Goal: Task Accomplishment & Management: Manage account settings

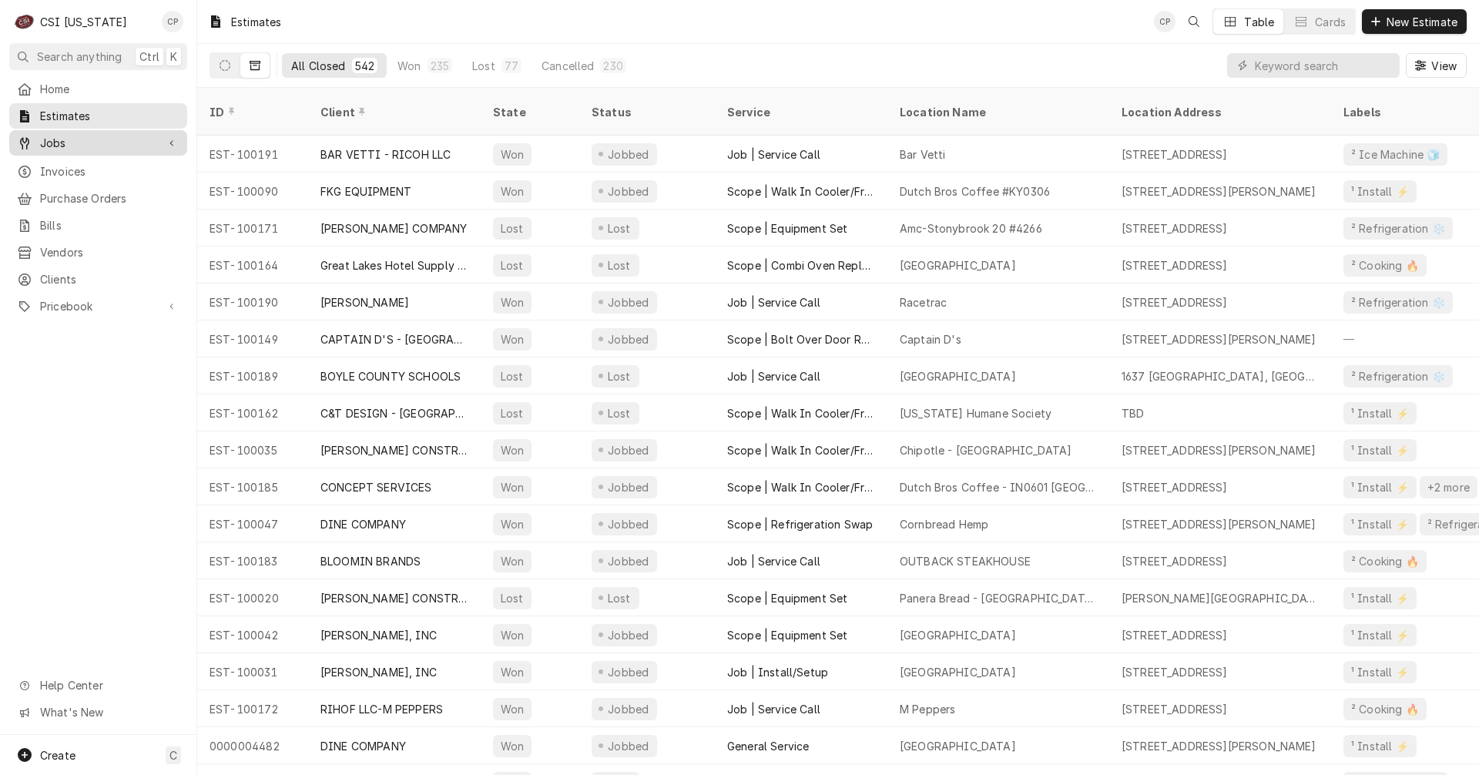
click at [62, 142] on span "Jobs" at bounding box center [98, 143] width 116 height 16
click at [62, 166] on span "Jobs" at bounding box center [109, 170] width 139 height 16
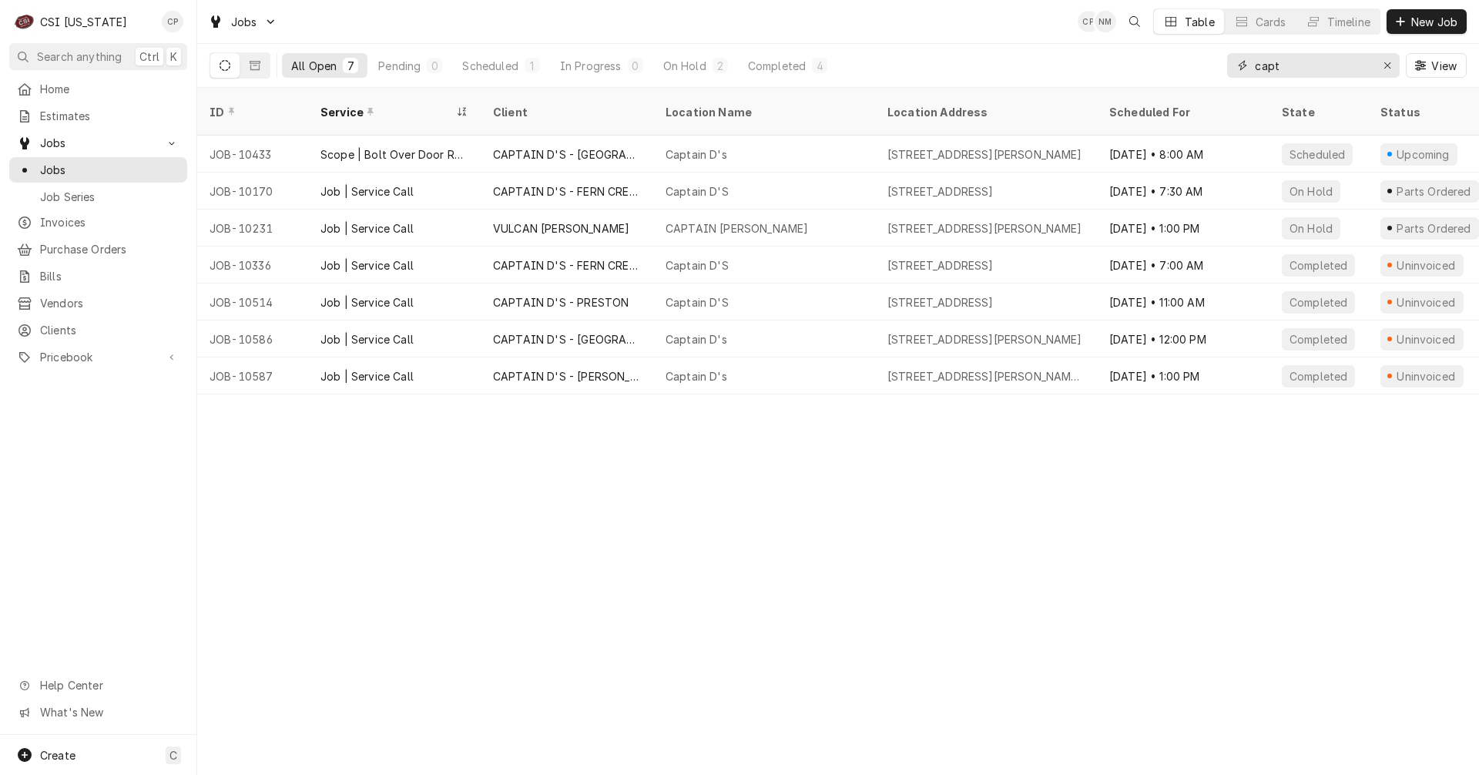
drag, startPoint x: 1301, startPoint y: 68, endPoint x: 1203, endPoint y: 59, distance: 98.2
click at [1203, 59] on div "All Open 7 Pending 0 Scheduled 1 In Progress 0 On Hold 2 Completed 4 capt View" at bounding box center [838, 65] width 1257 height 43
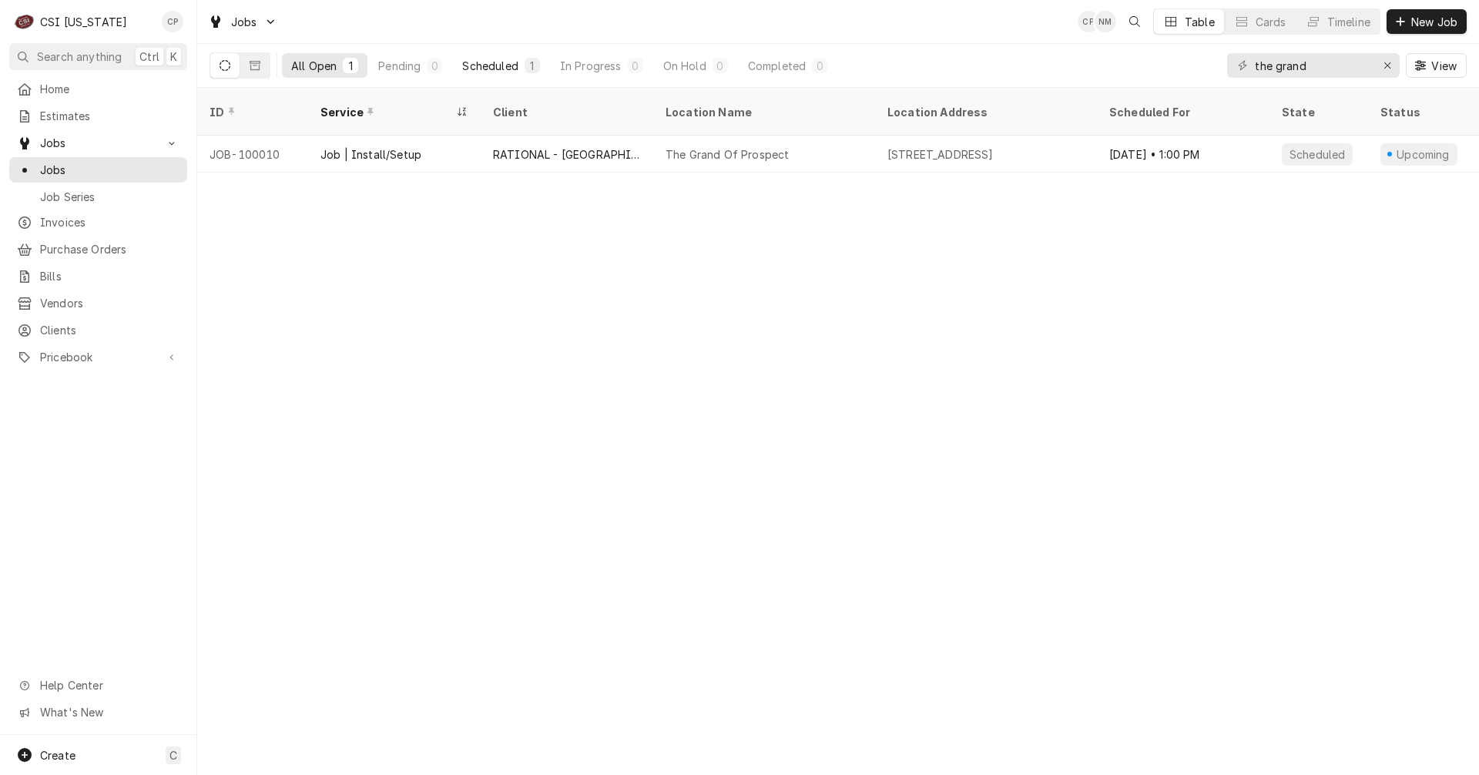
click at [511, 62] on div "Scheduled" at bounding box center [489, 66] width 55 height 16
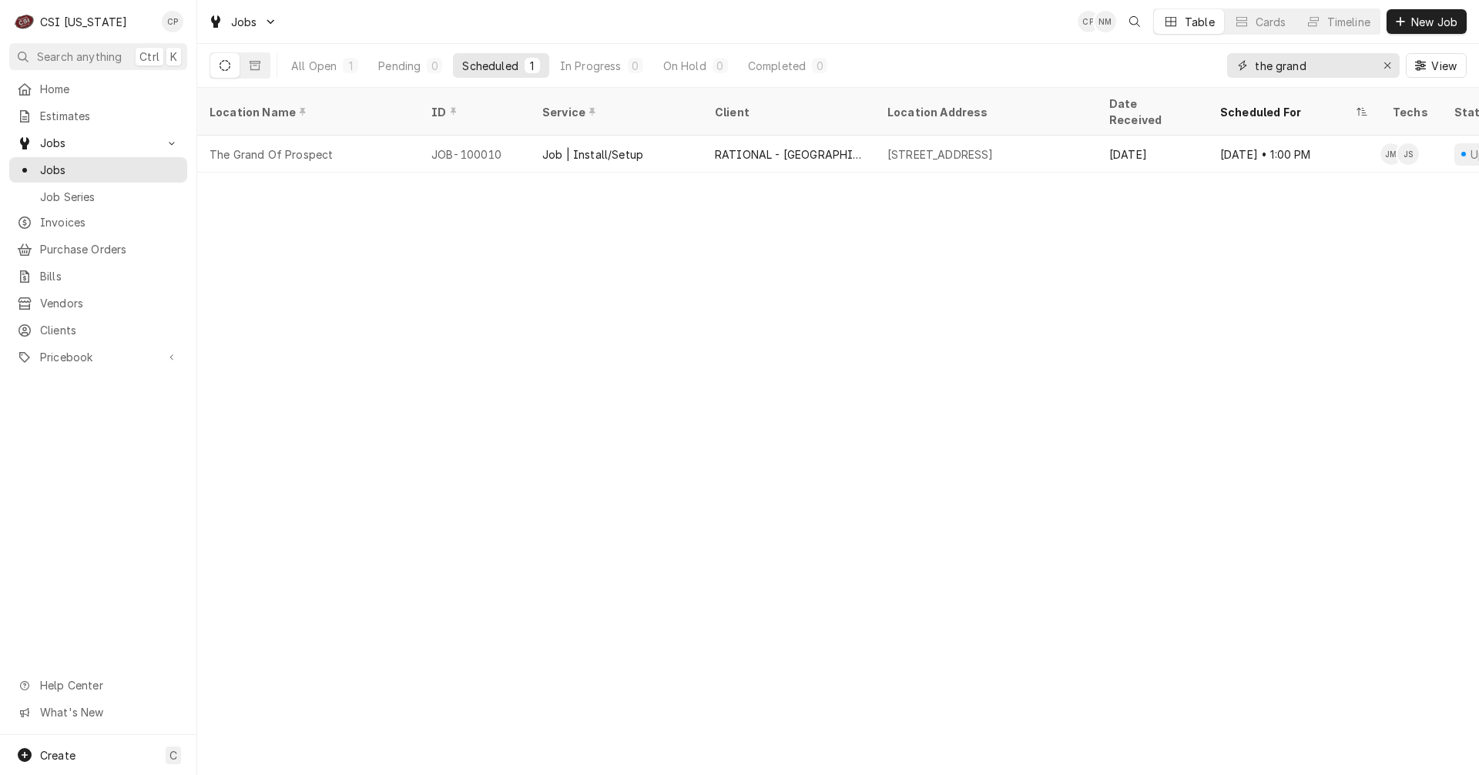
drag, startPoint x: 1321, startPoint y: 67, endPoint x: 1248, endPoint y: 76, distance: 73.7
click at [1248, 76] on div "the grand" at bounding box center [1313, 65] width 173 height 25
click at [1328, 69] on input "jack in" at bounding box center [1313, 65] width 116 height 25
drag, startPoint x: 1295, startPoint y: 71, endPoint x: 1216, endPoint y: 72, distance: 79.4
click at [1216, 72] on div "All Open 3 Pending 1 Scheduled 1 In Progress 0 On Hold 0 Completed 1 jack in Vi…" at bounding box center [838, 65] width 1257 height 43
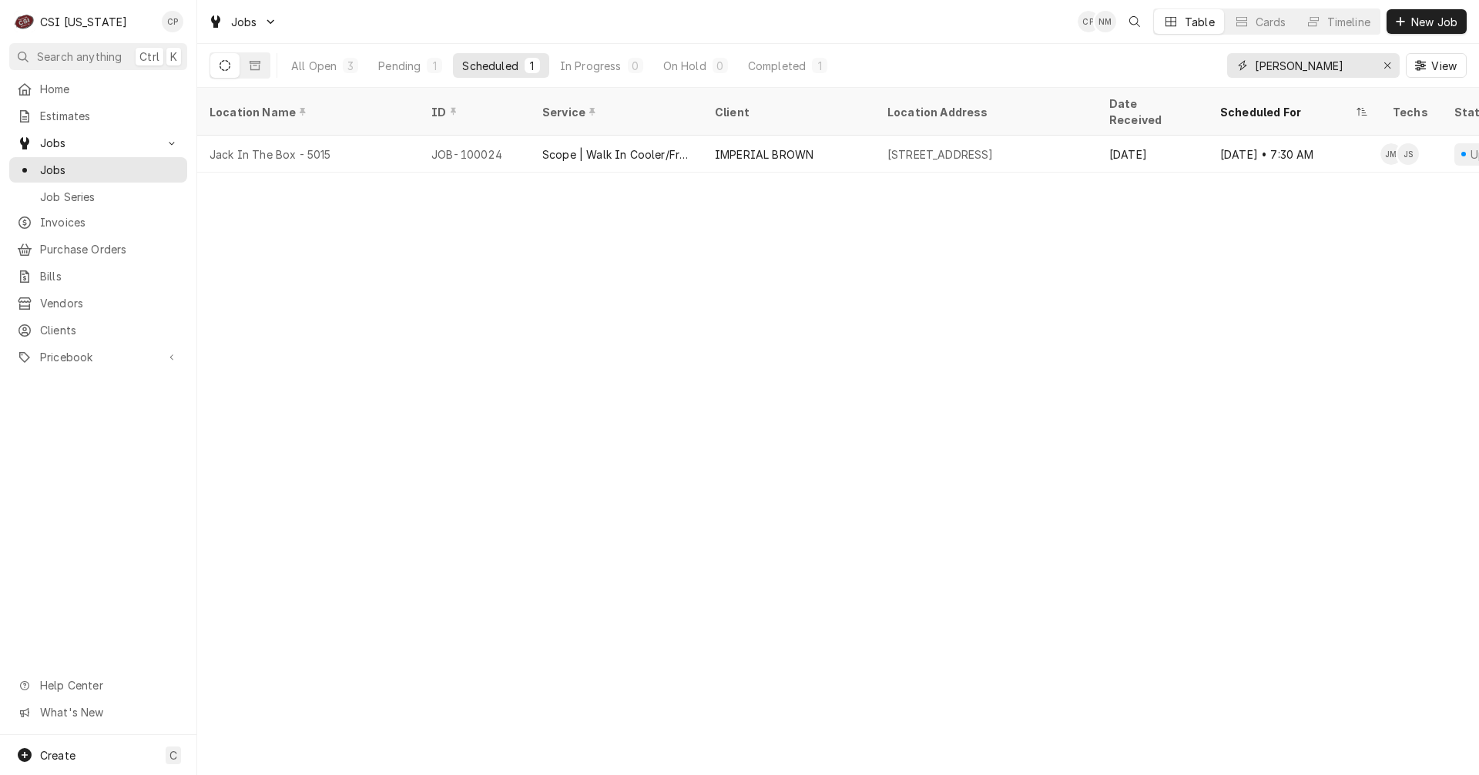
type input "adair"
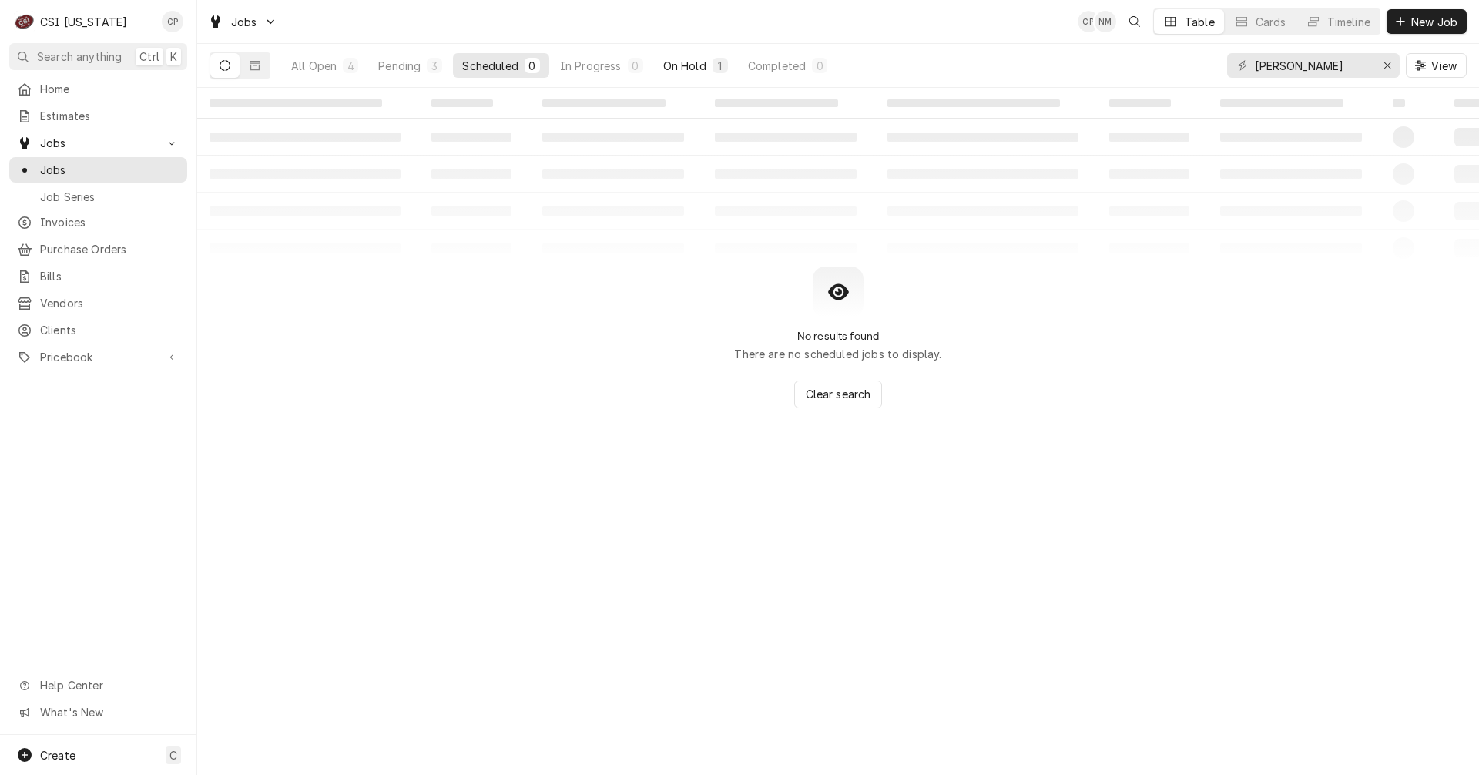
click at [690, 65] on div "On Hold" at bounding box center [684, 66] width 43 height 16
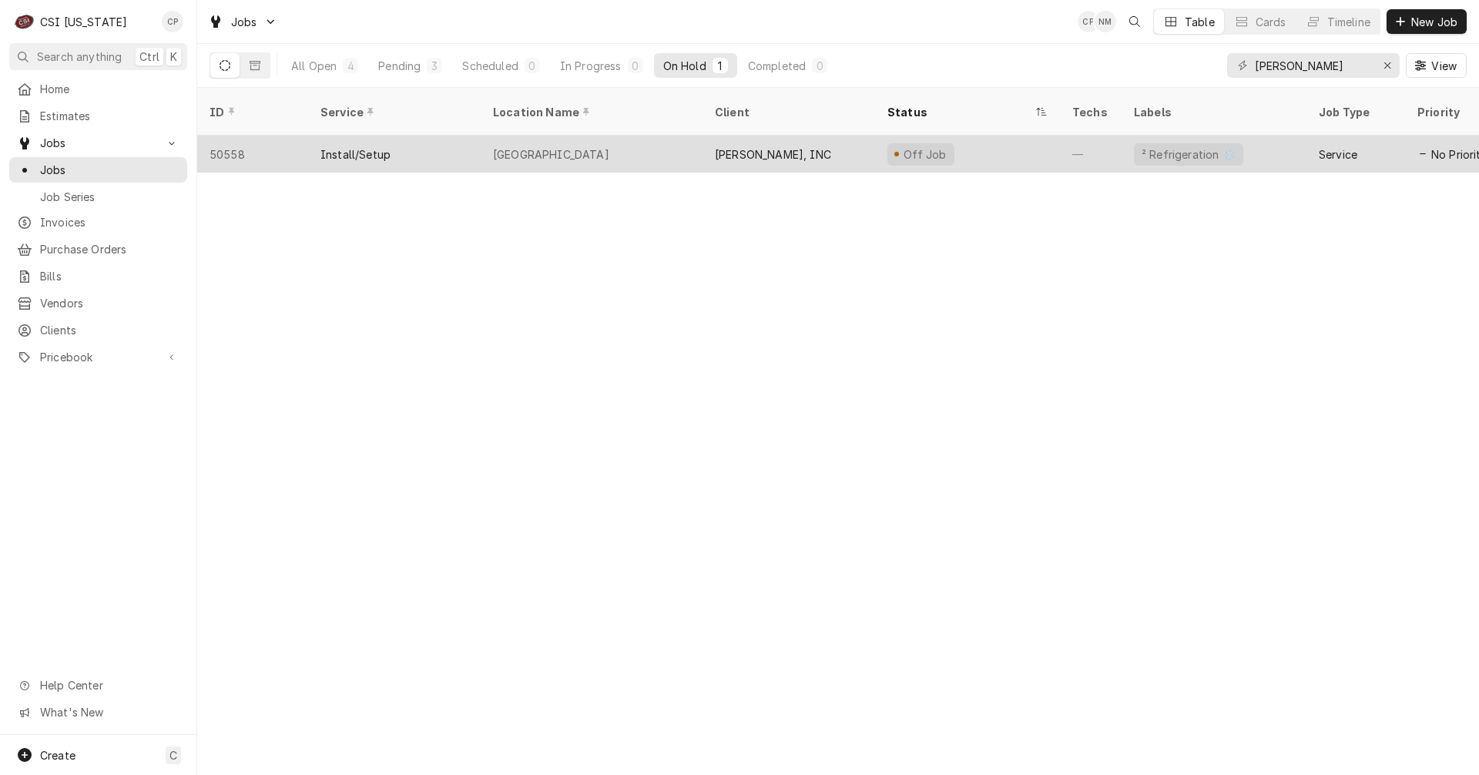
click at [563, 146] on div "Adair County Middle School" at bounding box center [551, 154] width 116 height 16
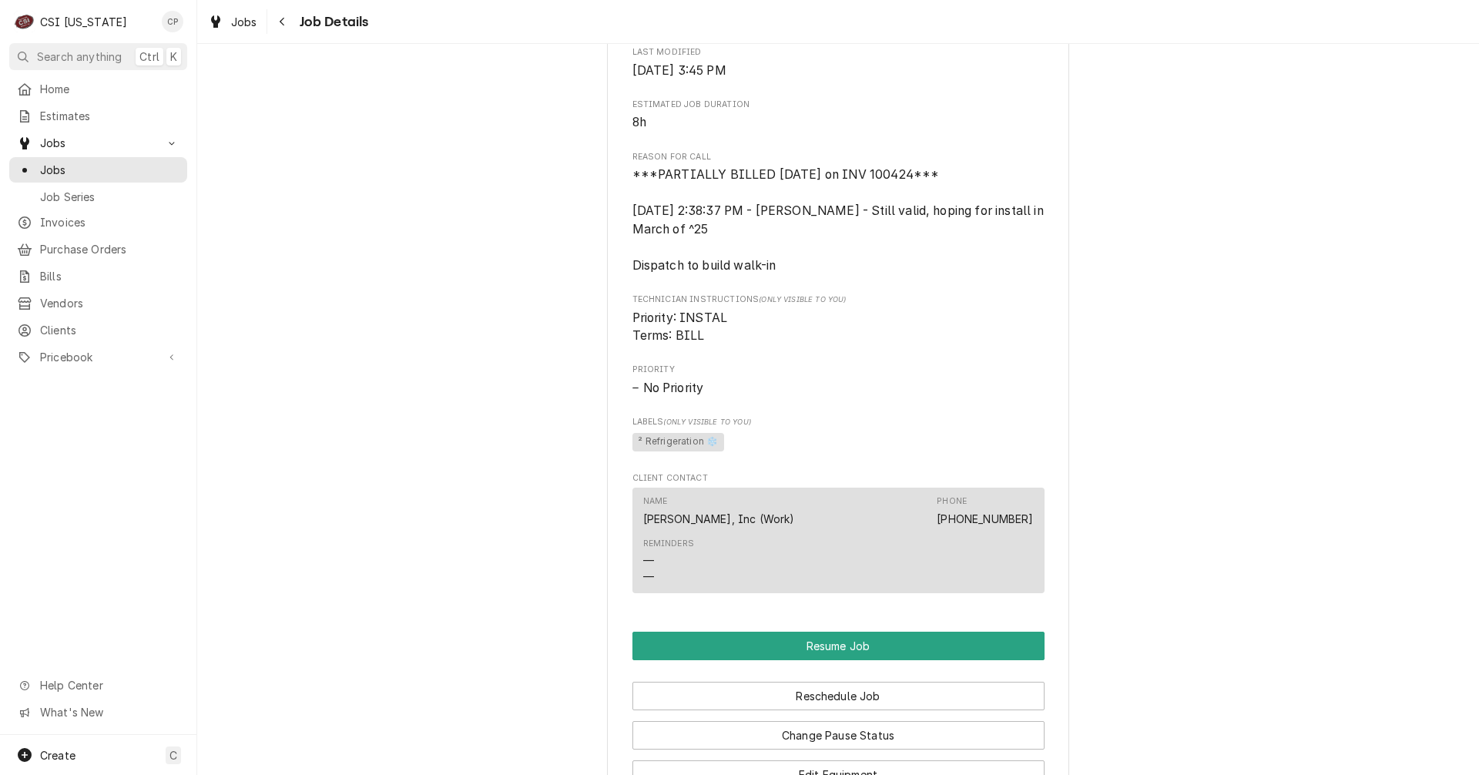
scroll to position [1387, 0]
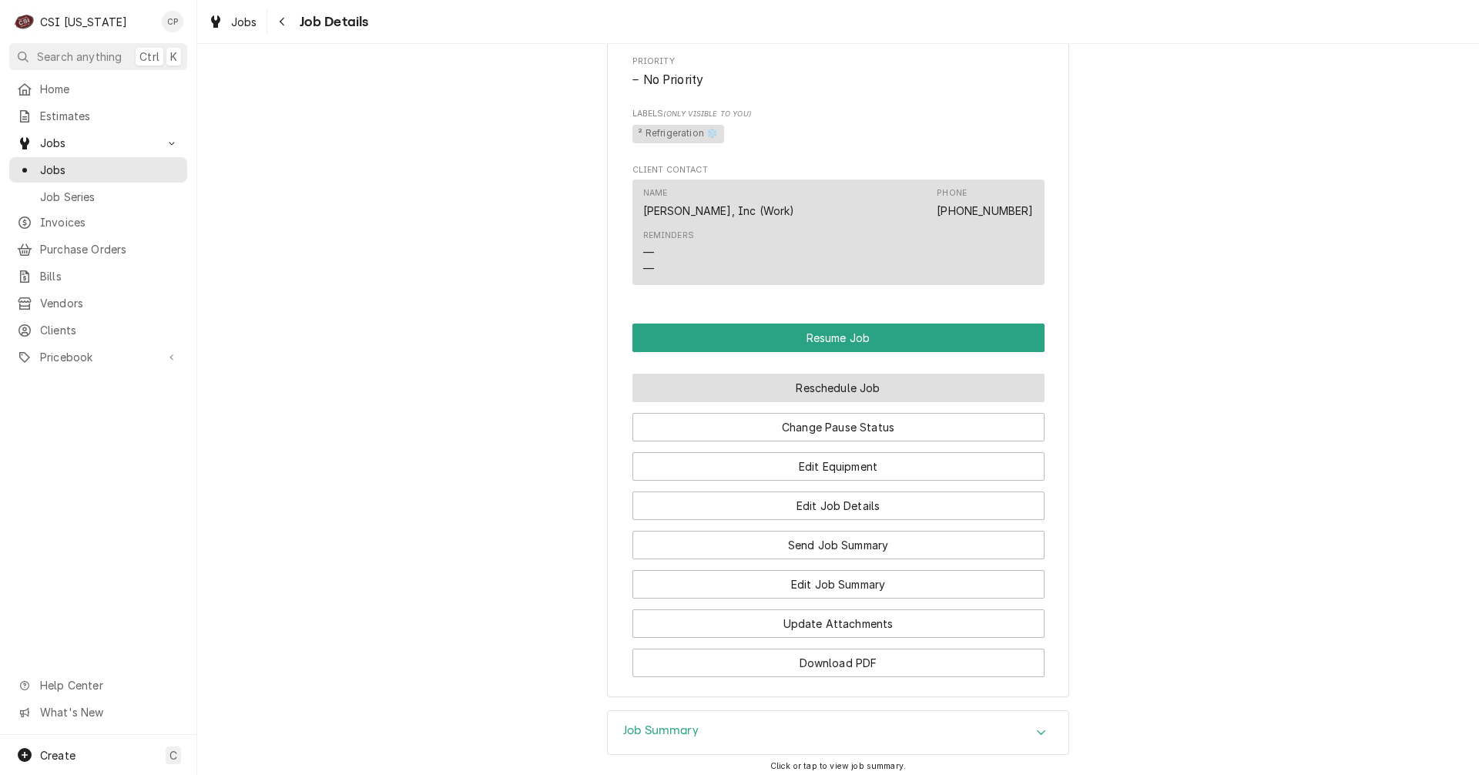
click at [854, 402] on button "Reschedule Job" at bounding box center [839, 388] width 412 height 29
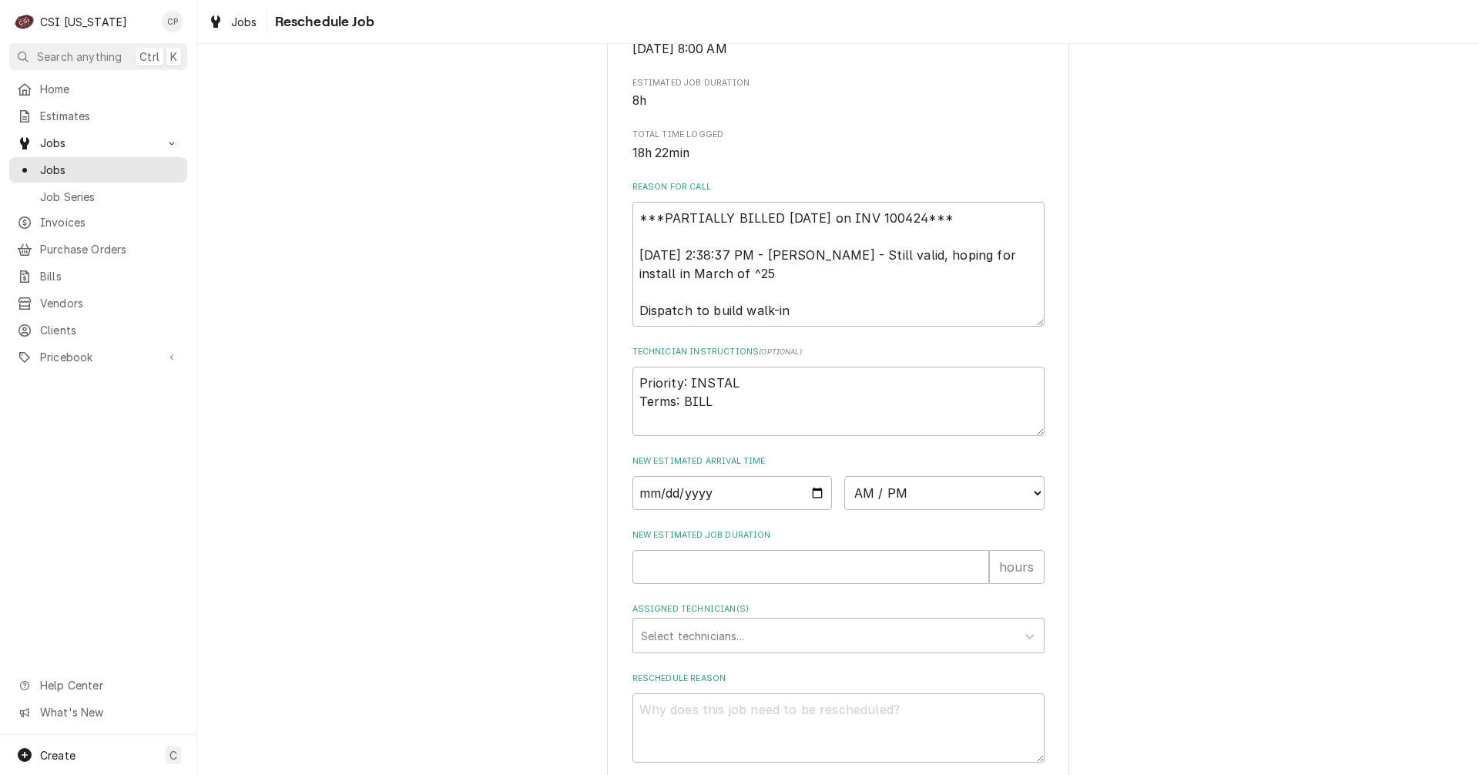
scroll to position [385, 0]
click at [804, 509] on input "Date" at bounding box center [733, 492] width 200 height 34
type textarea "x"
type input "2025-10-02"
click at [918, 509] on select "AM / PM 6:00 AM 6:15 AM 6:30 AM 6:45 AM 7:00 AM 7:15 AM 7:30 AM 7:45 AM 8:00 AM…" at bounding box center [944, 492] width 200 height 34
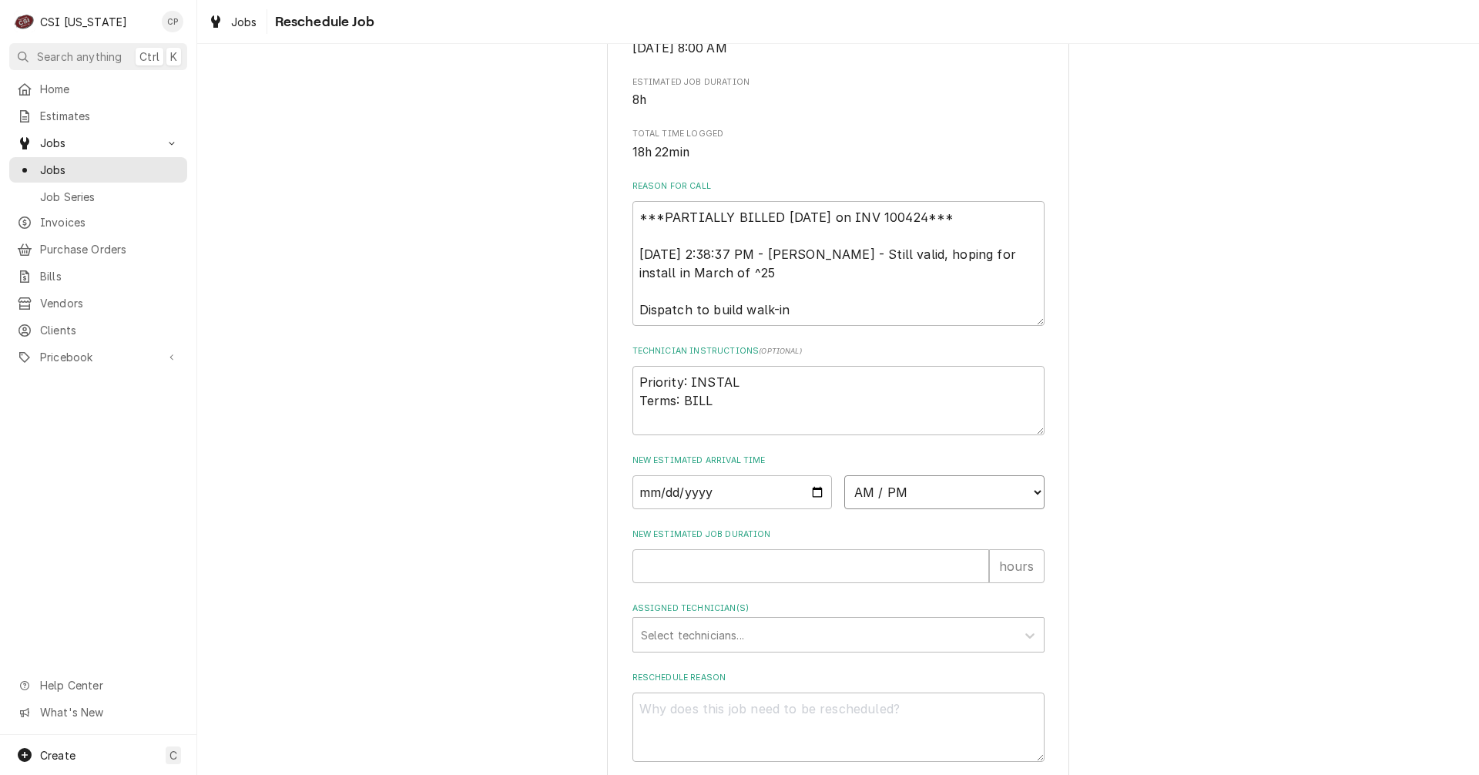
select select "09:30:00"
click at [844, 493] on select "AM / PM 6:00 AM 6:15 AM 6:30 AM 6:45 AM 7:00 AM 7:15 AM 7:30 AM 7:45 AM 8:00 AM…" at bounding box center [944, 492] width 200 height 34
click at [739, 583] on input "New Estimated Job Duration" at bounding box center [811, 566] width 357 height 34
type textarea "x"
type input "1"
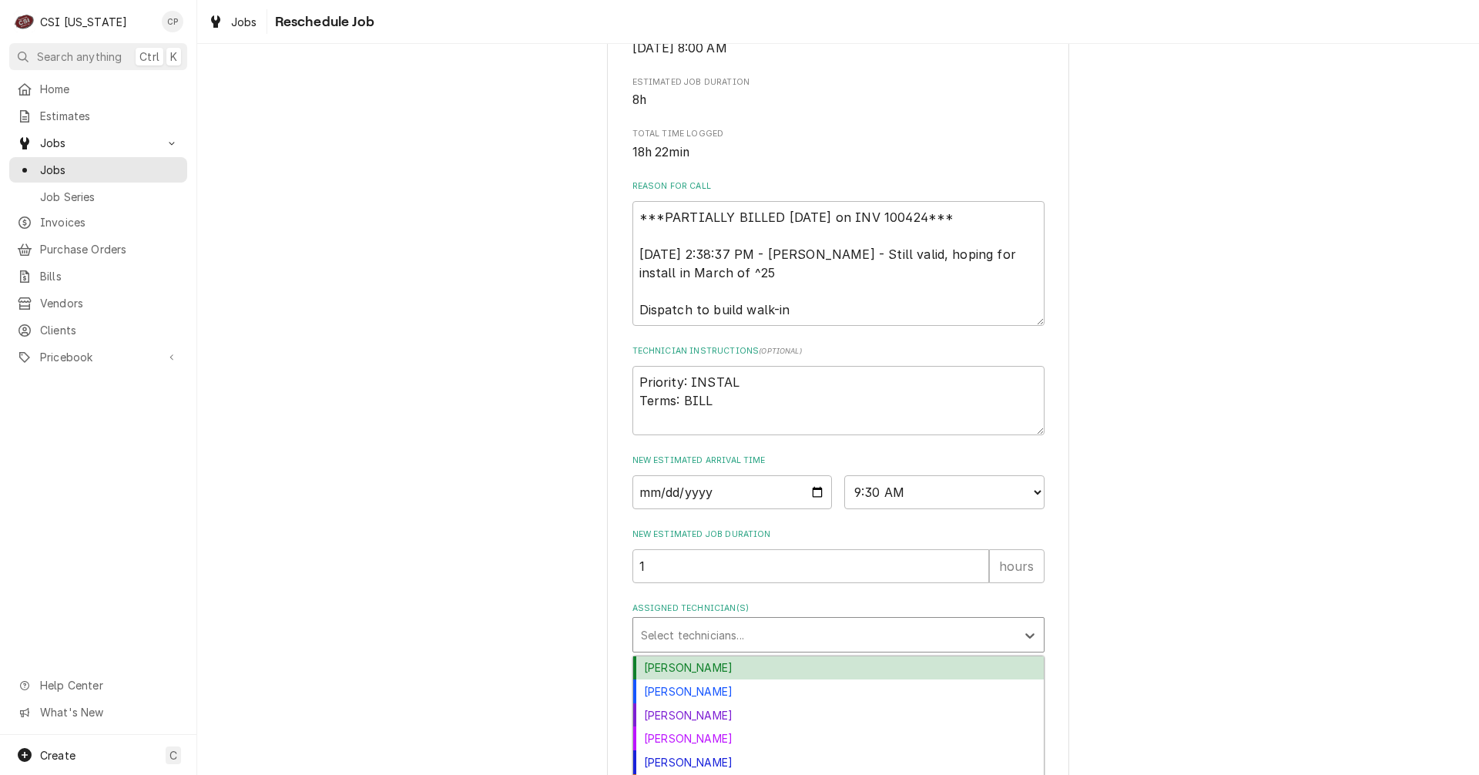
drag, startPoint x: 713, startPoint y: 649, endPoint x: 726, endPoint y: 646, distance: 12.5
click at [717, 649] on div "Assigned Technician(s)" at bounding box center [825, 635] width 368 height 28
type input "jay"
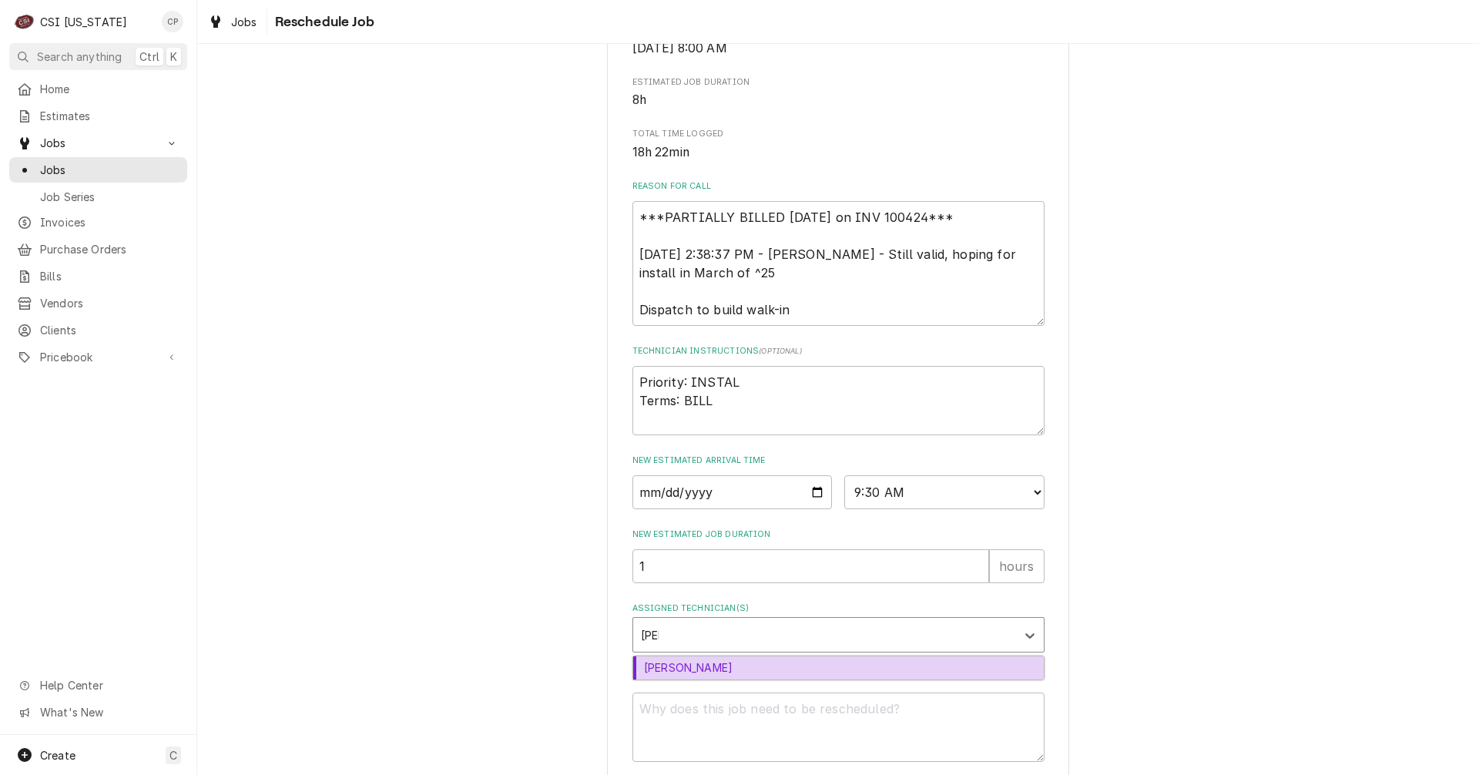
type textarea "x"
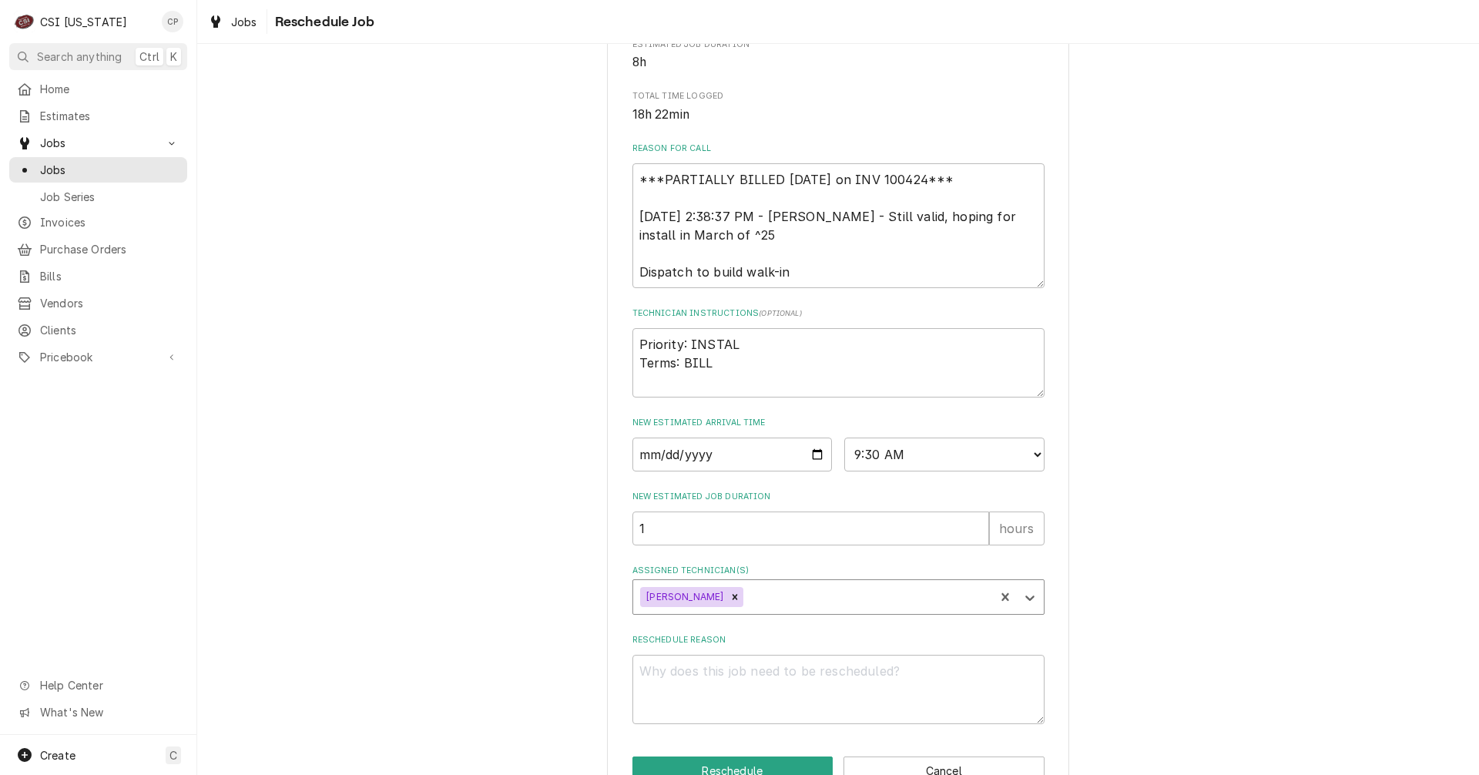
scroll to position [485, 0]
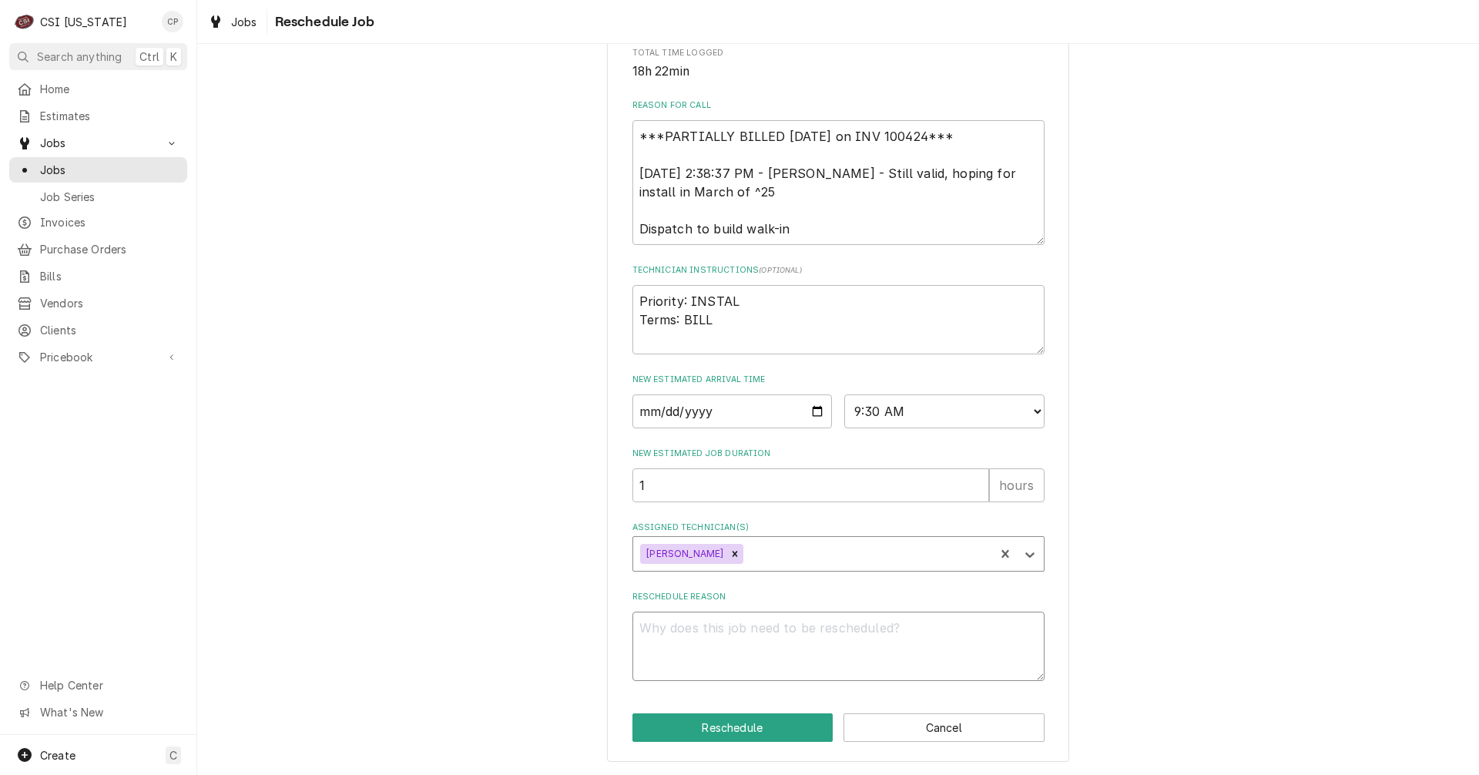
click at [719, 645] on textarea "Reschedule Reason" at bounding box center [839, 646] width 412 height 69
type textarea "x"
type textarea "R"
type textarea "x"
type textarea "Re"
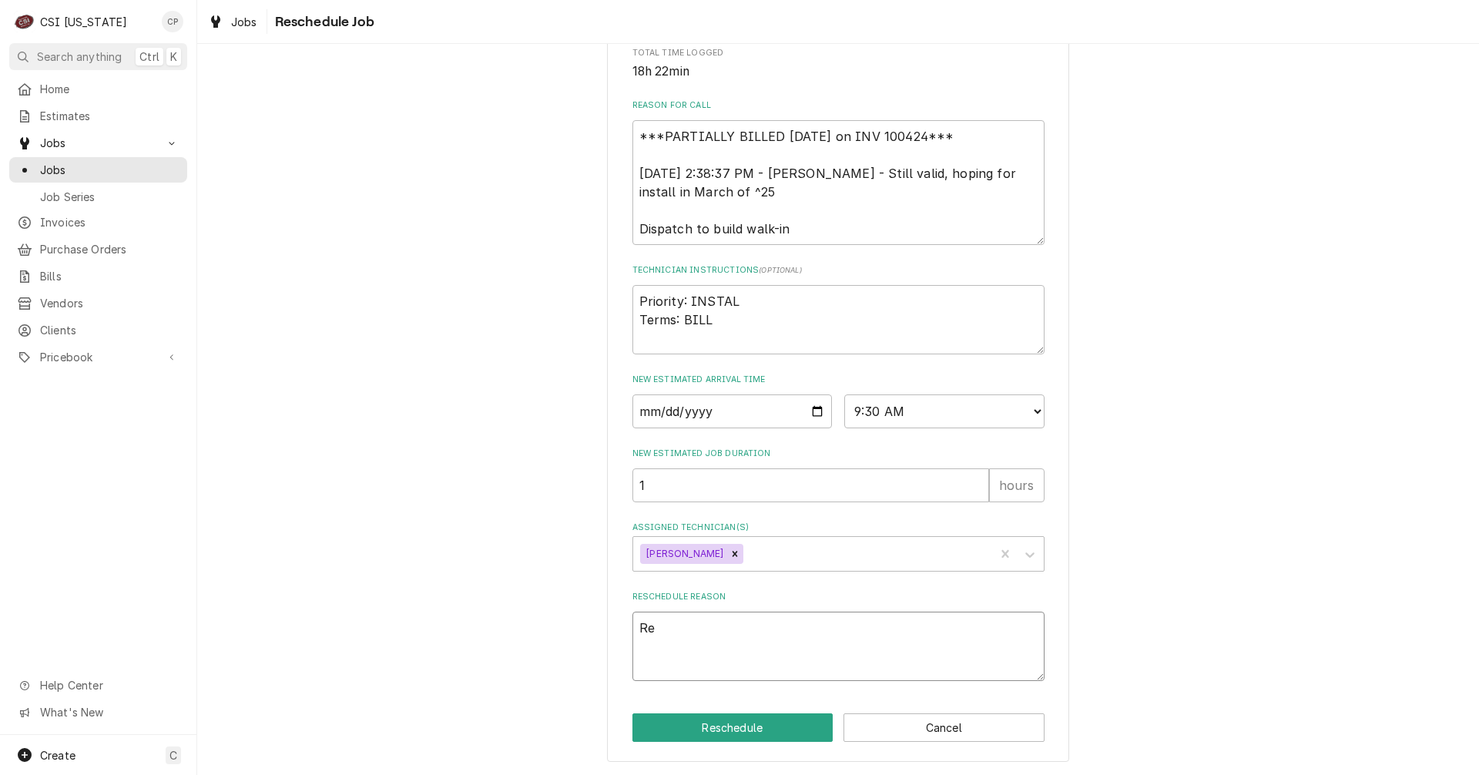
type textarea "x"
type textarea "Res"
type textarea "x"
type textarea "Resc"
type textarea "x"
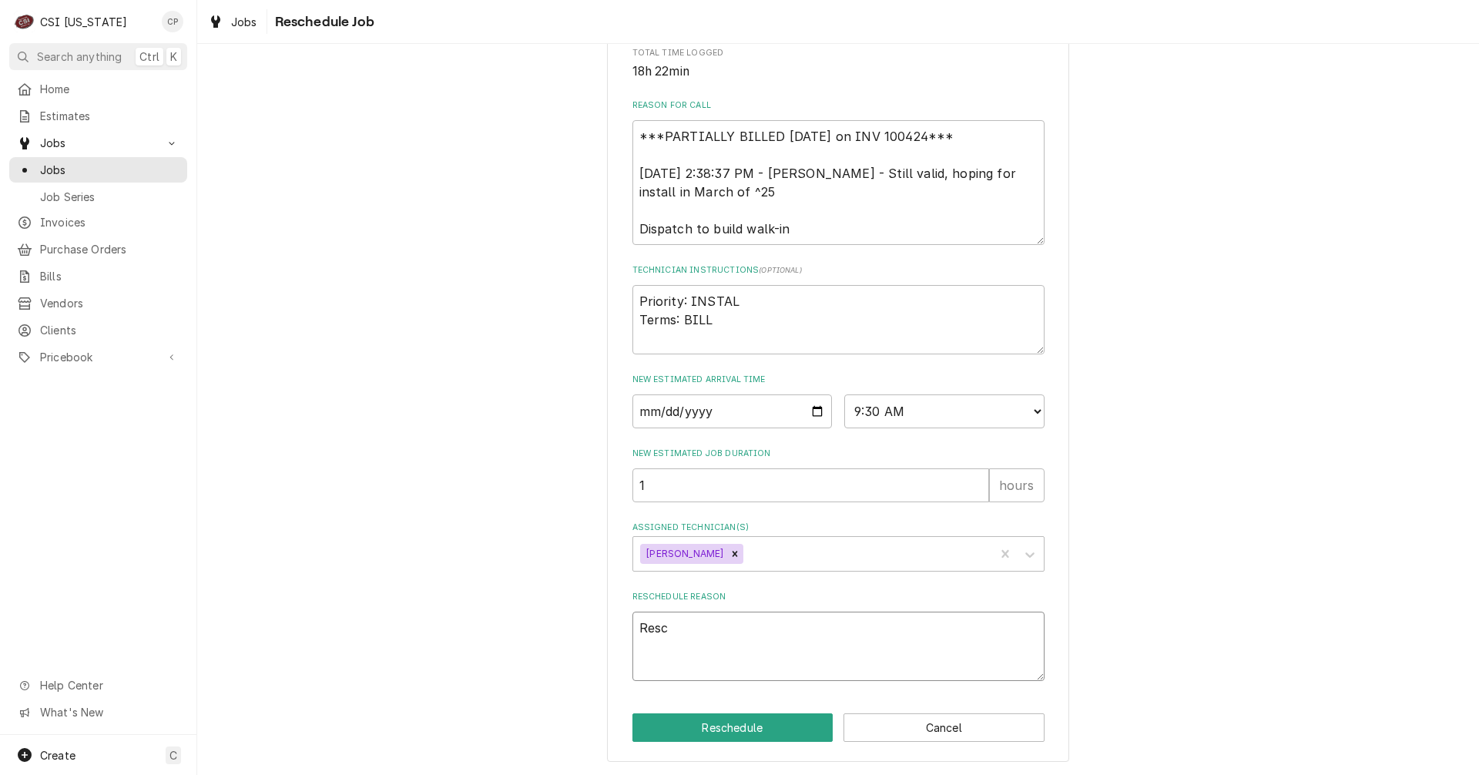
type textarea "Resch"
type textarea "x"
type textarea "Resche"
type textarea "x"
type textarea "Resched"
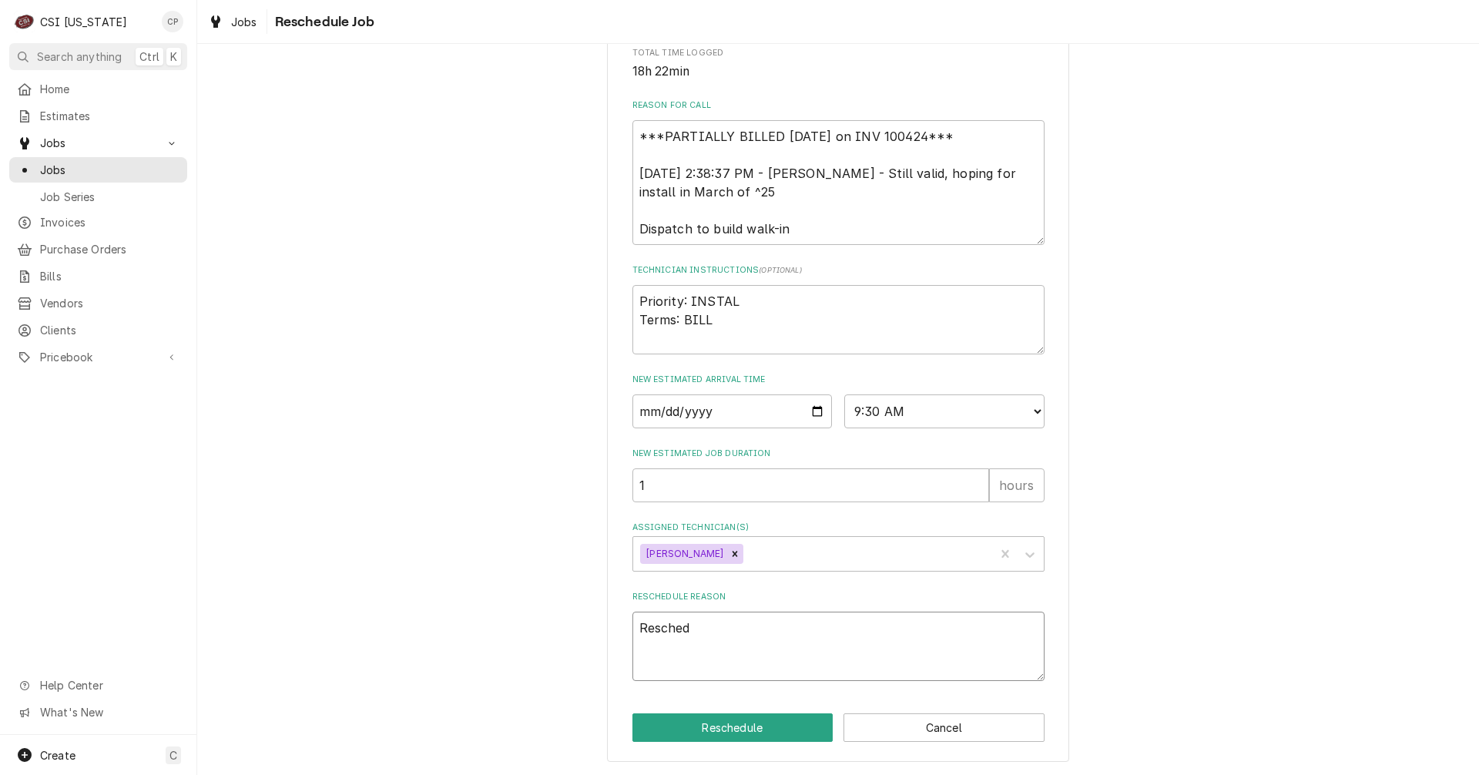
type textarea "x"
type textarea "Reschedu"
type textarea "x"
type textarea "Reschedul"
type textarea "x"
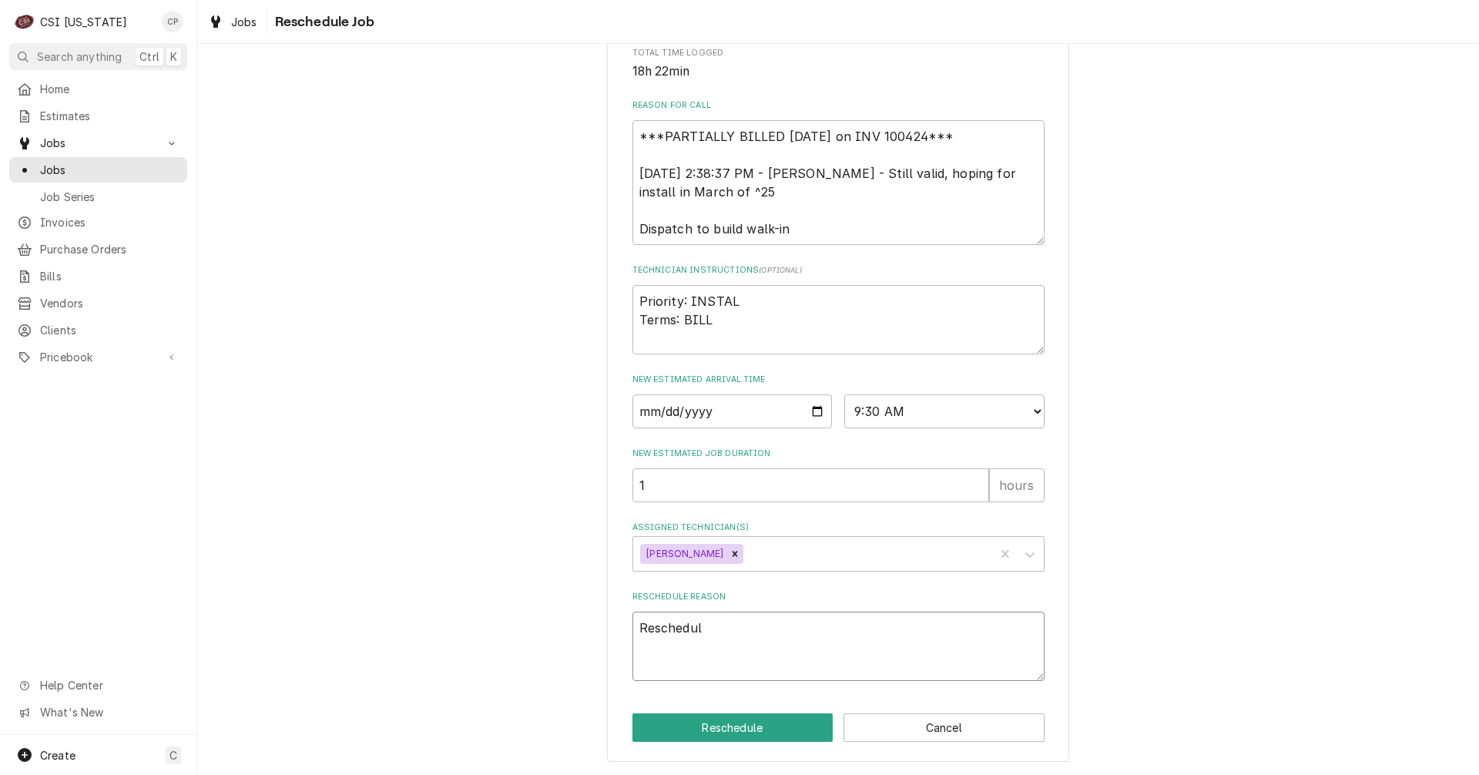
type textarea "Reschedule"
type textarea "x"
type textarea "Reschedule"
type textarea "x"
type textarea "Reschedule t"
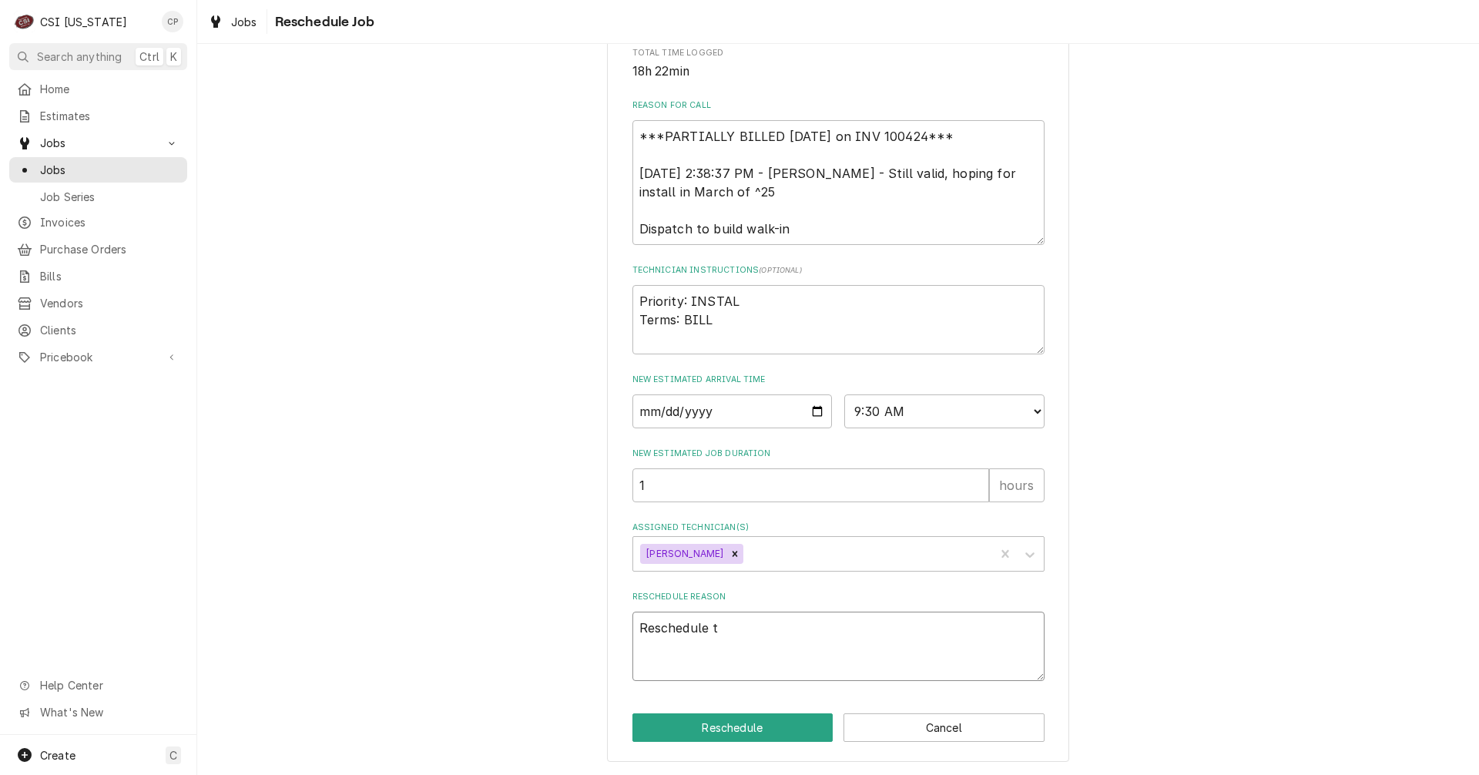
type textarea "x"
type textarea "Reschedule to"
type textarea "x"
type textarea "Reschedule to"
type textarea "x"
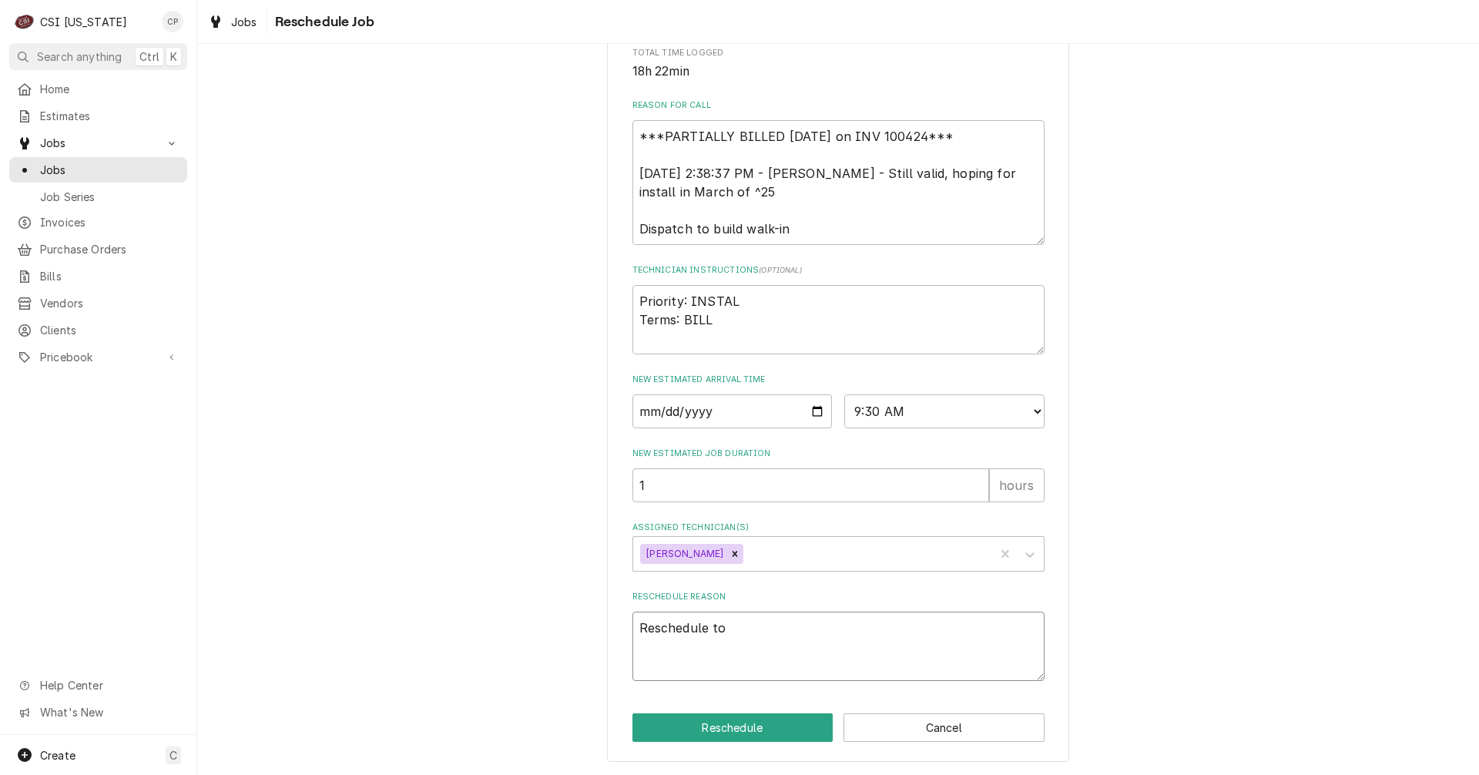
type textarea "Reschedule to g"
type textarea "x"
type textarea "Reschedule to go"
type textarea "x"
type textarea "Reschedule to go"
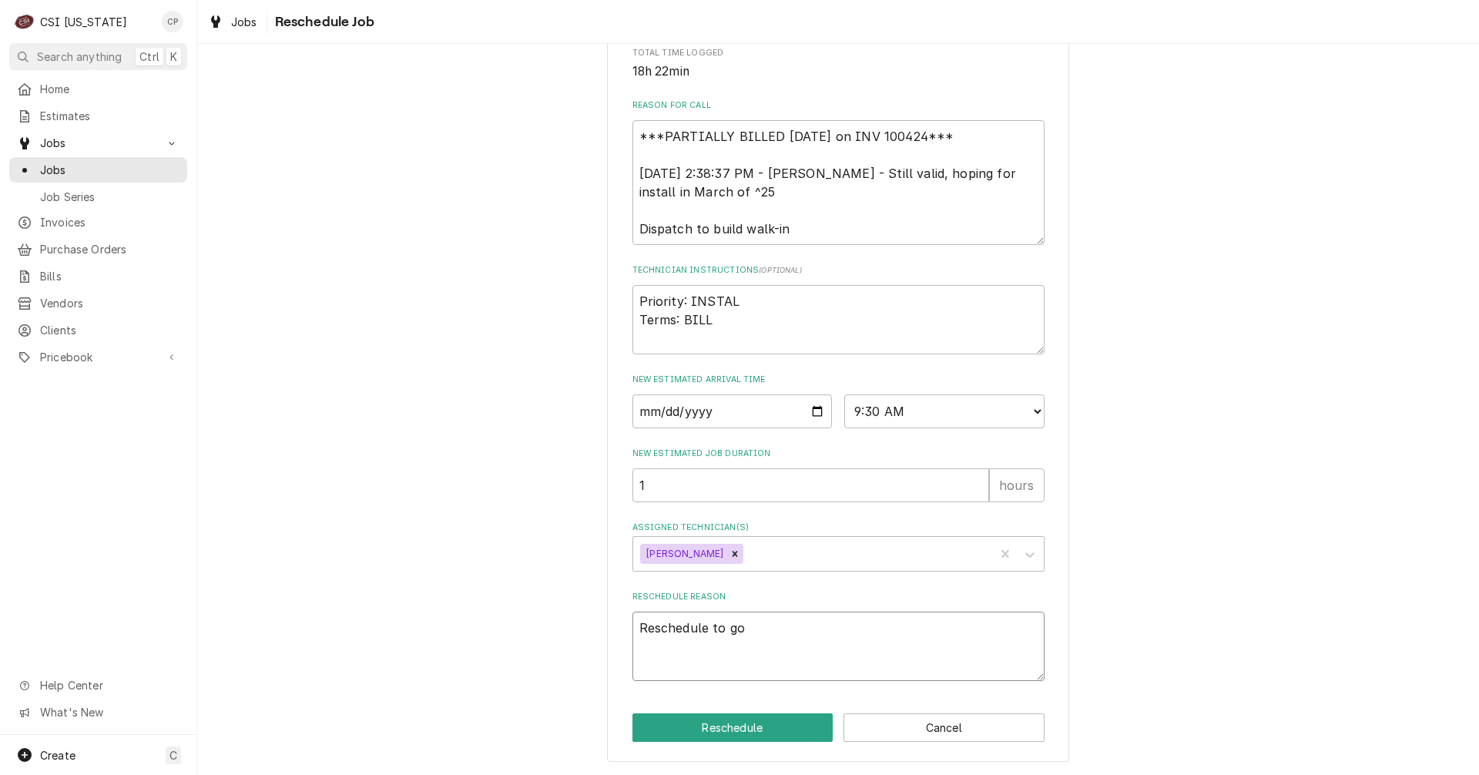
type textarea "x"
type textarea "Reschedule to go b"
type textarea "x"
type textarea "Reschedule to go ba"
type textarea "x"
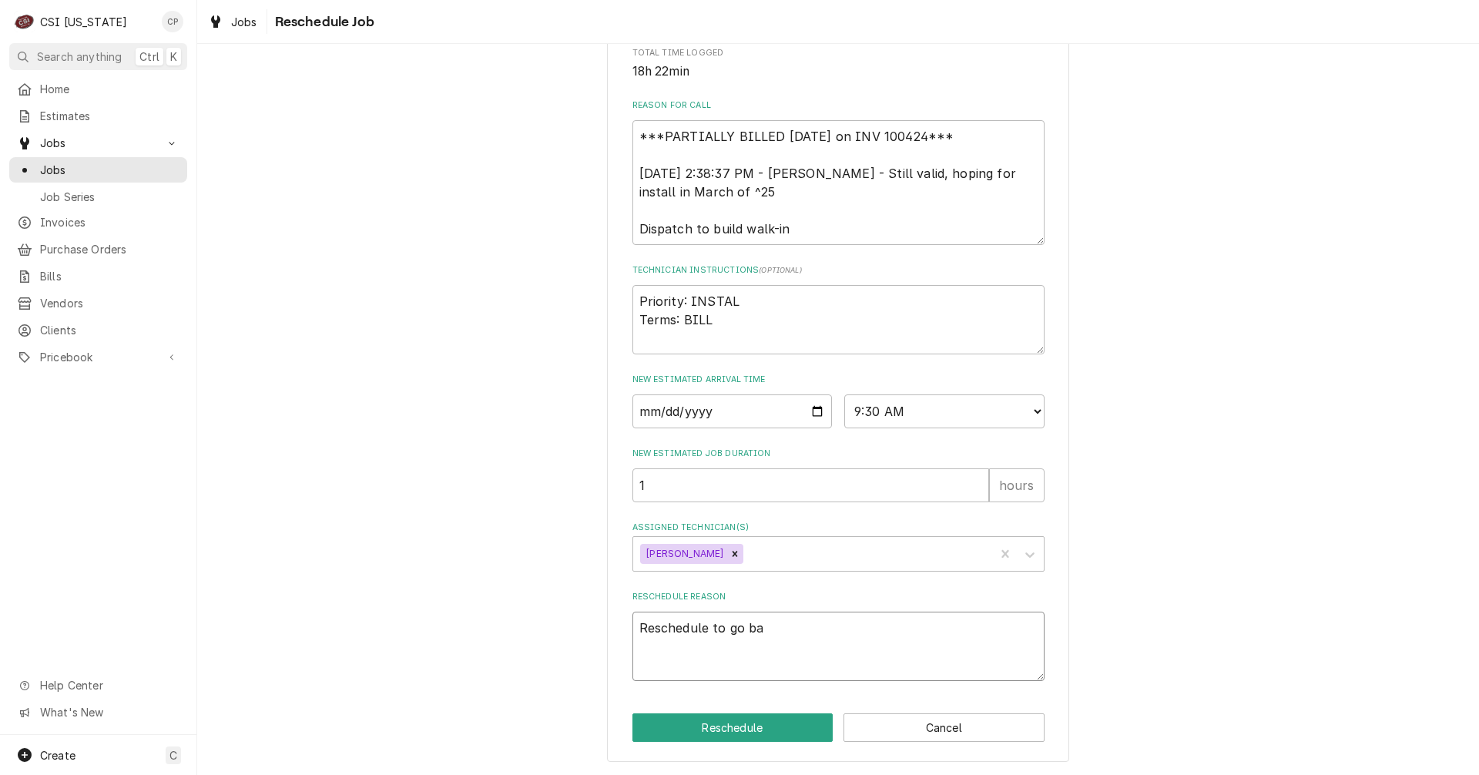
type textarea "Reschedule to go bak"
type textarea "x"
type textarea "Reschedule to go ba"
type textarea "x"
type textarea "Reschedule to go bac"
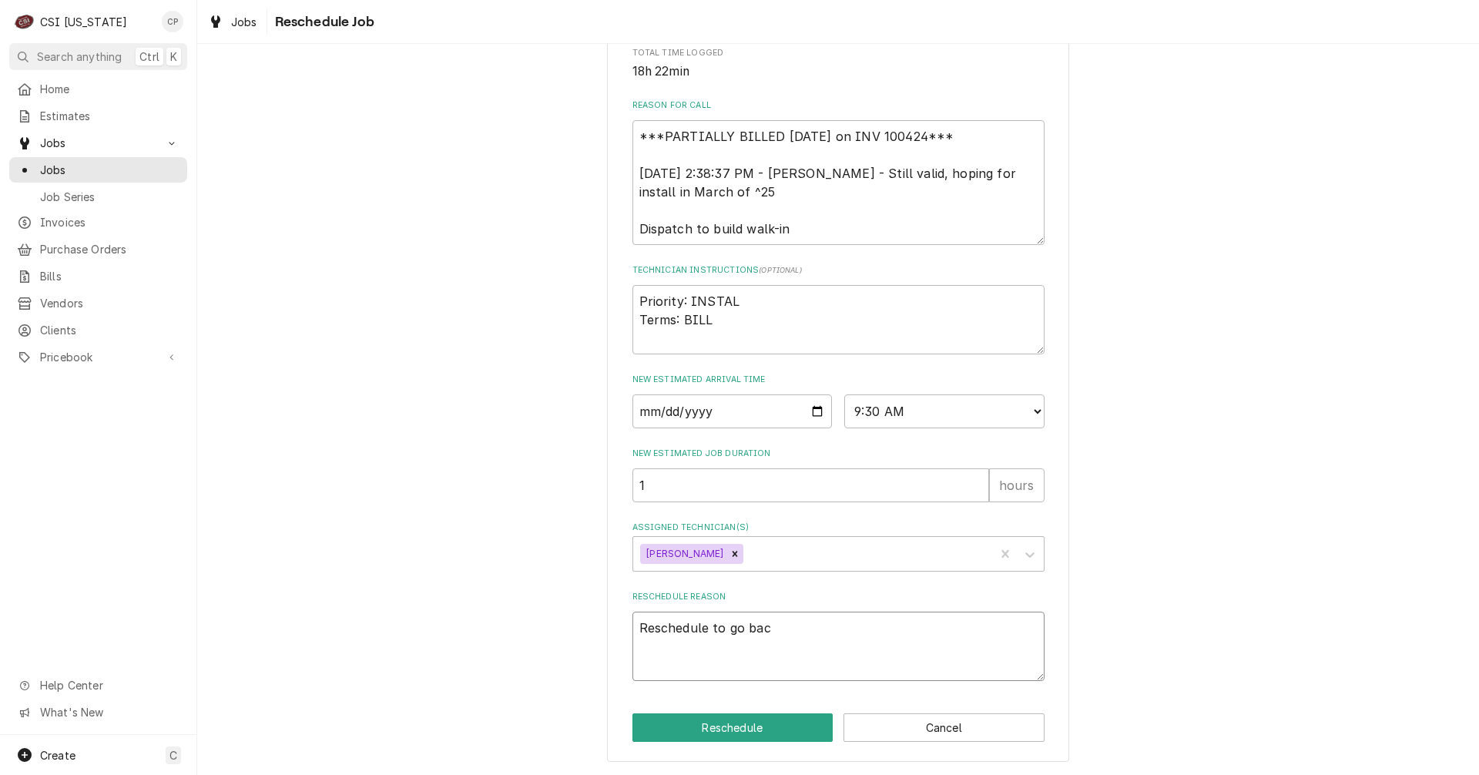
type textarea "x"
type textarea "Reschedule to go back"
type textarea "x"
type textarea "Reschedule to go back"
type textarea "x"
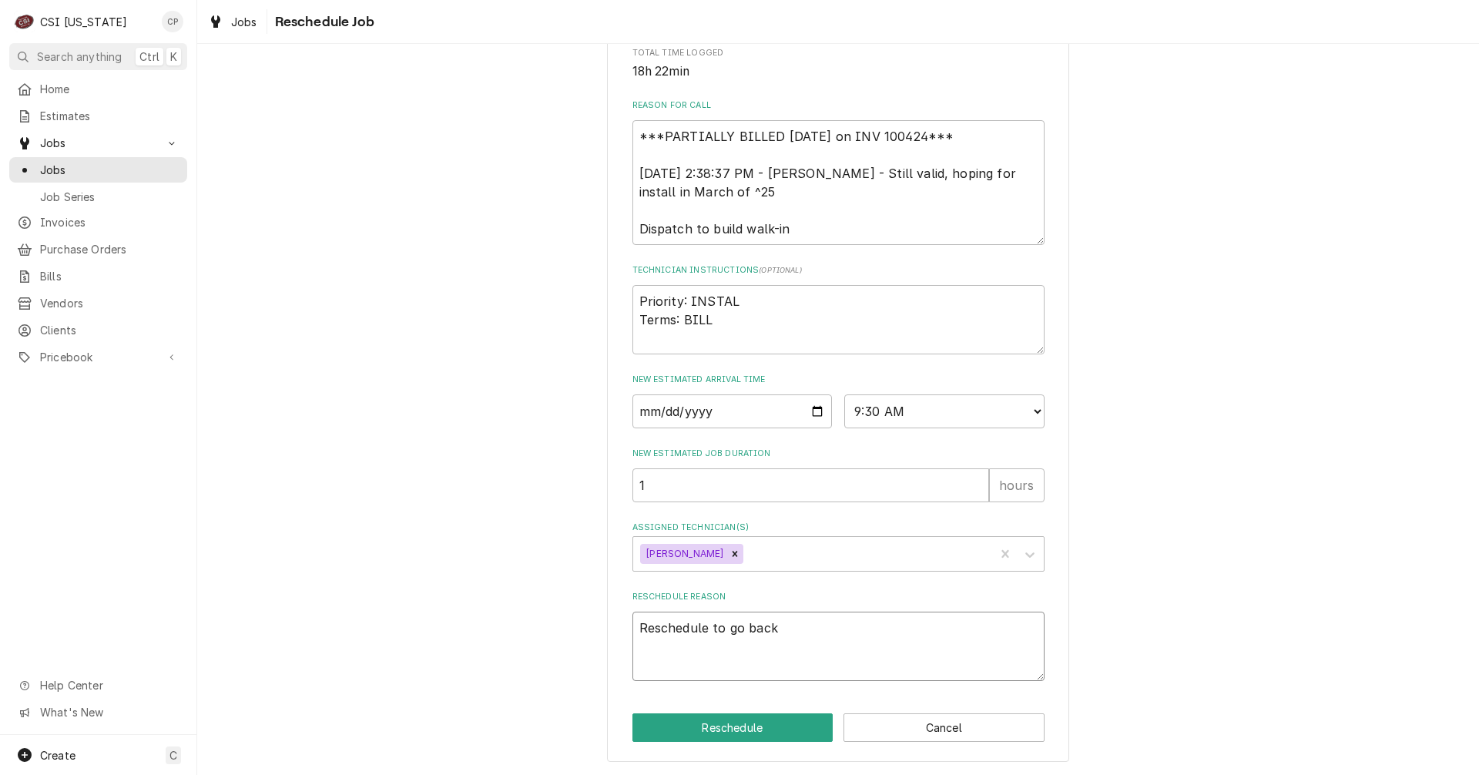
type textarea "Reschedule to go back a"
type textarea "x"
type textarea "Reschedule to go back an"
type textarea "x"
type textarea "Reschedule to go back and"
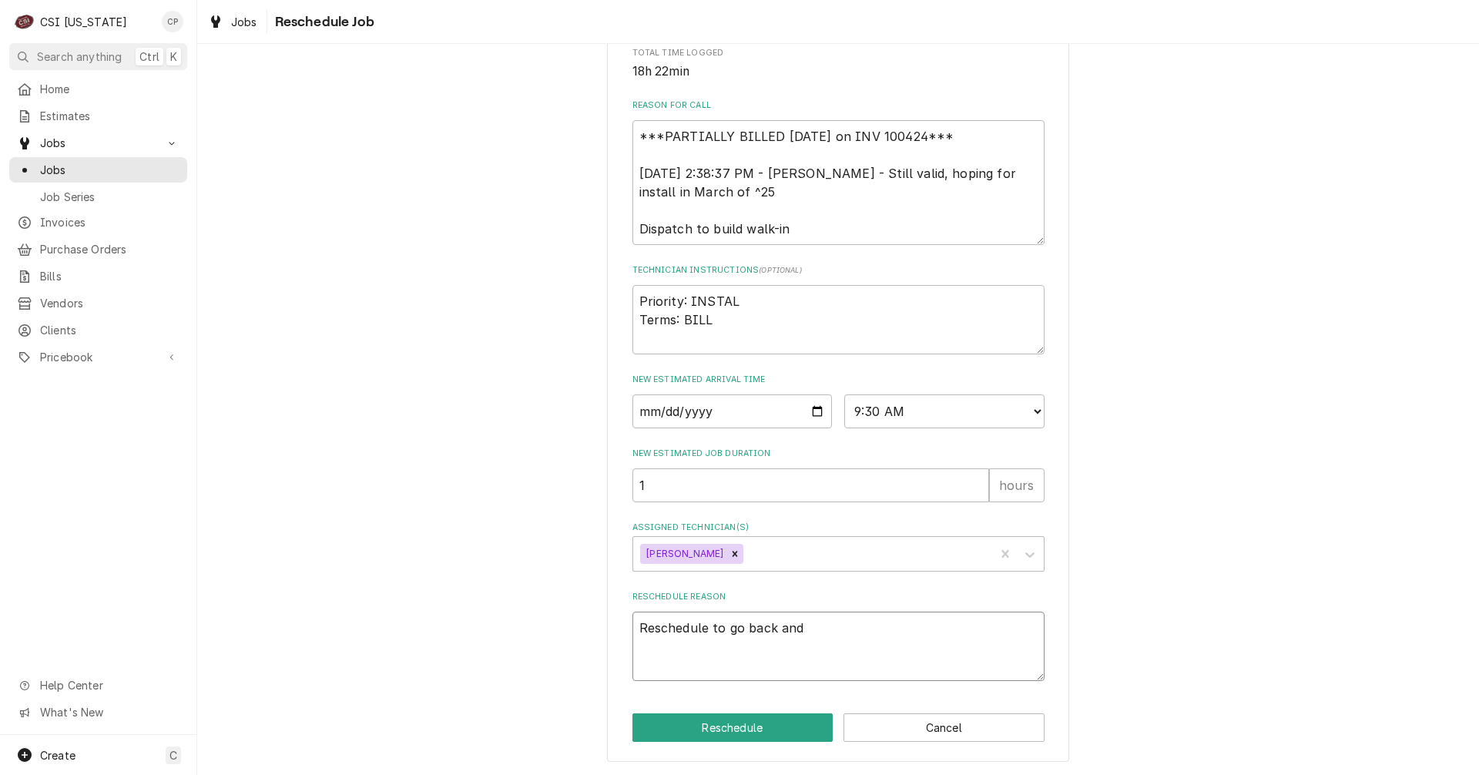
type textarea "x"
type textarea "Reschedule to go back and"
type textarea "x"
type textarea "Reschedule to go back and p"
type textarea "x"
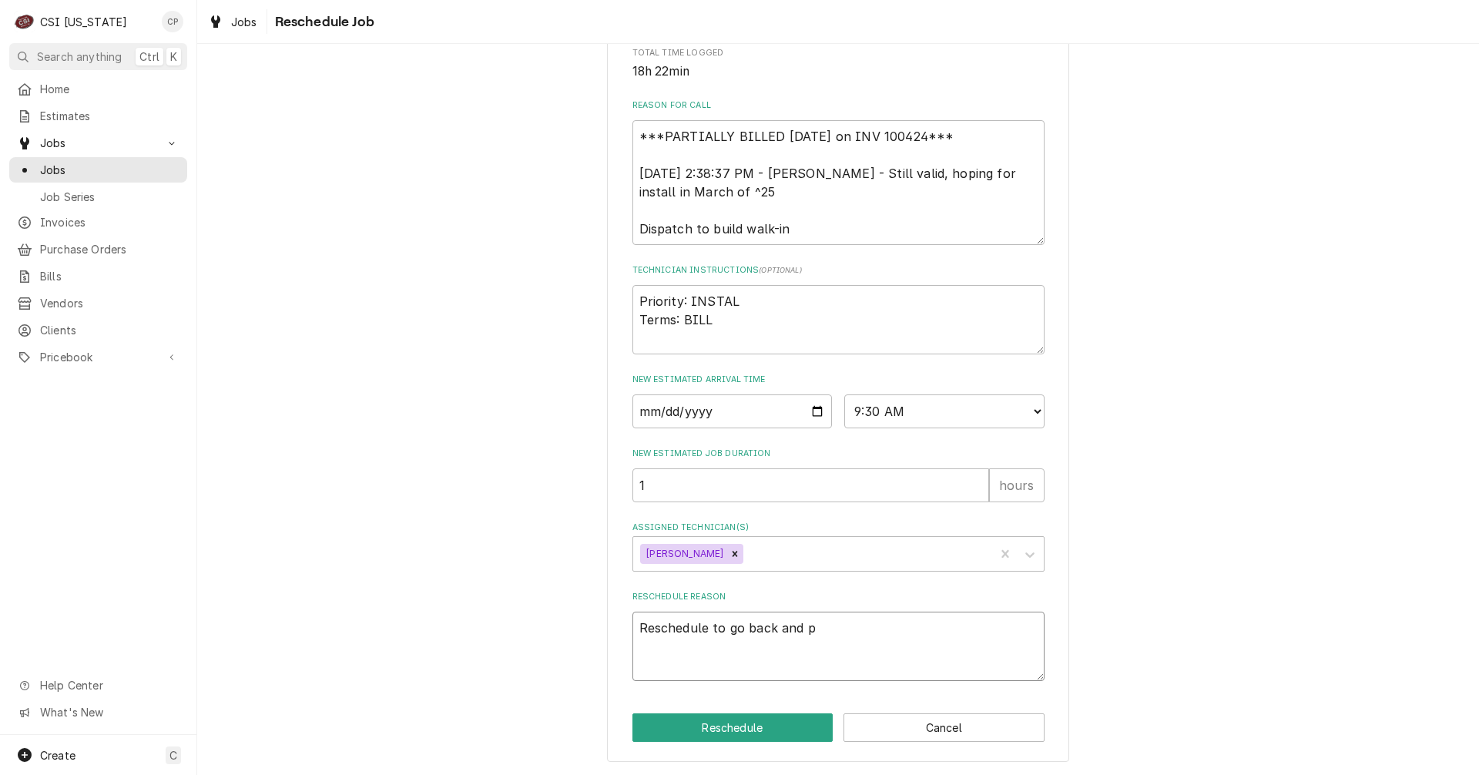
type textarea "Reschedule to go back and pl"
type textarea "x"
type textarea "Reschedule to go back and pla"
type textarea "x"
type textarea "Reschedule to go back and plac"
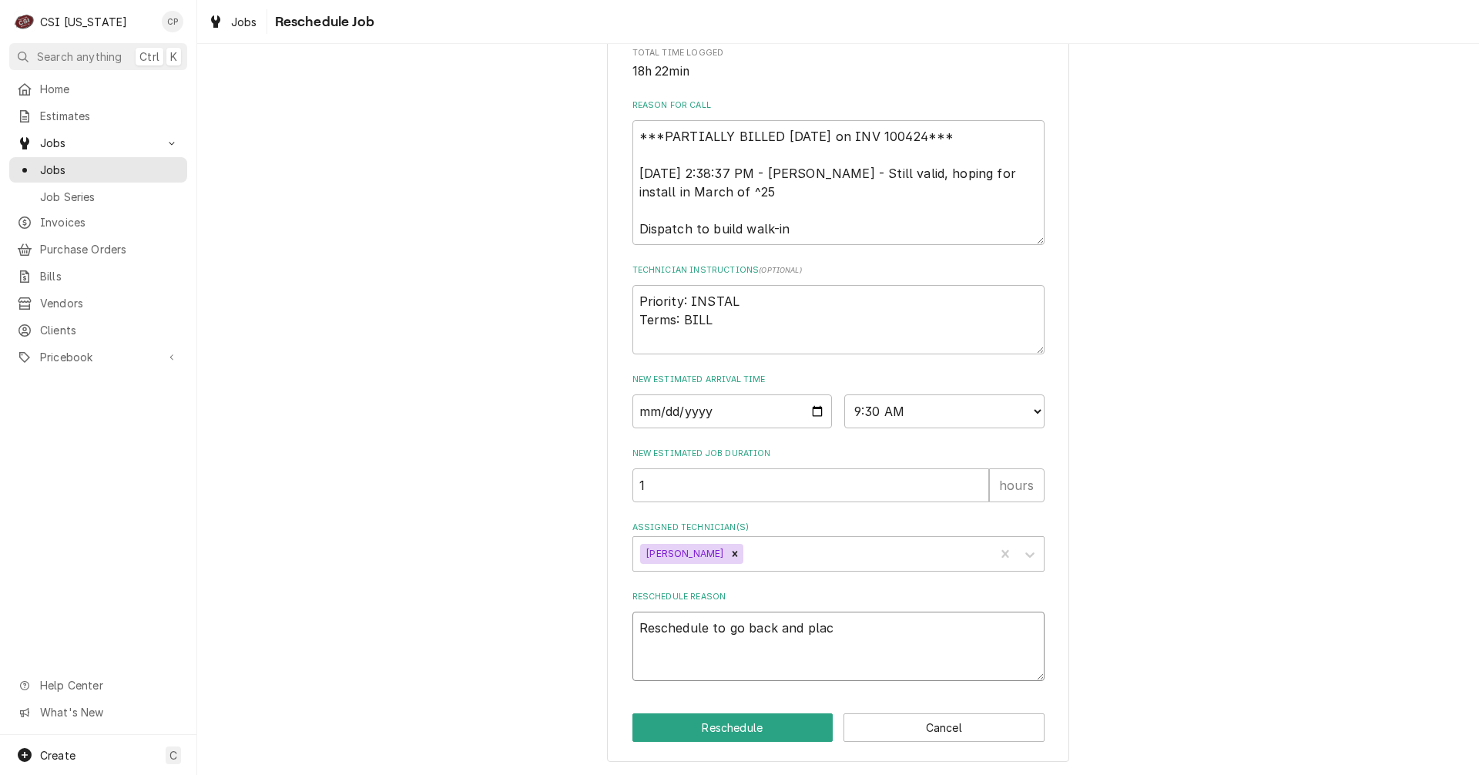
type textarea "x"
type textarea "Reschedule to go back and place"
type textarea "x"
type textarea "Reschedule to go back and place"
type textarea "x"
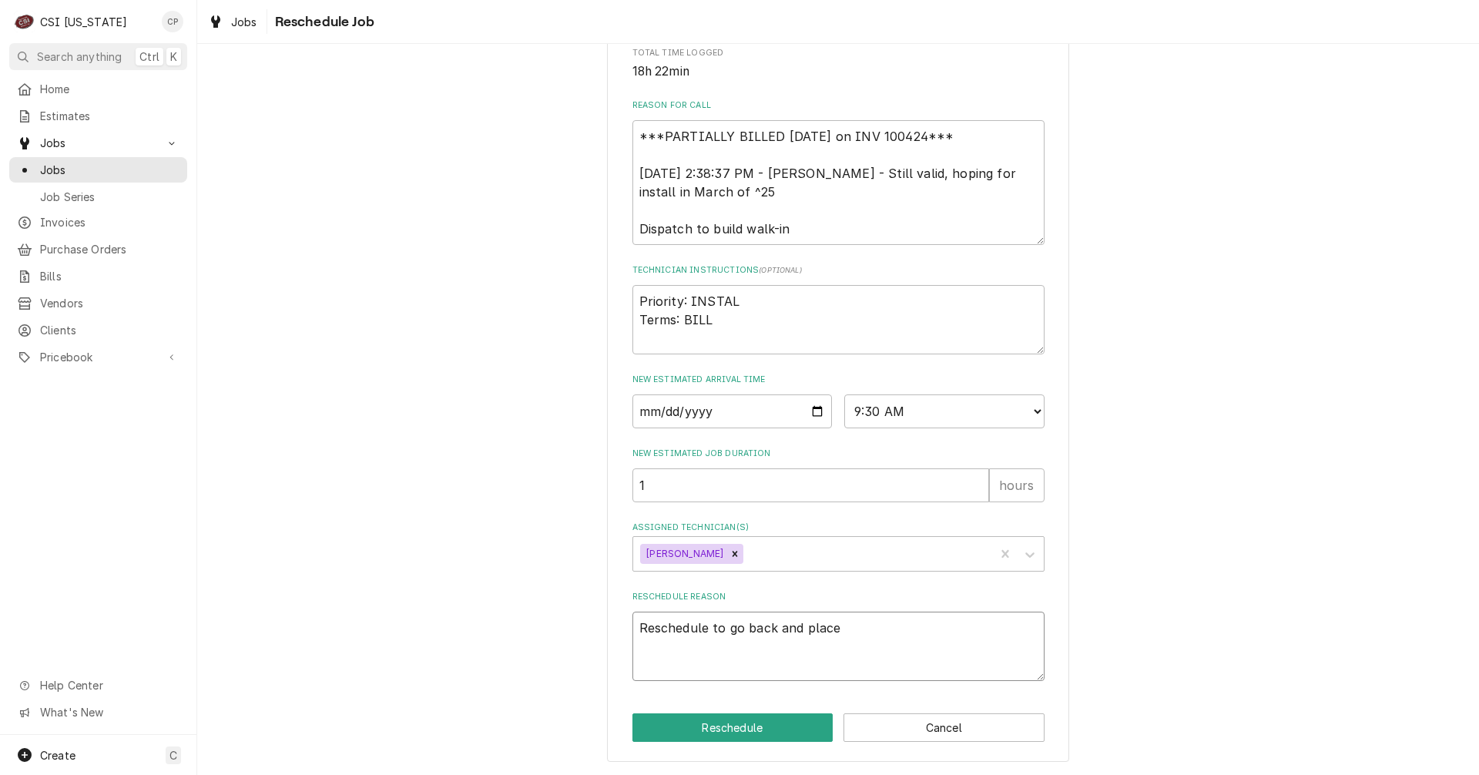
type textarea "Reschedule to go back and place t"
type textarea "x"
type textarea "Reschedule to go back and place th"
type textarea "x"
type textarea "Reschedule to go back and place the"
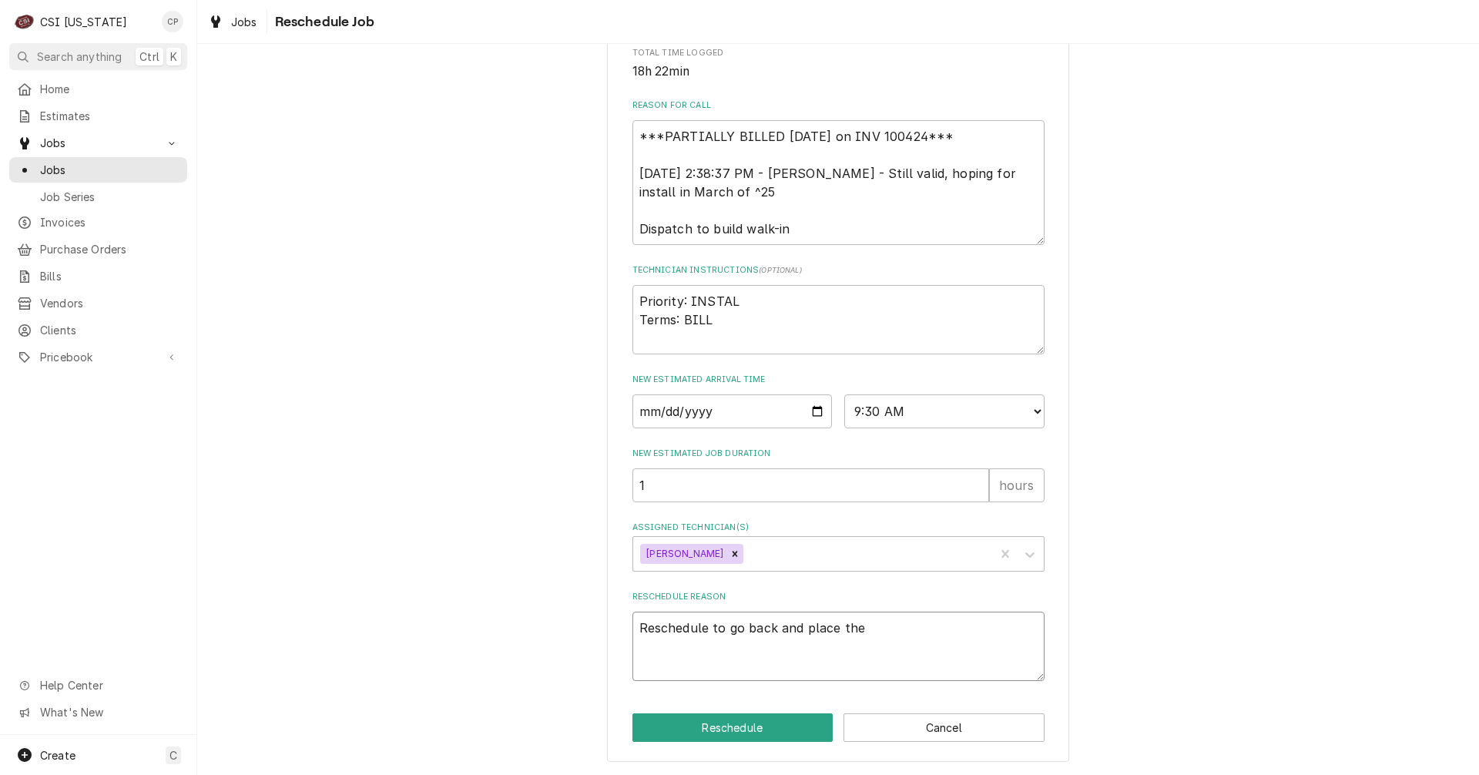
type textarea "x"
type textarea "Reschedule to go back and place the"
type textarea "x"
type textarea "Reschedule to go back and place the c"
type textarea "x"
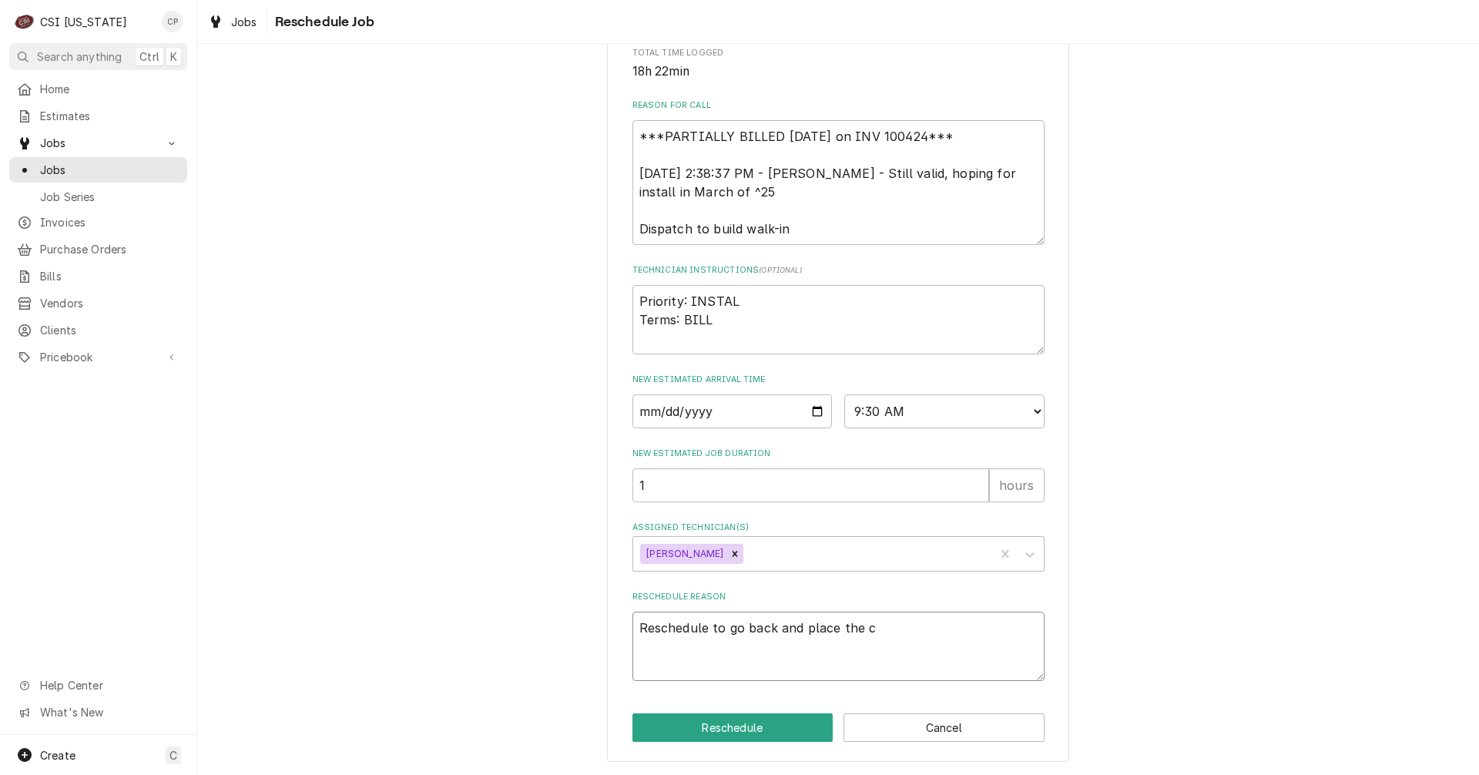
type textarea "Reschedule to go back and place the cu"
type textarea "x"
type textarea "Reschedule to go back and place the cur"
type textarea "x"
type textarea "Reschedule to go back and place the curb"
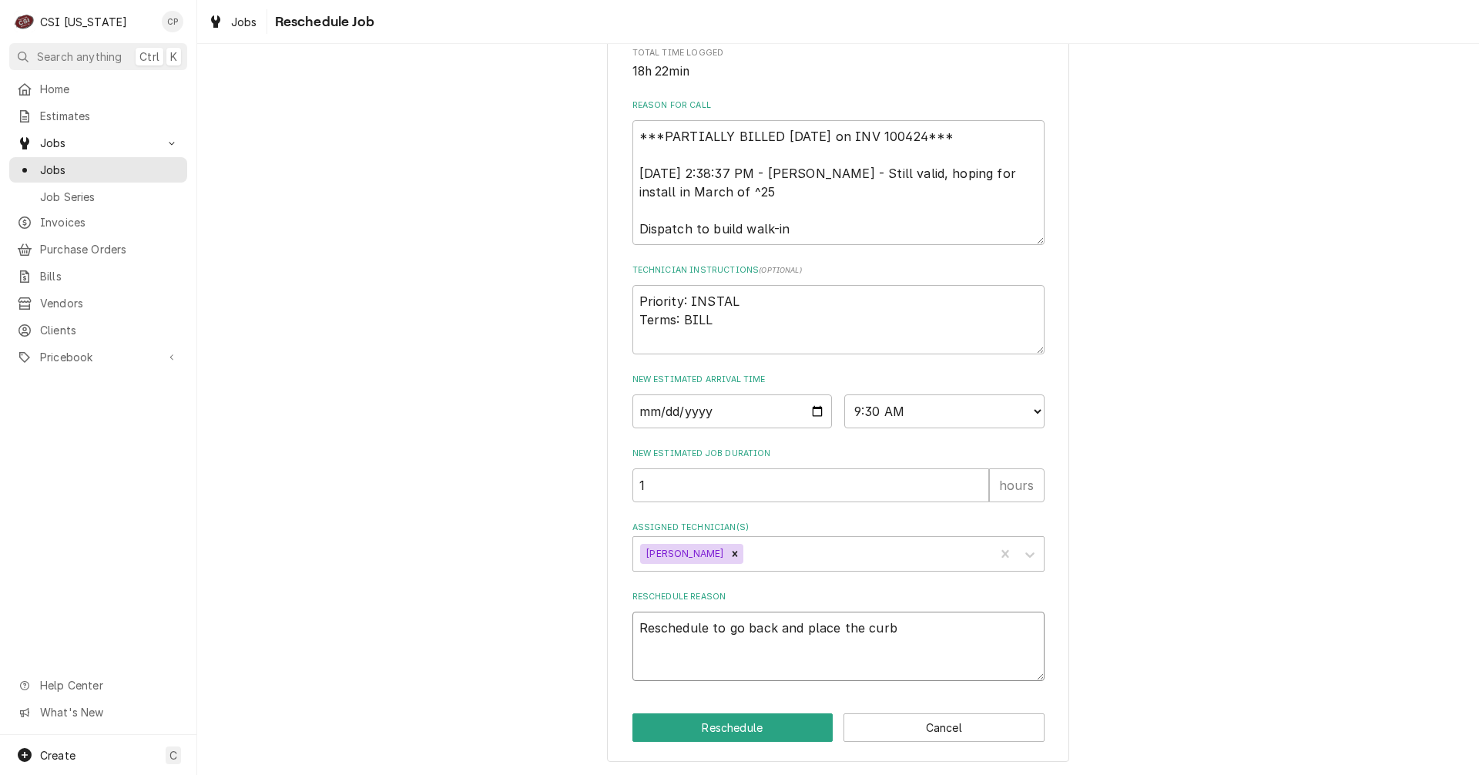
type textarea "x"
type textarea "Reschedule to go back and place the curbs"
type textarea "x"
type textarea "Reschedule to go back and place the curbs"
type textarea "x"
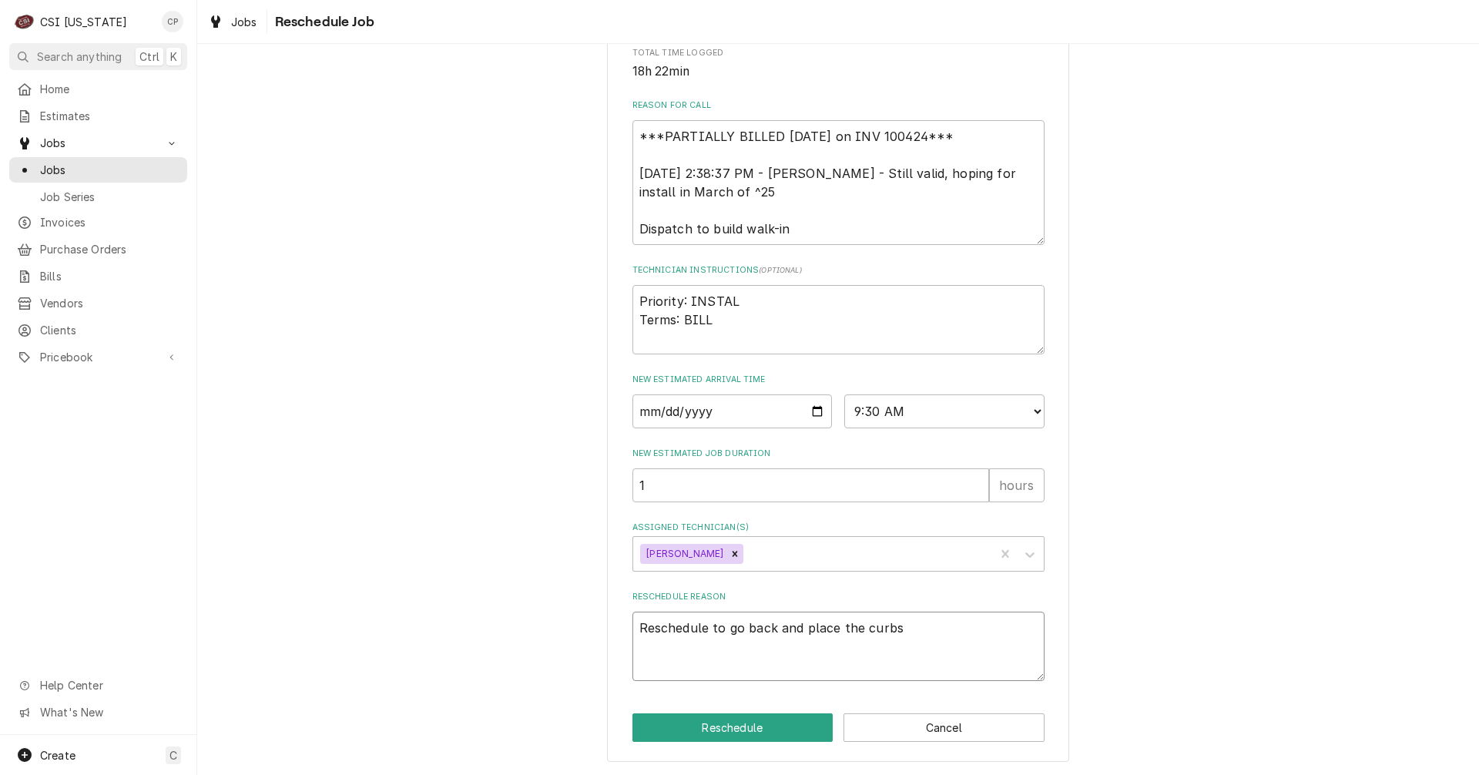
type textarea "Reschedule to go back and place the curbs o"
type textarea "x"
type textarea "Reschedule to go back and place the curbs on"
type textarea "x"
type textarea "Reschedule to go back and place the curbs on"
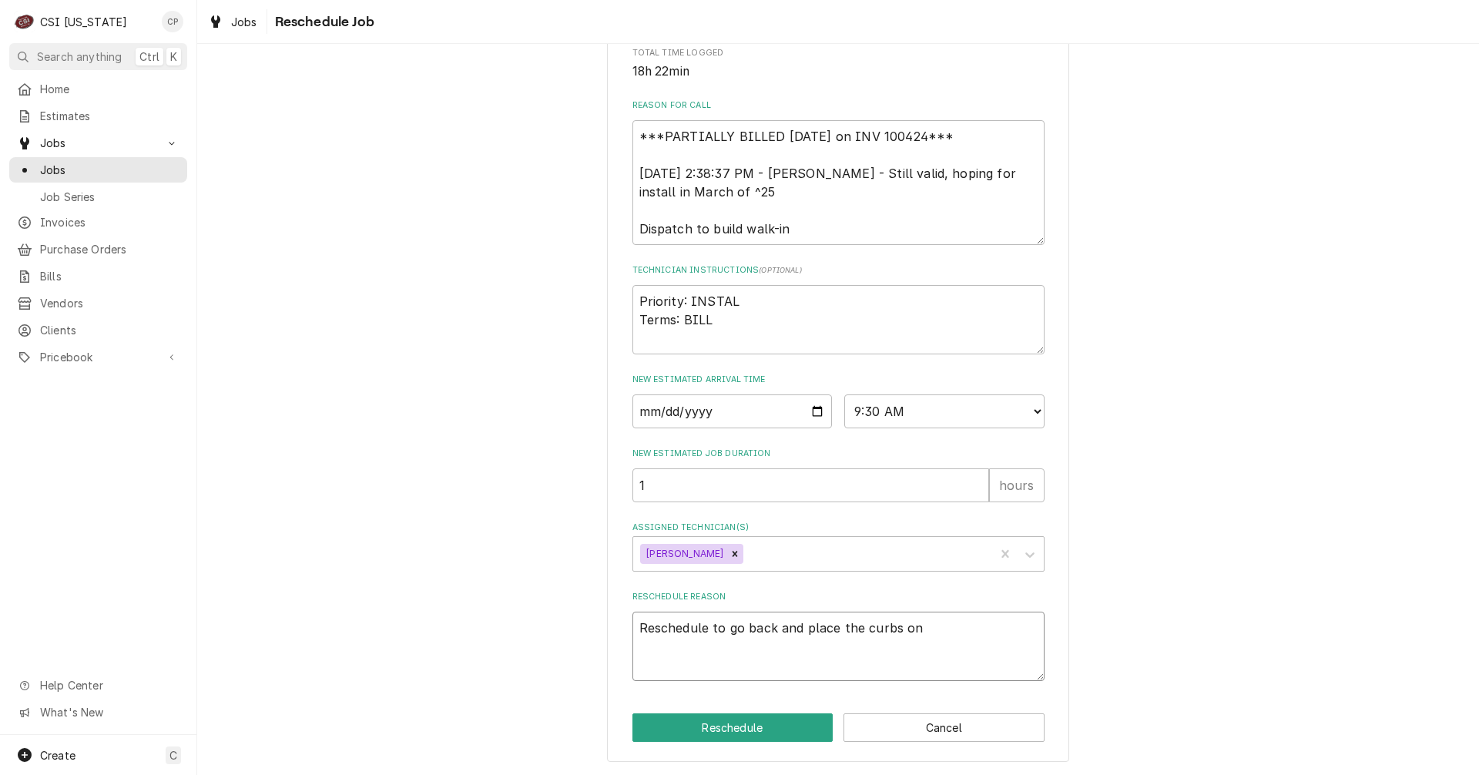
type textarea "x"
type textarea "Reschedule to go back and place the curbs on t"
type textarea "x"
type textarea "Reschedule to go back and place the curbs on th"
type textarea "x"
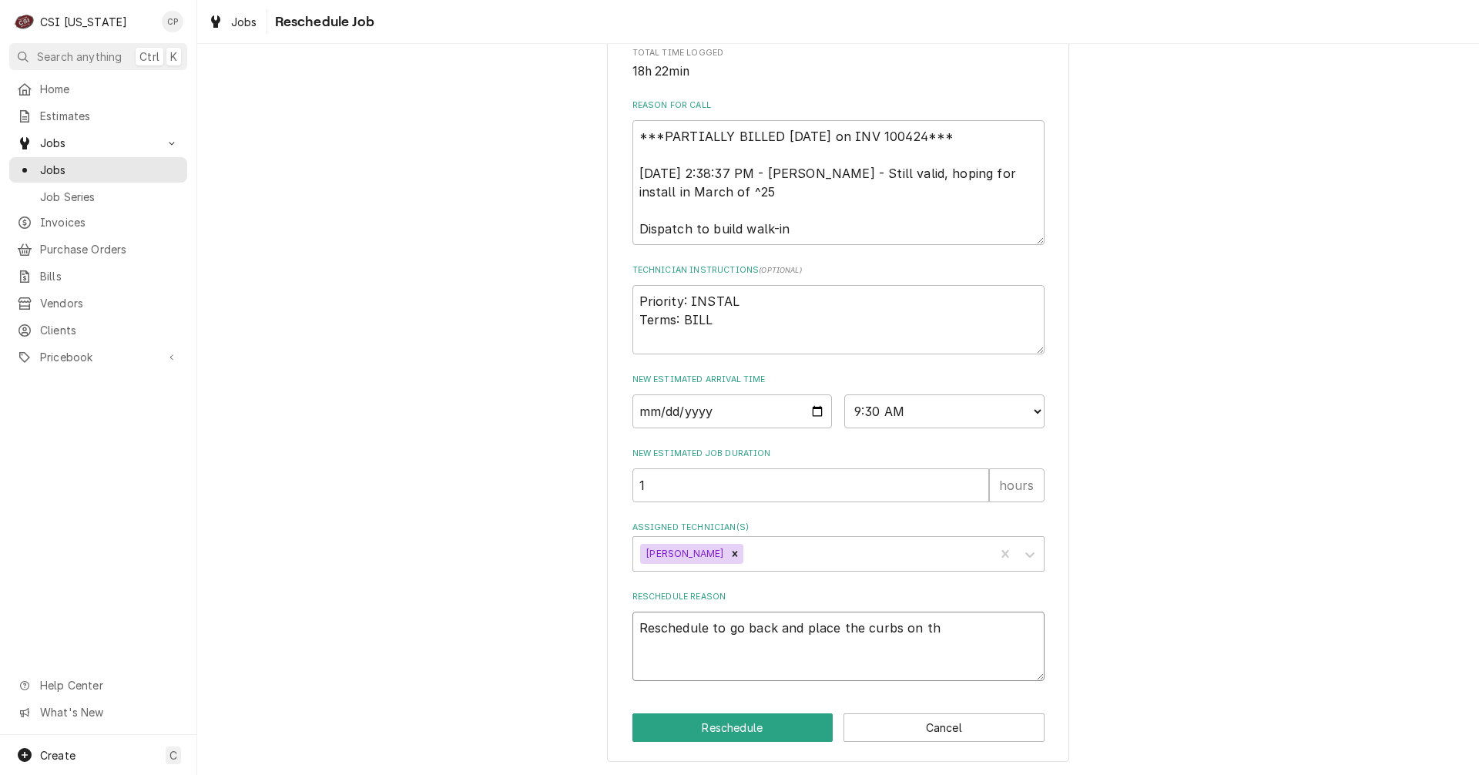
type textarea "Reschedule to go back and place the curbs on the"
type textarea "x"
type textarea "Reschedule to go back and place the curbs on the"
type textarea "x"
type textarea "Reschedule to go back and place the curbs on the r"
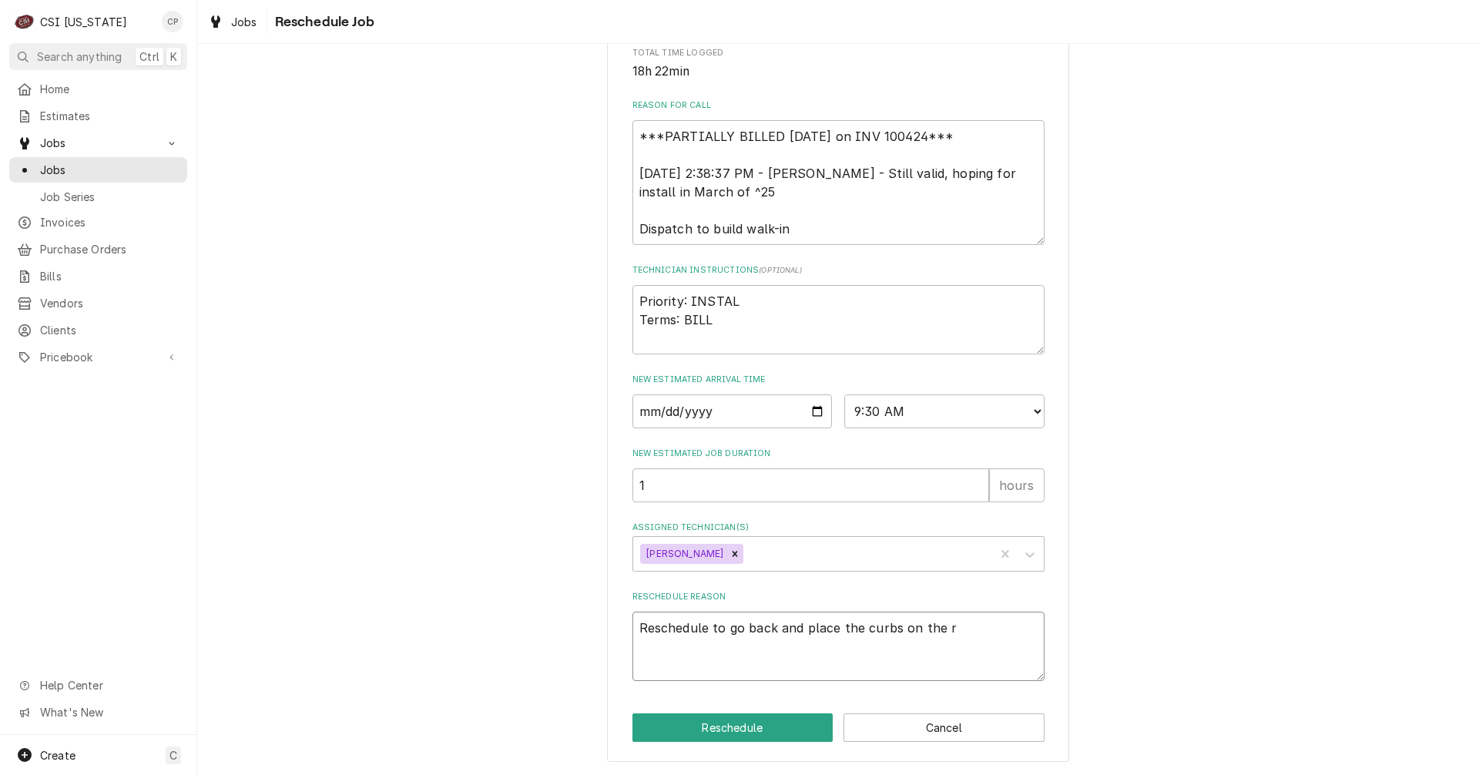
type textarea "x"
type textarea "Reschedule to go back and place the curbs on the ro"
type textarea "x"
type textarea "Reschedule to go back and place the curbs on the roo"
type textarea "x"
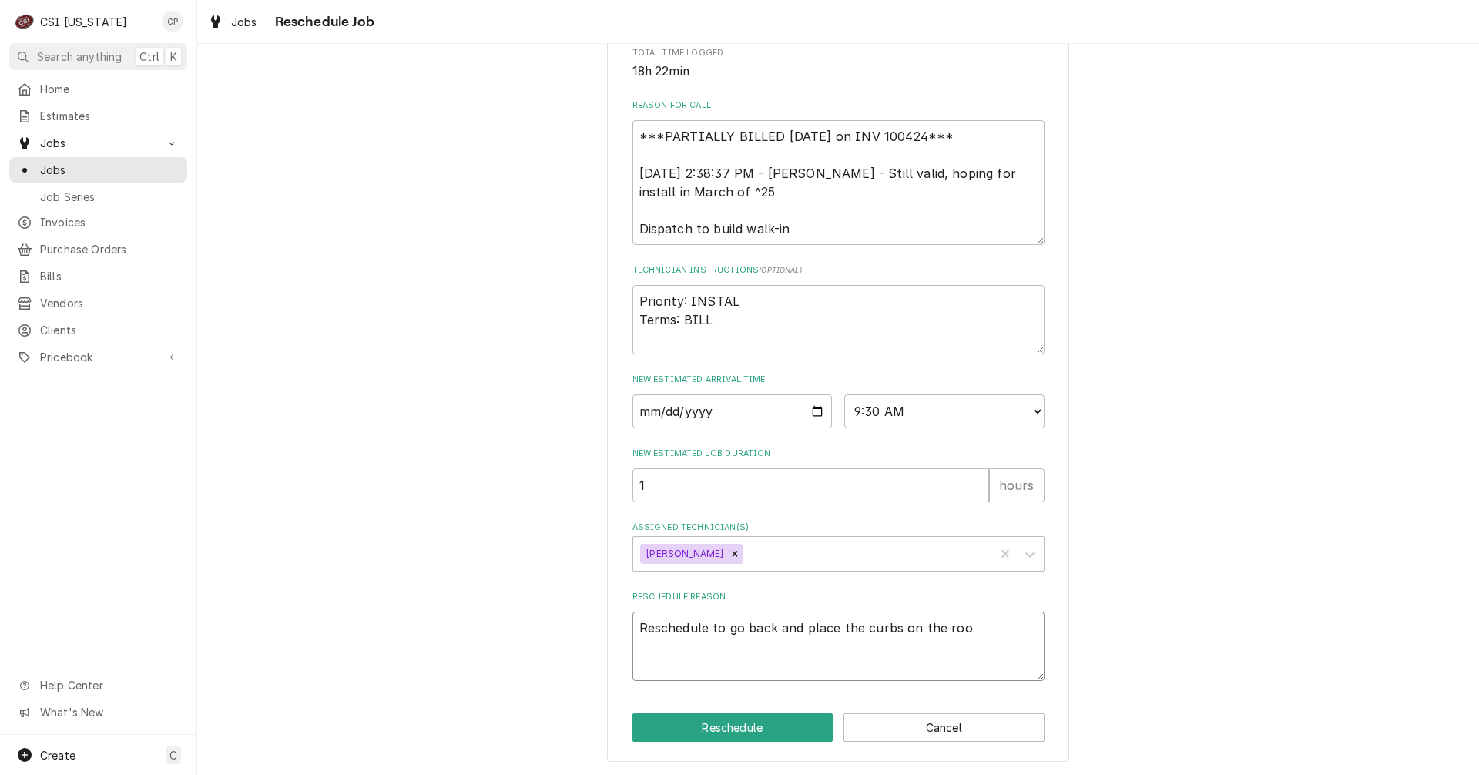
type textarea "Reschedule to go back and place the curbs on the roof"
type textarea "x"
type textarea "Reschedule to go back and place the curbs on the roof"
type textarea "x"
type textarea "Reschedule to go back and place the curbs on the roof w"
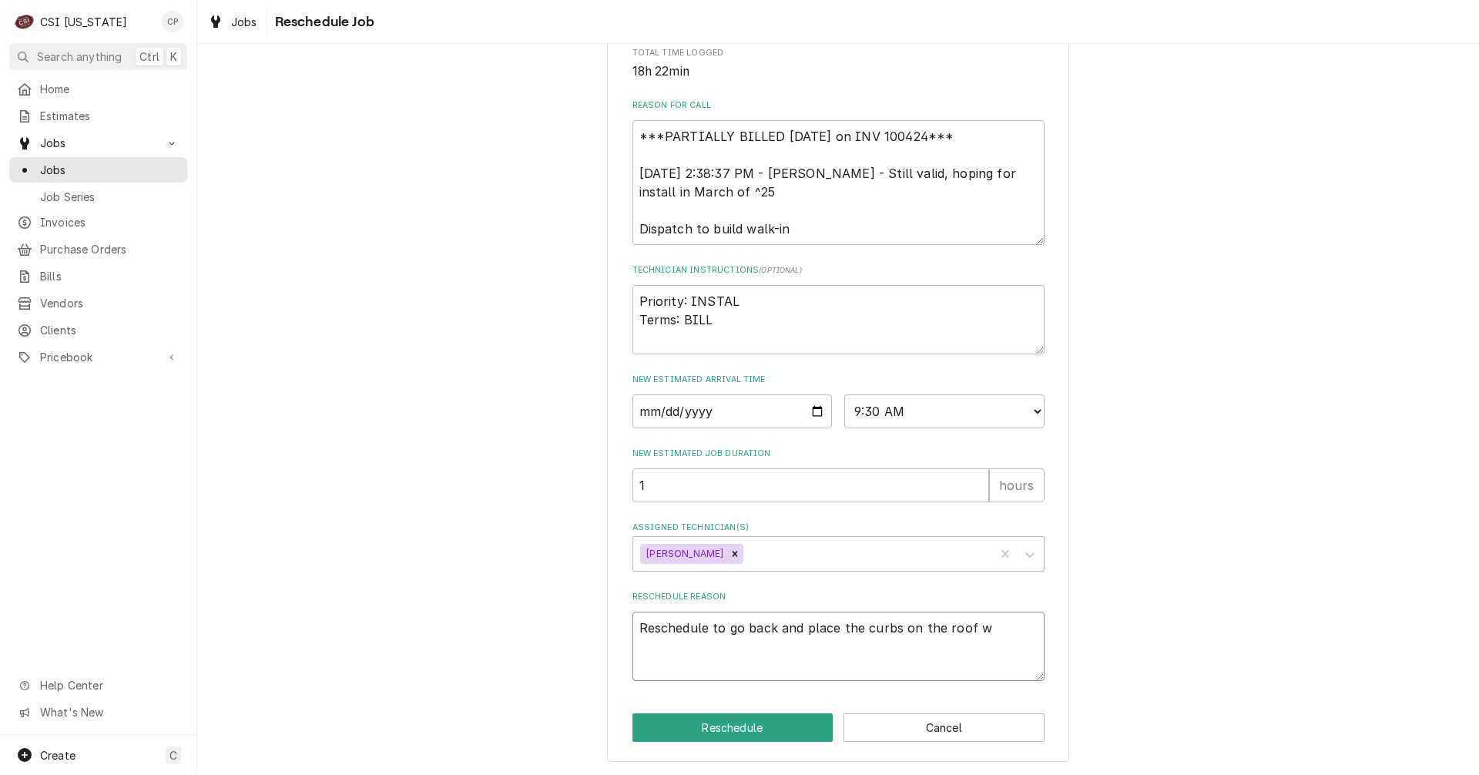
type textarea "x"
type textarea "Reschedule to go back and place the curbs on the roof wh"
type textarea "x"
type textarea "Reschedule to go back and place the curbs on the roof whe"
type textarea "x"
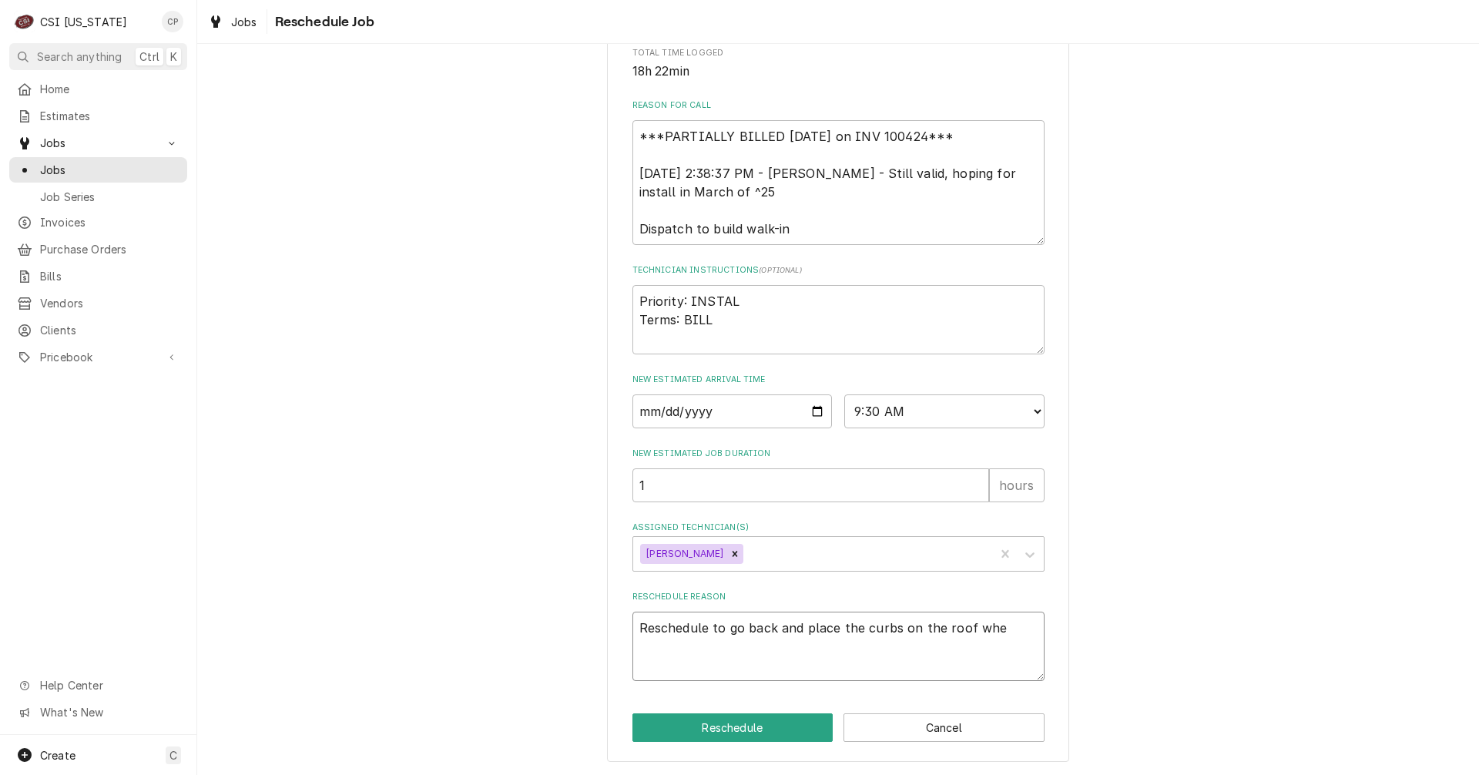
type textarea "Reschedule to go back and place the curbs on the roof wher"
type textarea "x"
type textarea "Reschedule to go back and place the curbs on the roof where"
type textarea "x"
type textarea "Reschedule to go back and place the curbs on the roof where"
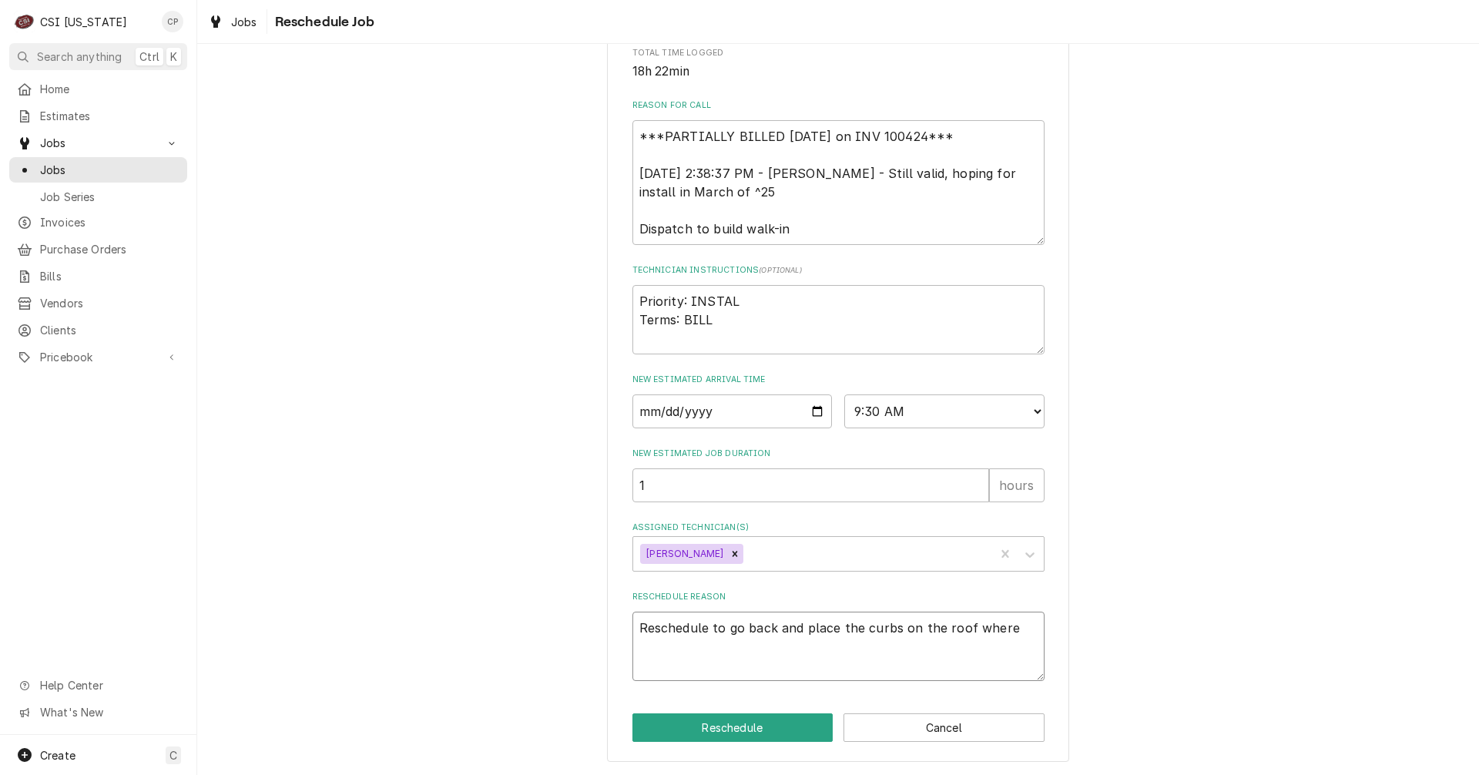
type textarea "x"
type textarea "Reschedule to go back and place the curbs on the roof where t"
type textarea "x"
type textarea "Reschedule to go back and place the curbs on the roof where th"
type textarea "x"
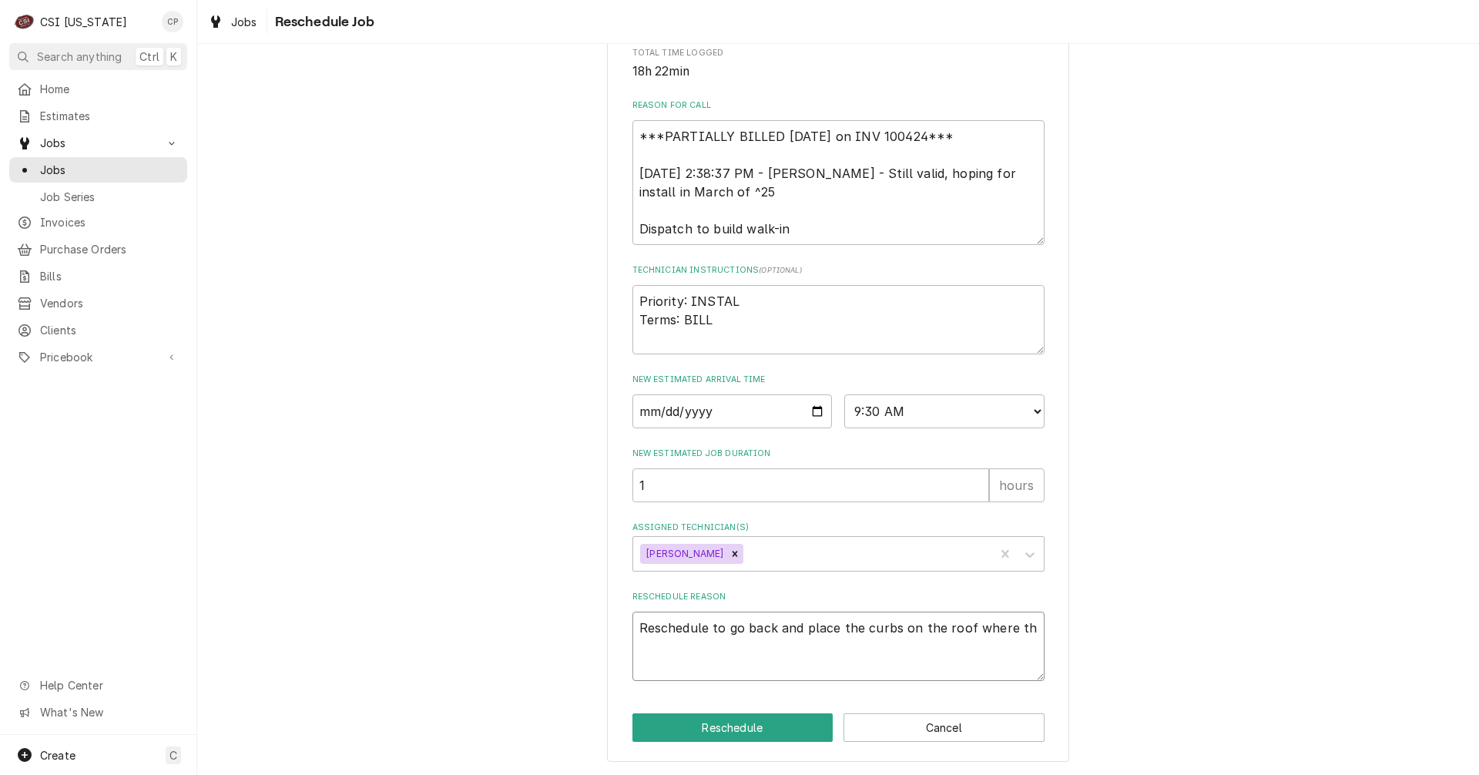
type textarea "Reschedule to go back and place the curbs on the roof where the"
type textarea "x"
type textarea "Reschedule to go back and place the curbs on the roof where they"
type textarea "x"
type textarea "Reschedule to go back and place the curbs on the roof where they"
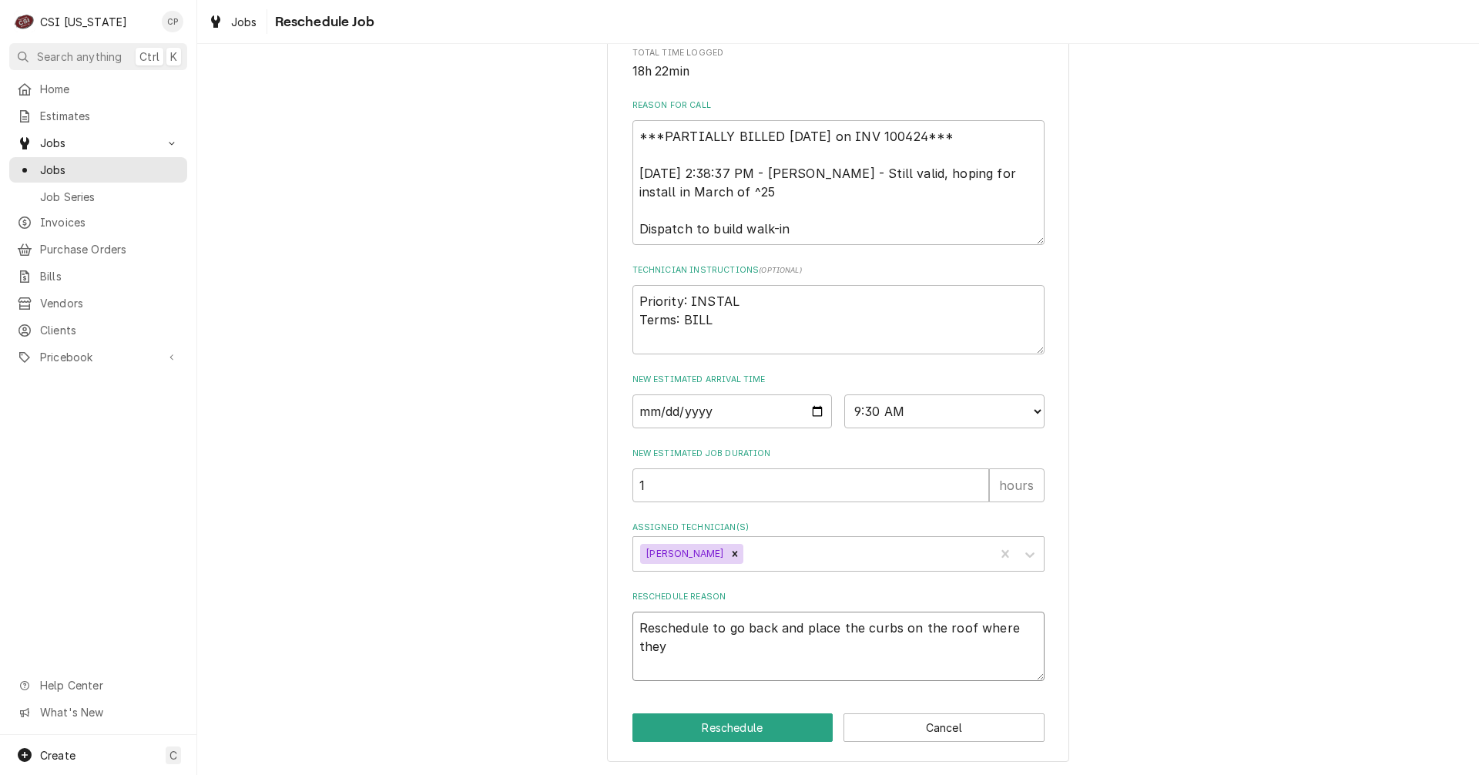
type textarea "x"
type textarea "Reschedule to go back and place the curbs on the roof where they n"
type textarea "x"
type textarea "Reschedule to go back and place the curbs on the roof where they ne"
type textarea "x"
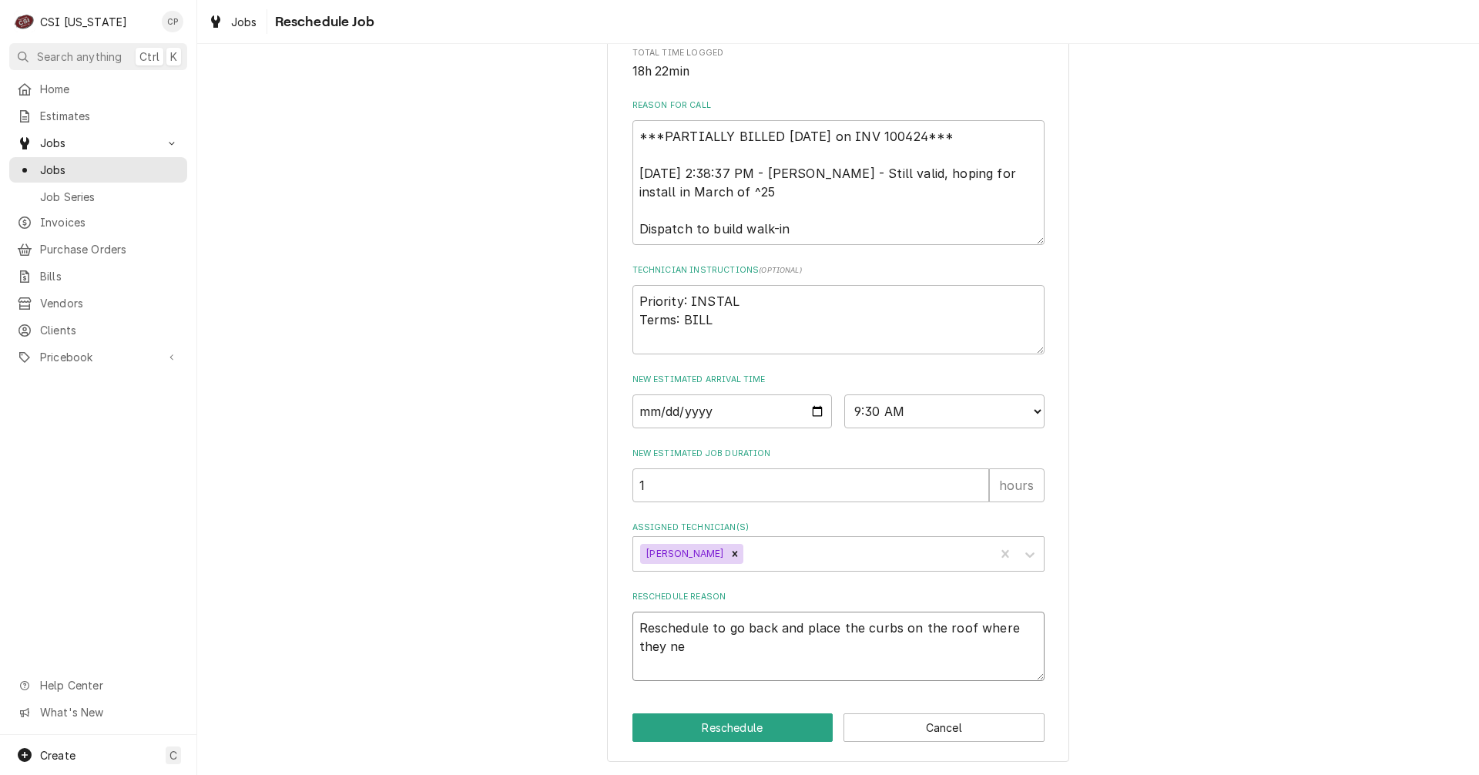
type textarea "Reschedule to go back and place the curbs on the roof where they nee"
type textarea "x"
type textarea "Reschedule to go back and place the curbs on the roof where they need"
type textarea "x"
type textarea "Reschedule to go back and place the curbs on the roof where they need"
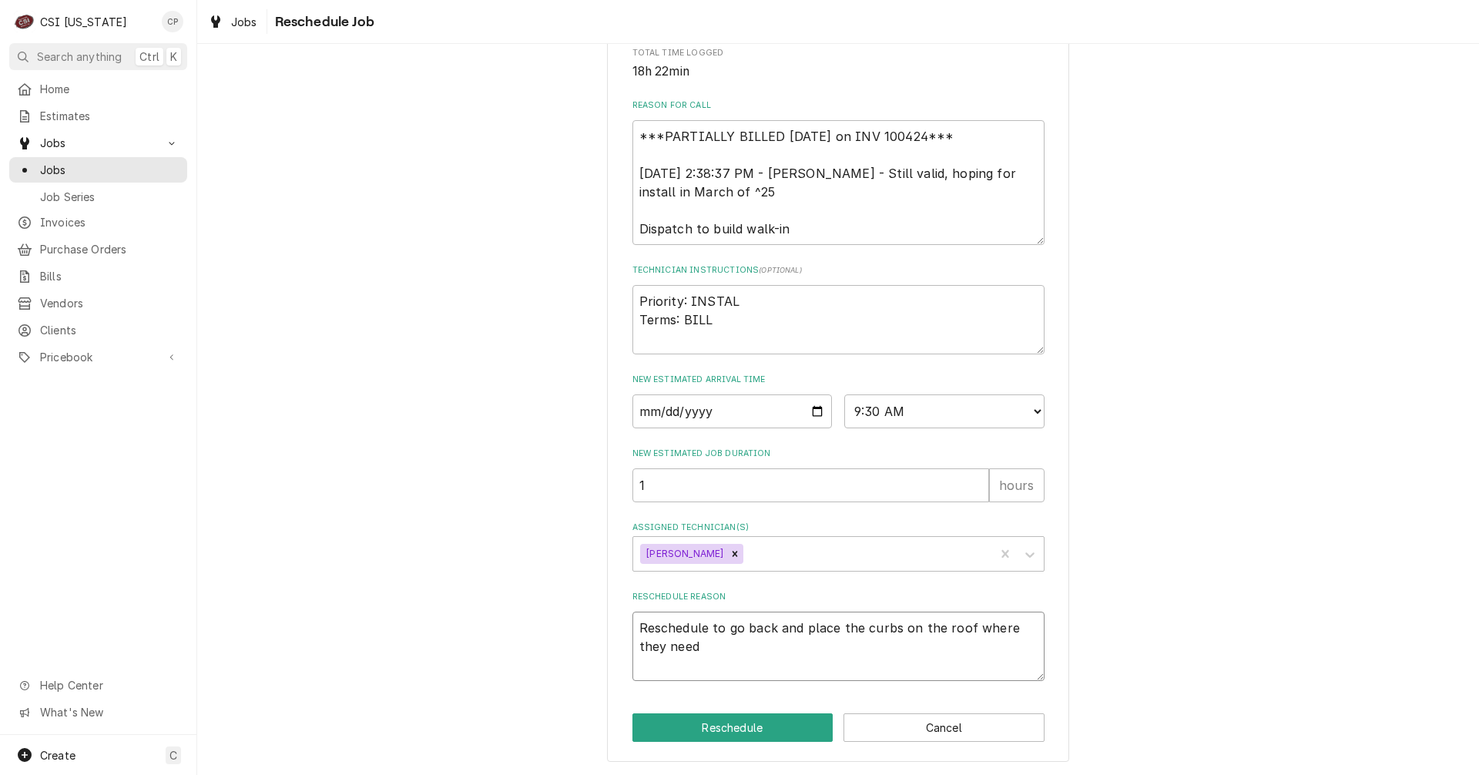
type textarea "x"
type textarea "Reschedule to go back and place the curbs on the roof where they need t"
type textarea "x"
type textarea "Reschedule to go back and place the curbs on the roof where they need to"
type textarea "x"
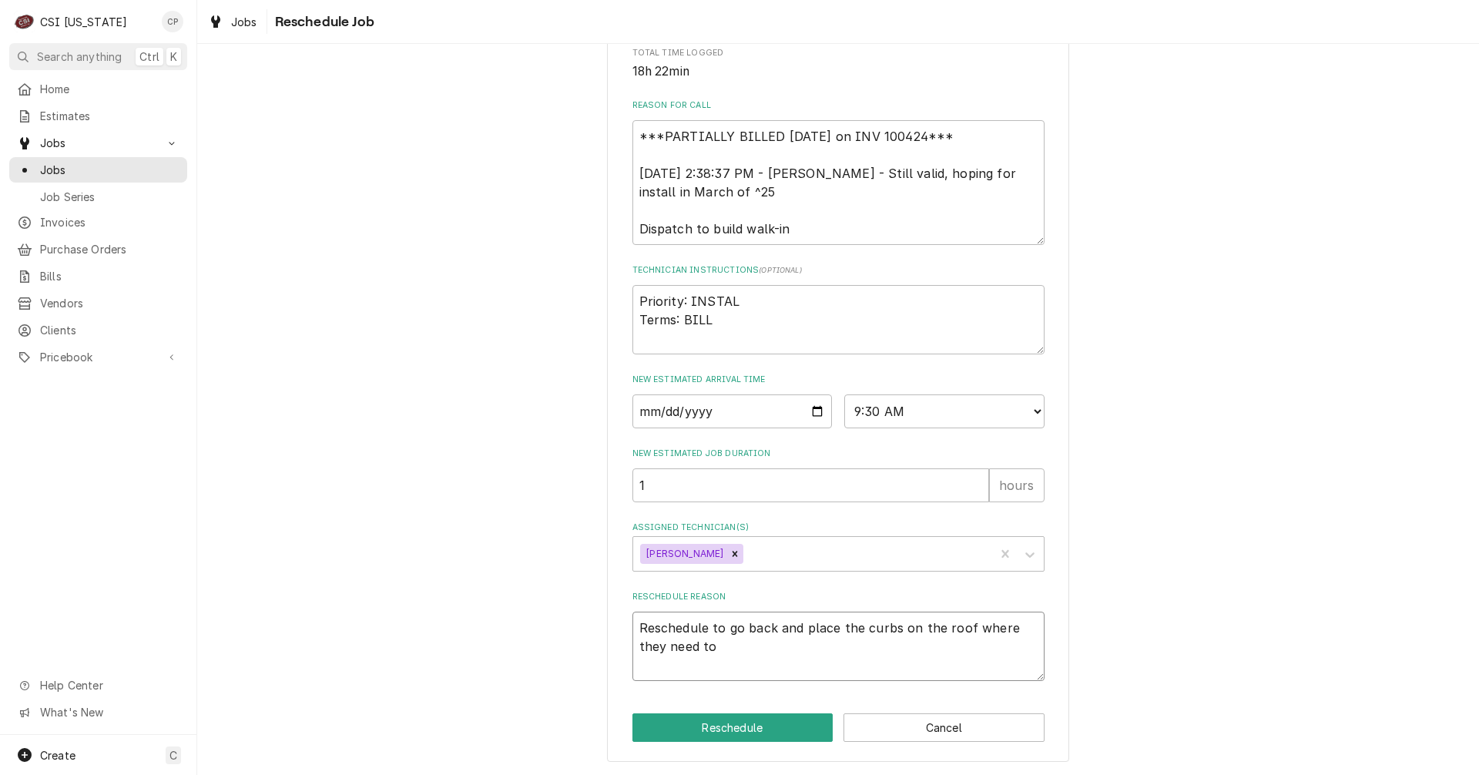
type textarea "Reschedule to go back and place the curbs on the roof where they need to"
type textarea "x"
type textarea "Reschedule to go back and place the curbs on the roof where they need to g"
type textarea "x"
type textarea "Reschedule to go back and place the curbs on the roof where they need to go"
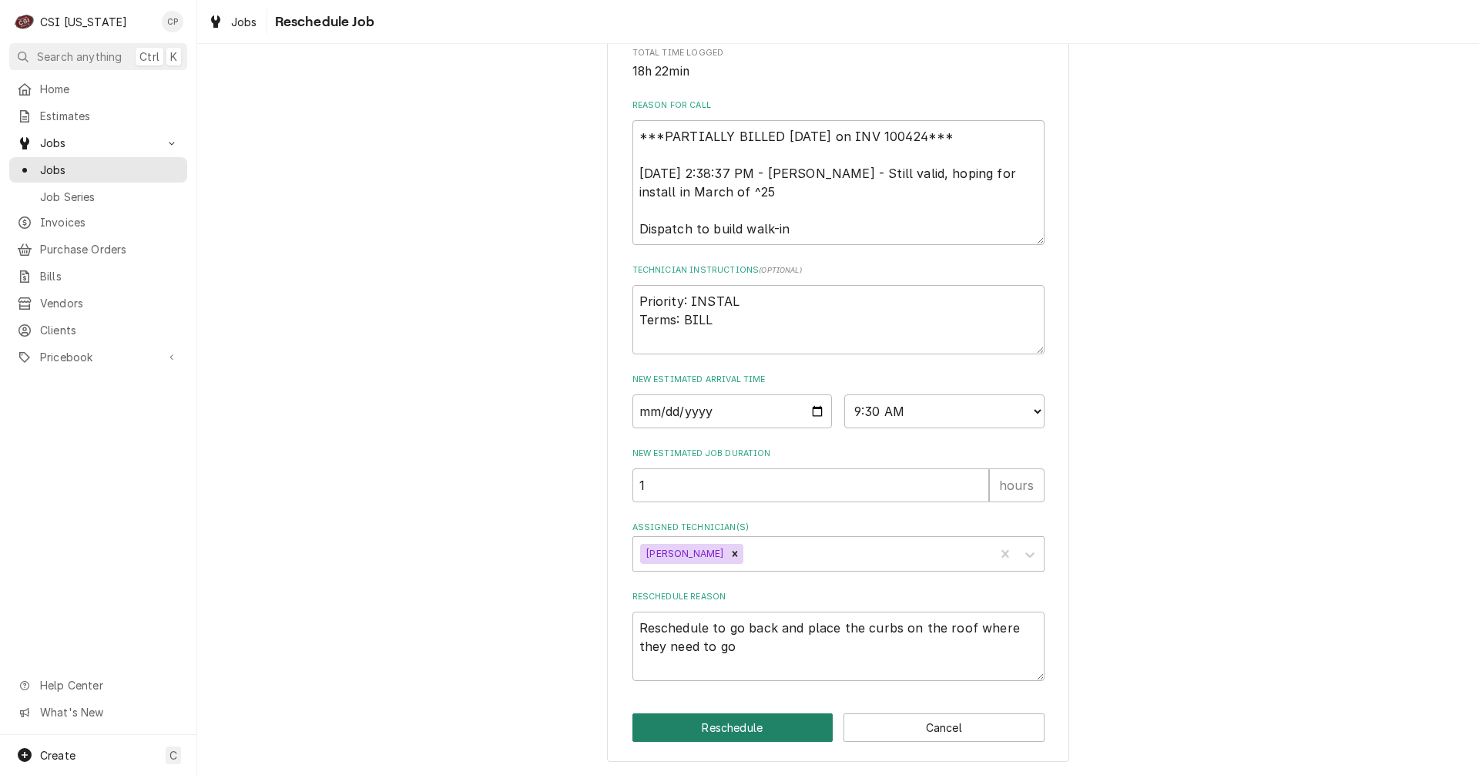
click at [736, 732] on button "Reschedule" at bounding box center [733, 727] width 201 height 29
type textarea "x"
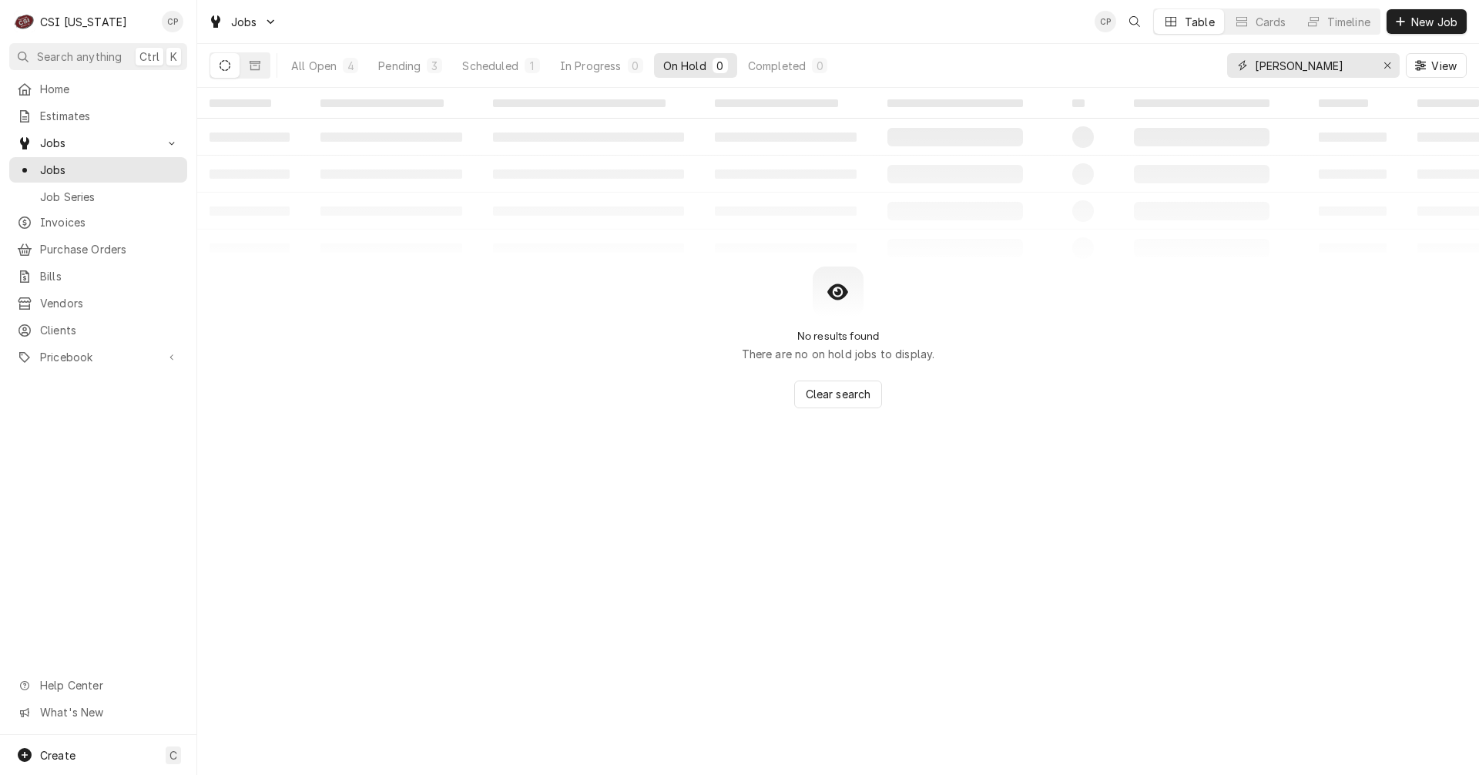
drag, startPoint x: 1326, startPoint y: 65, endPoint x: 1254, endPoint y: 69, distance: 71.7
click at [1255, 69] on input "adair" at bounding box center [1313, 65] width 116 height 25
click at [509, 65] on div "Scheduled" at bounding box center [489, 66] width 55 height 16
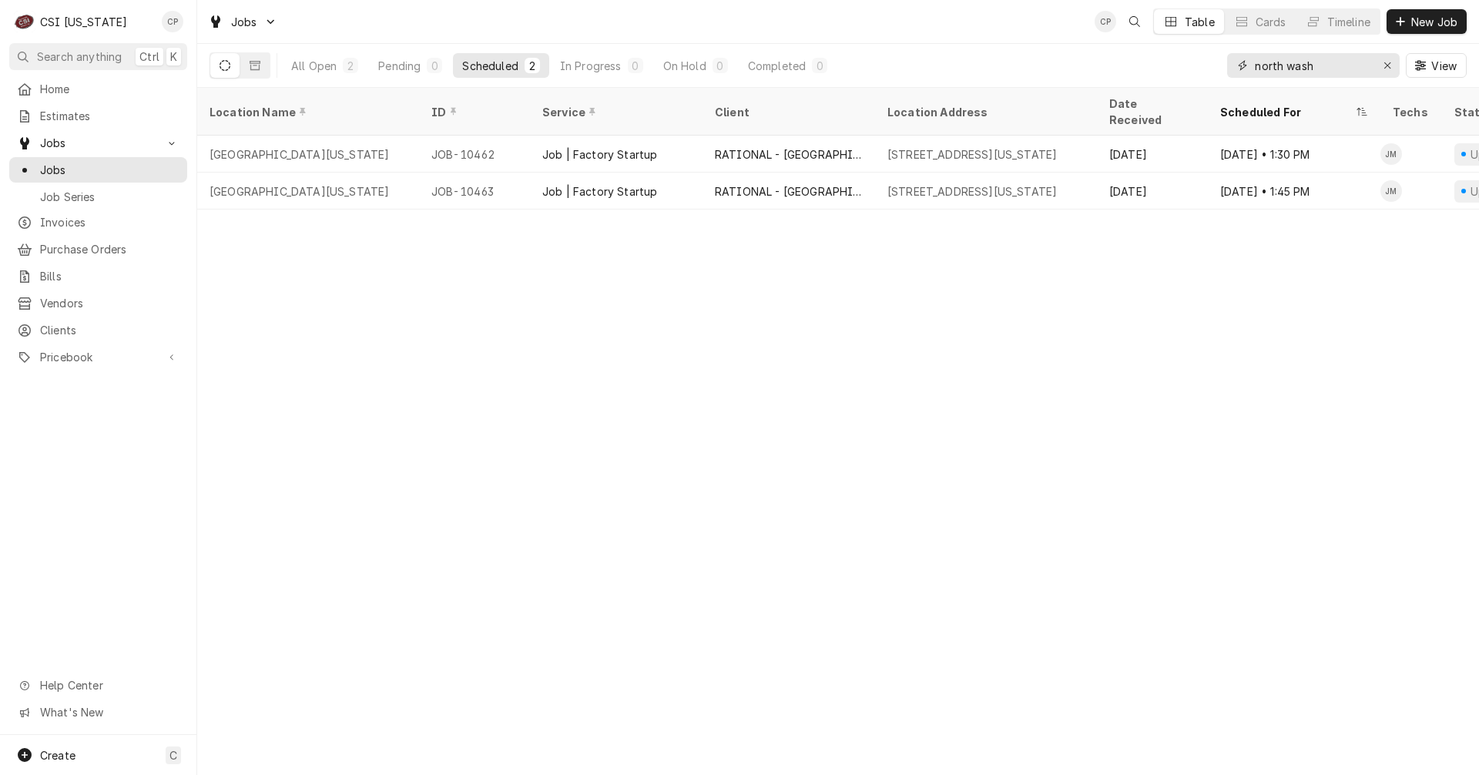
drag, startPoint x: 1334, startPoint y: 67, endPoint x: 1211, endPoint y: 65, distance: 122.5
click at [1217, 67] on div "All Open 2 Pending 0 Scheduled 2 In Progress 0 On Hold 0 Completed 0 north wash…" at bounding box center [838, 65] width 1257 height 43
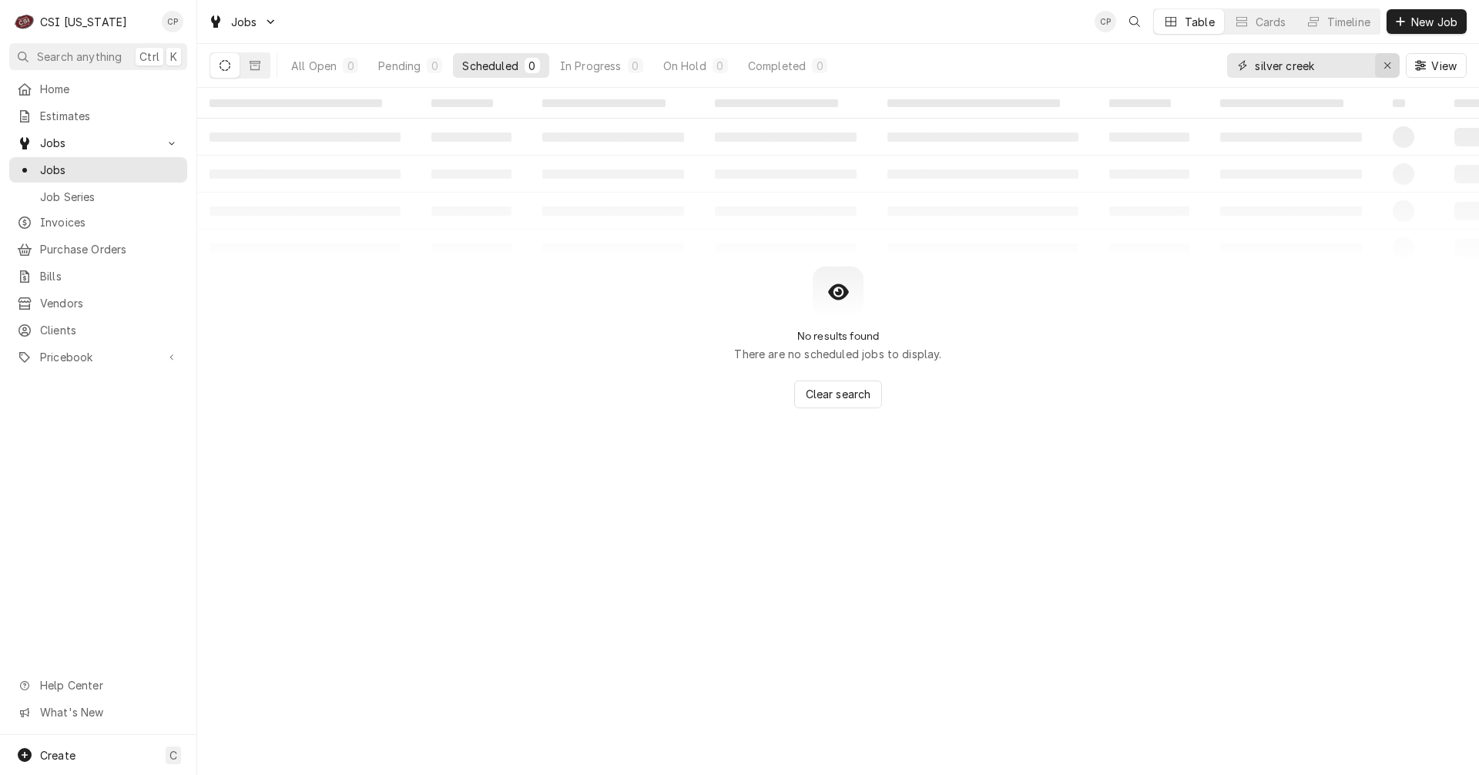
type input "silver creek"
click at [1386, 69] on icon "Erase input" at bounding box center [1388, 65] width 8 height 11
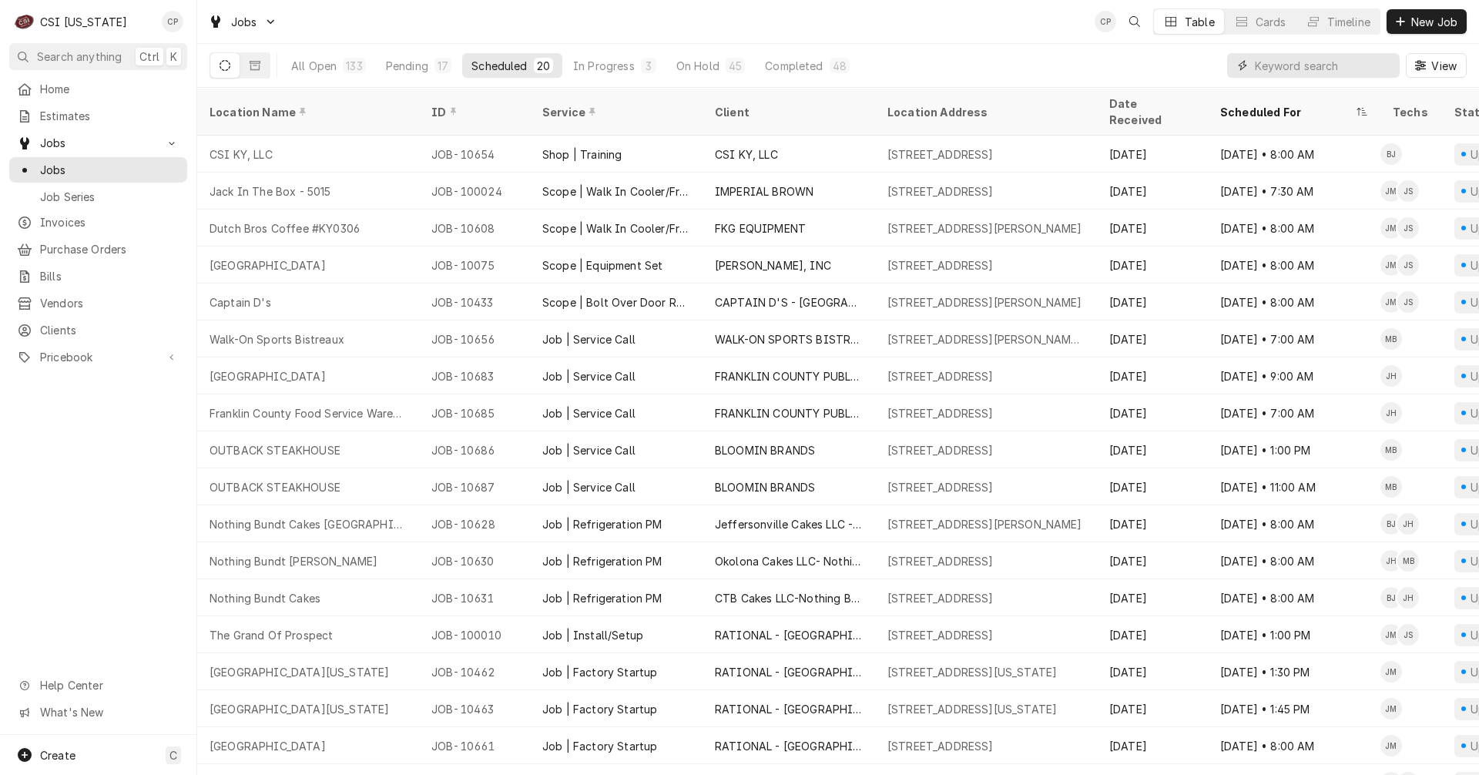
click at [1294, 66] on input "Dynamic Content Wrapper" at bounding box center [1323, 65] width 137 height 25
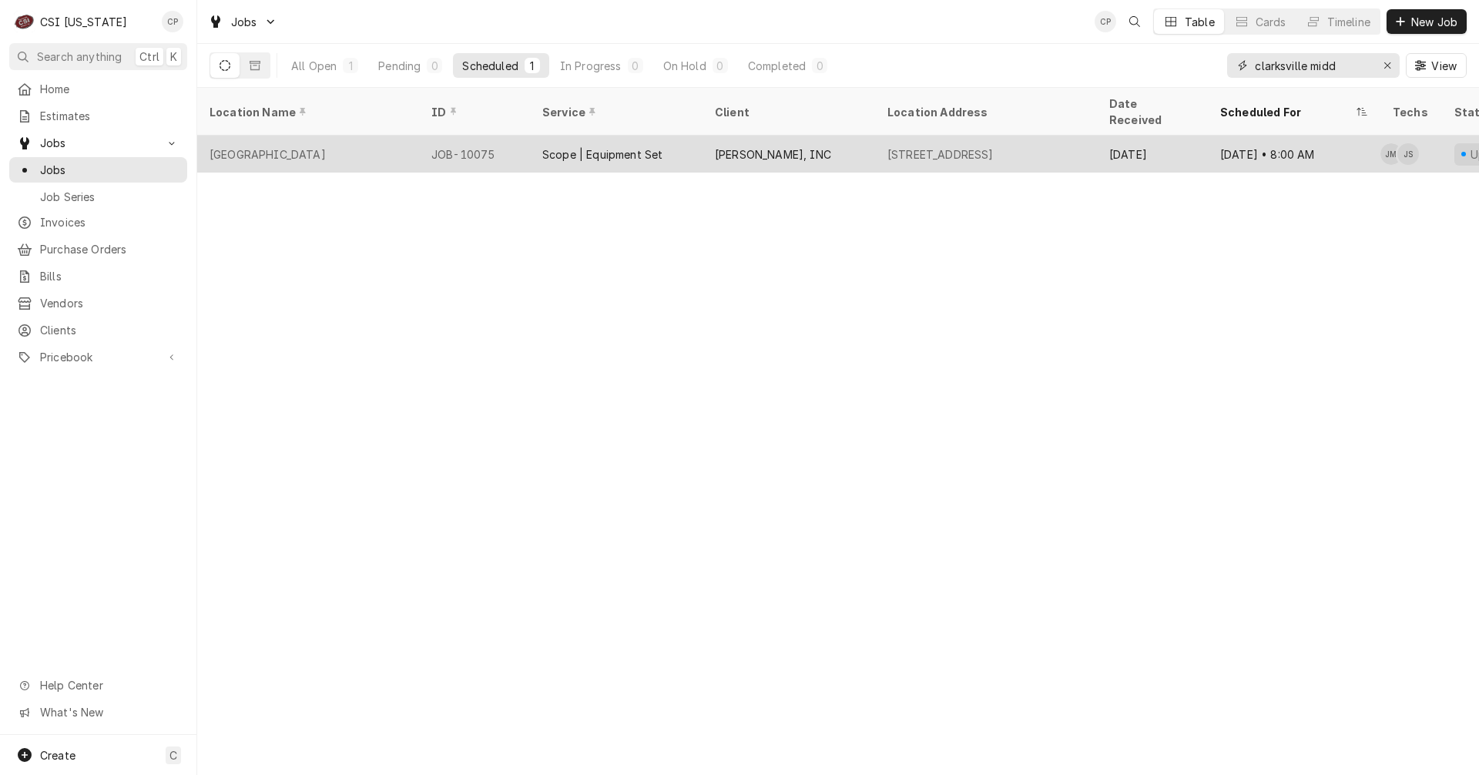
type input "clarksville midd"
click at [571, 146] on div "Scope | Equipment Set" at bounding box center [602, 154] width 120 height 16
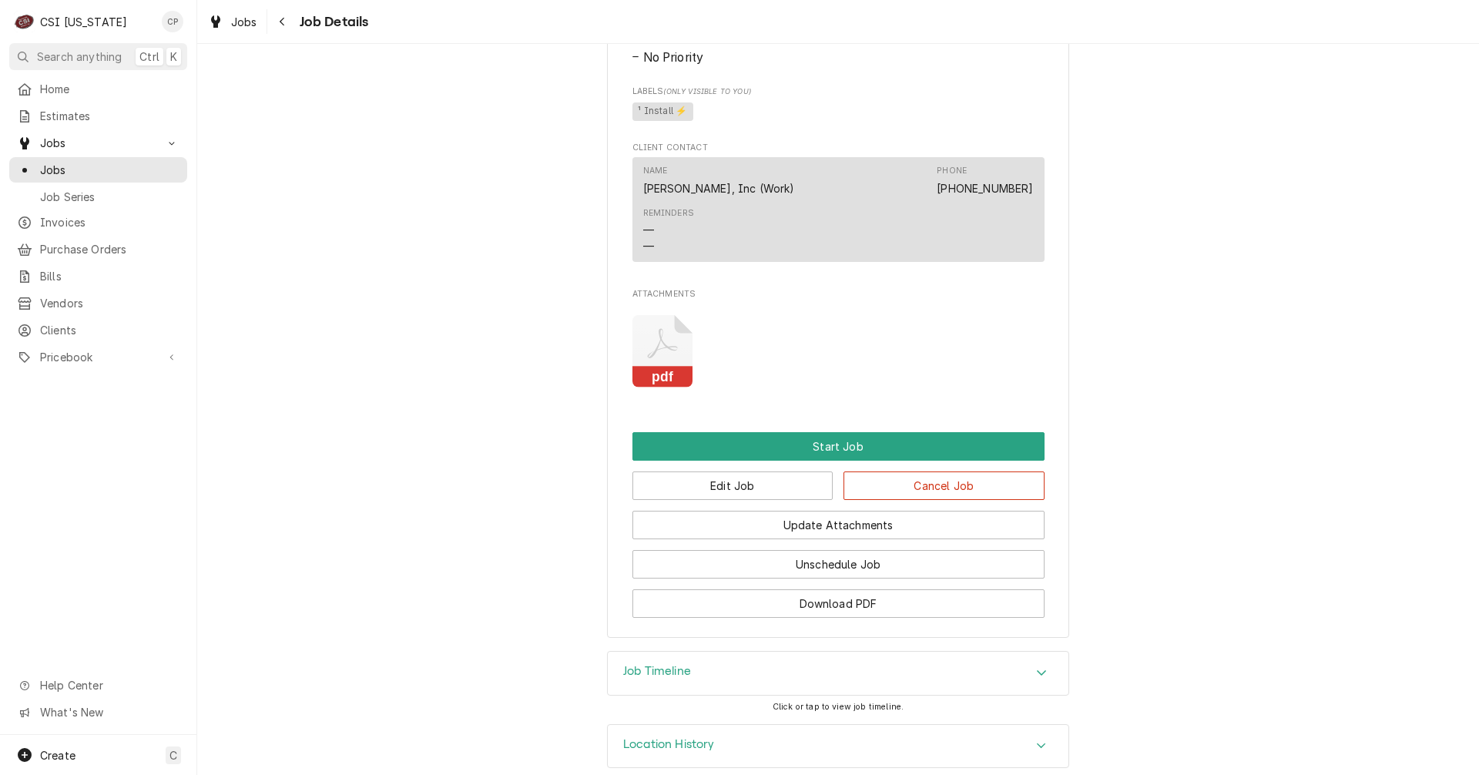
scroll to position [925, 0]
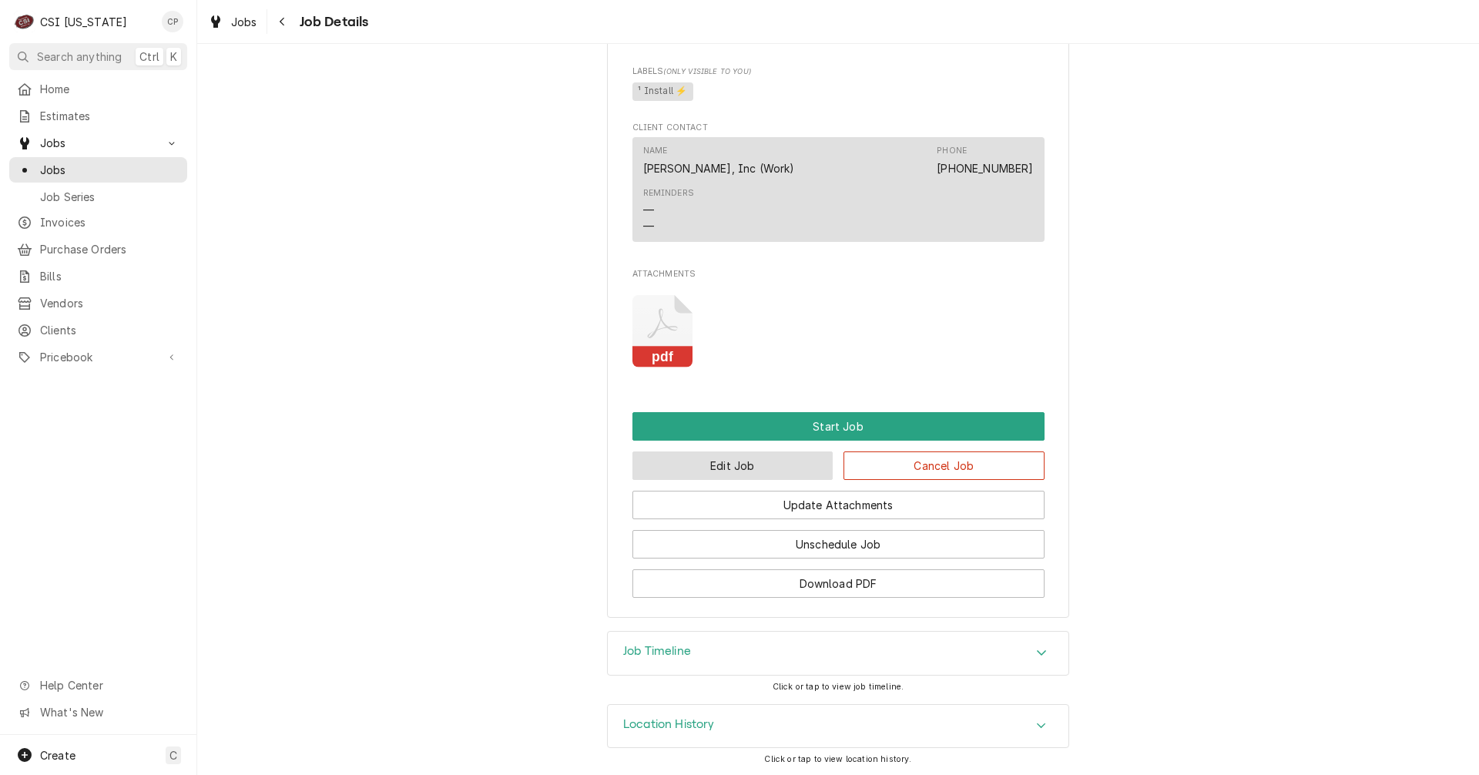
click at [675, 470] on button "Edit Job" at bounding box center [733, 465] width 201 height 29
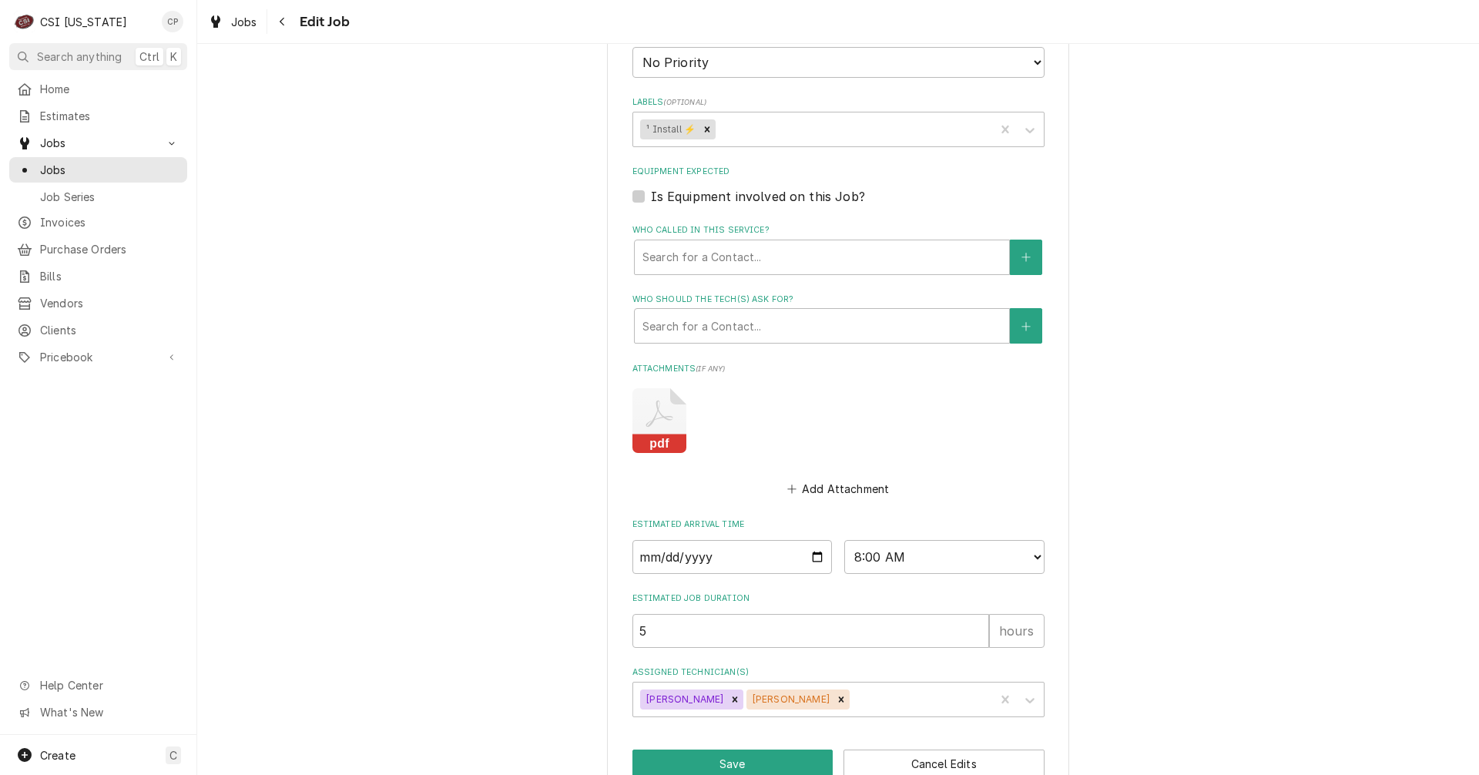
scroll to position [849, 0]
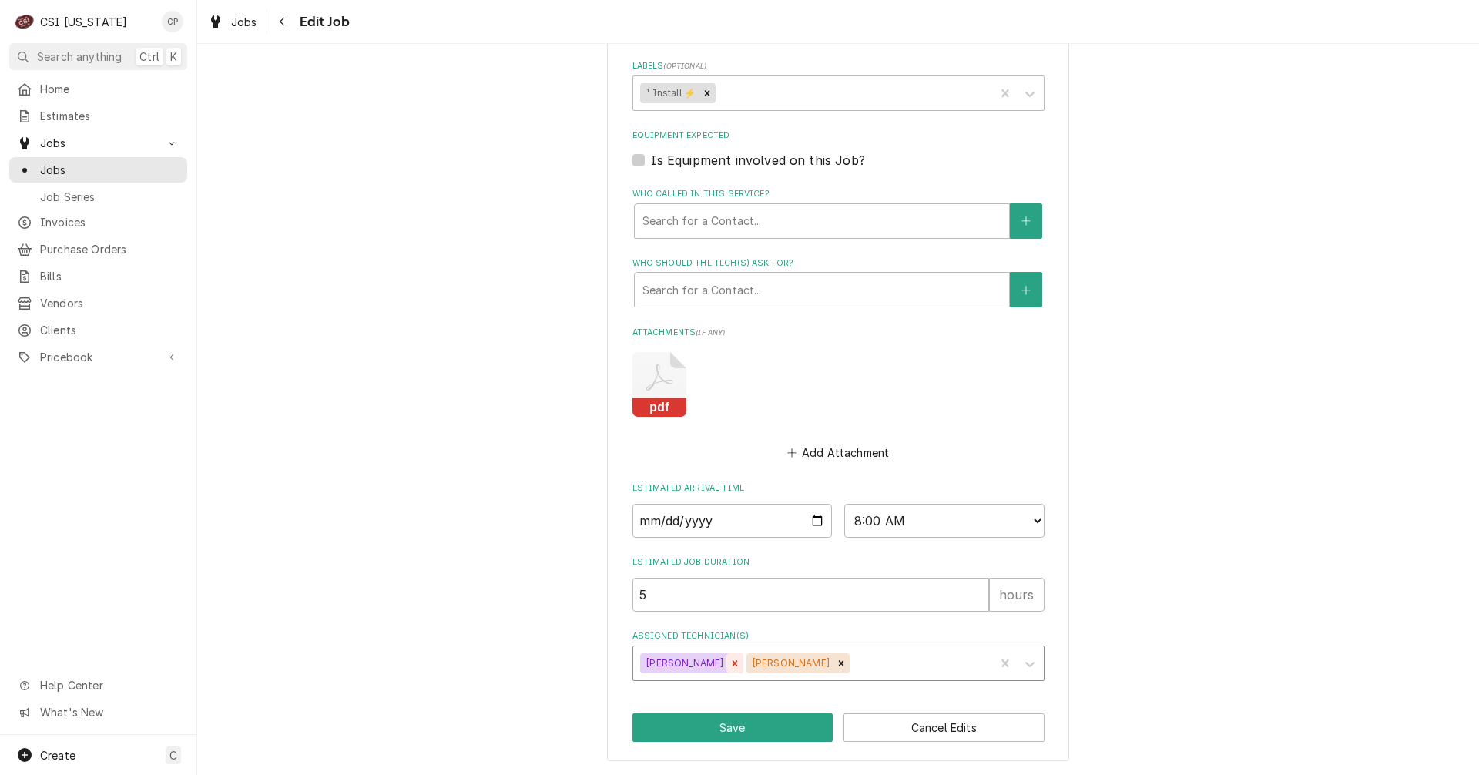
click at [730, 663] on icon "Remove Jay Maiden" at bounding box center [735, 663] width 11 height 11
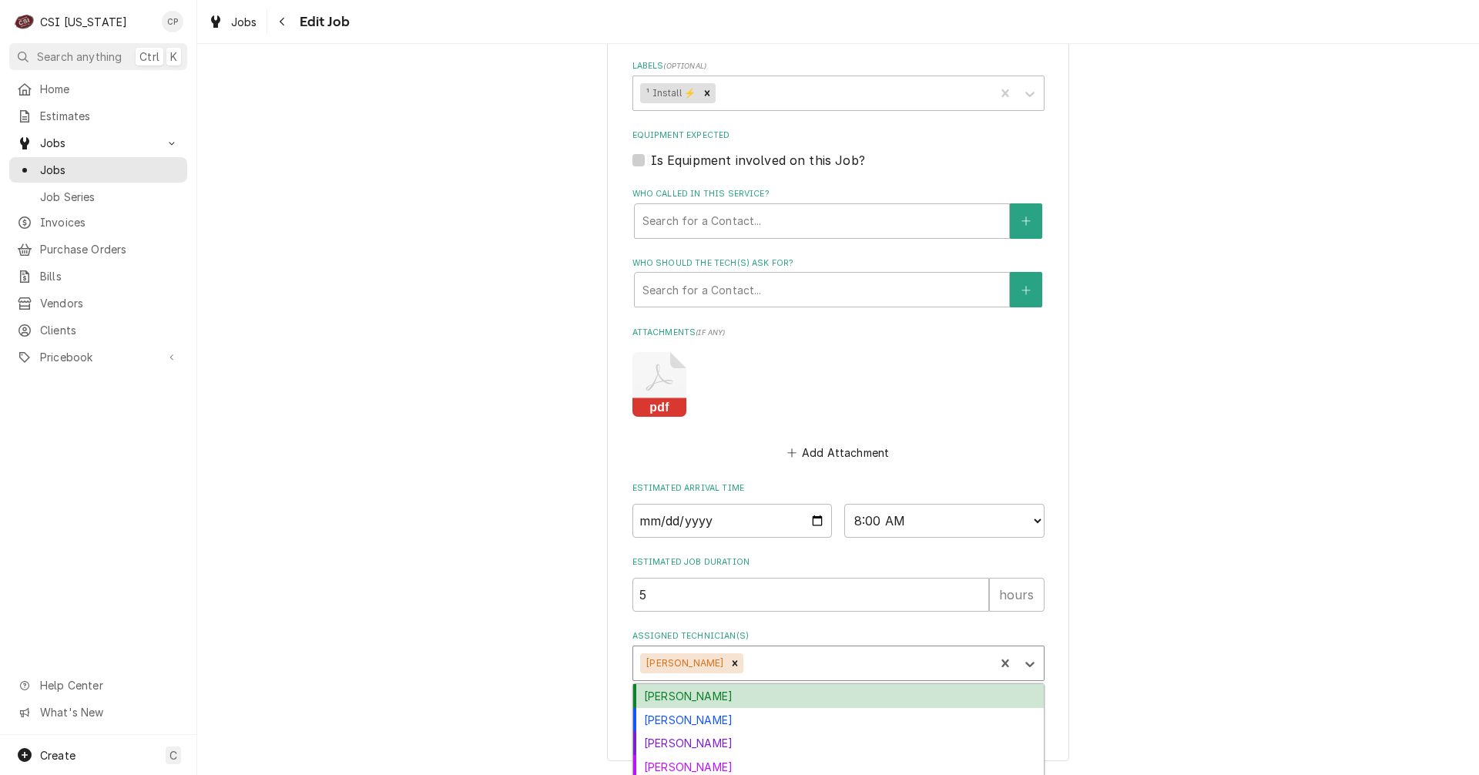
click at [767, 662] on div "Assigned Technician(s)" at bounding box center [867, 664] width 240 height 28
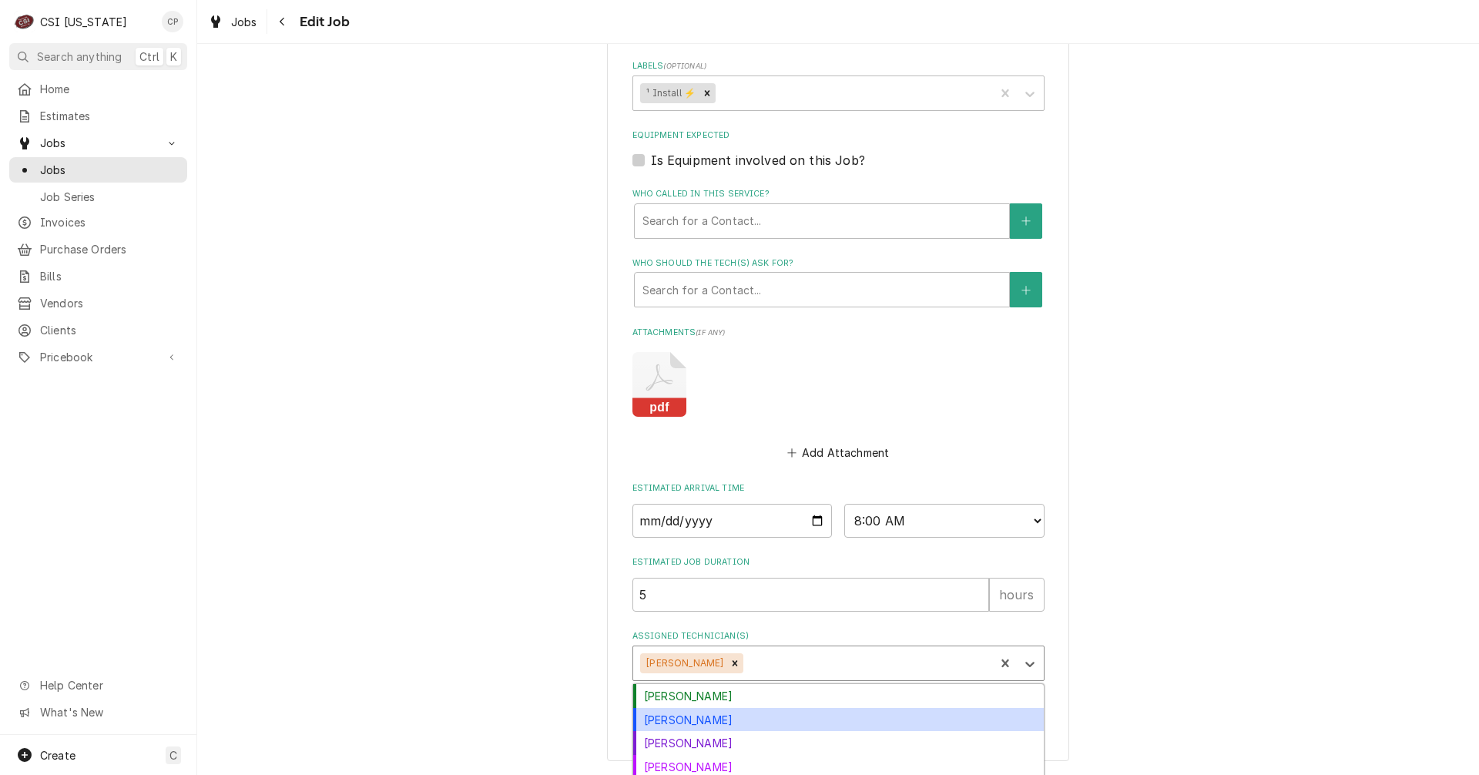
click at [725, 718] on div "[PERSON_NAME]" at bounding box center [838, 720] width 411 height 24
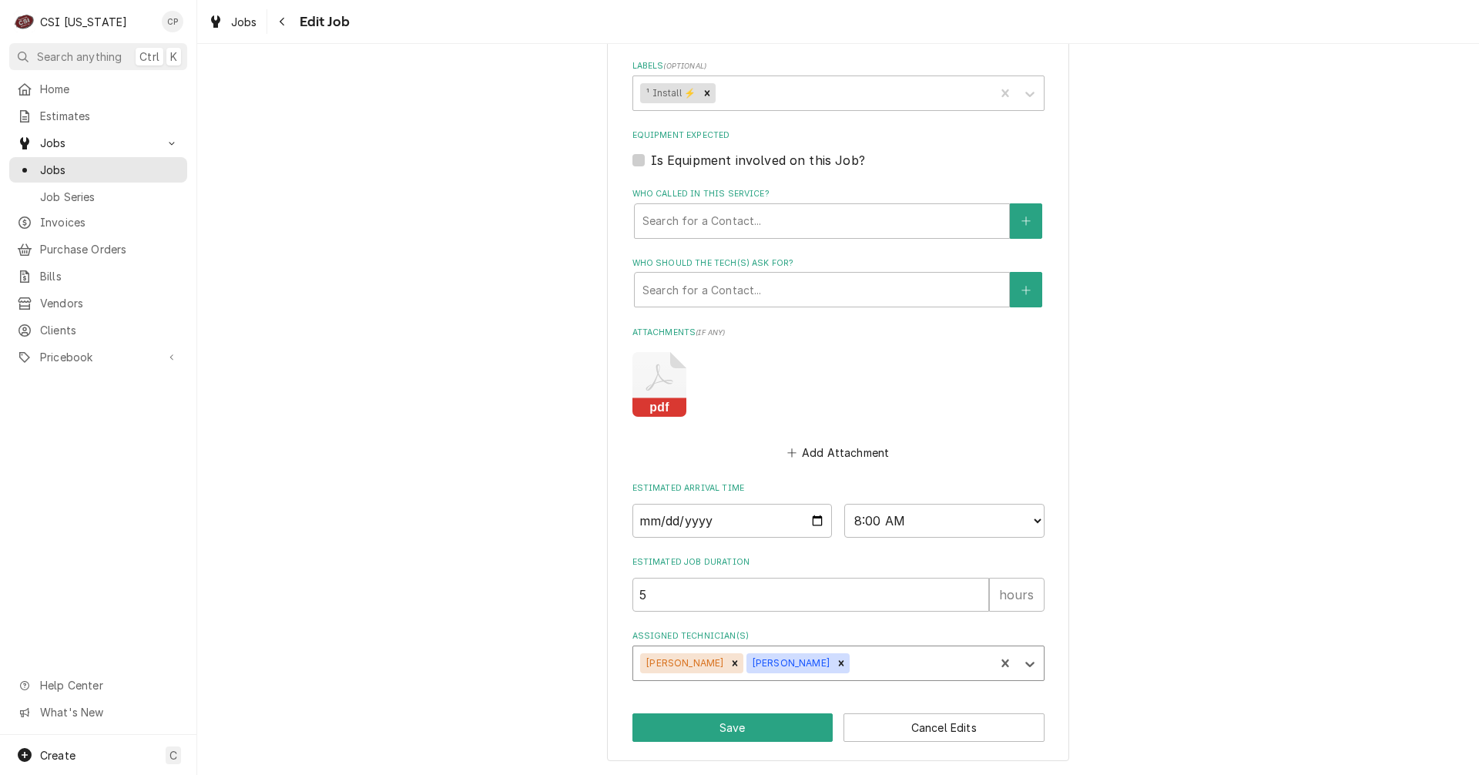
type textarea "x"
click at [853, 660] on div "Assigned Technician(s)" at bounding box center [920, 664] width 135 height 28
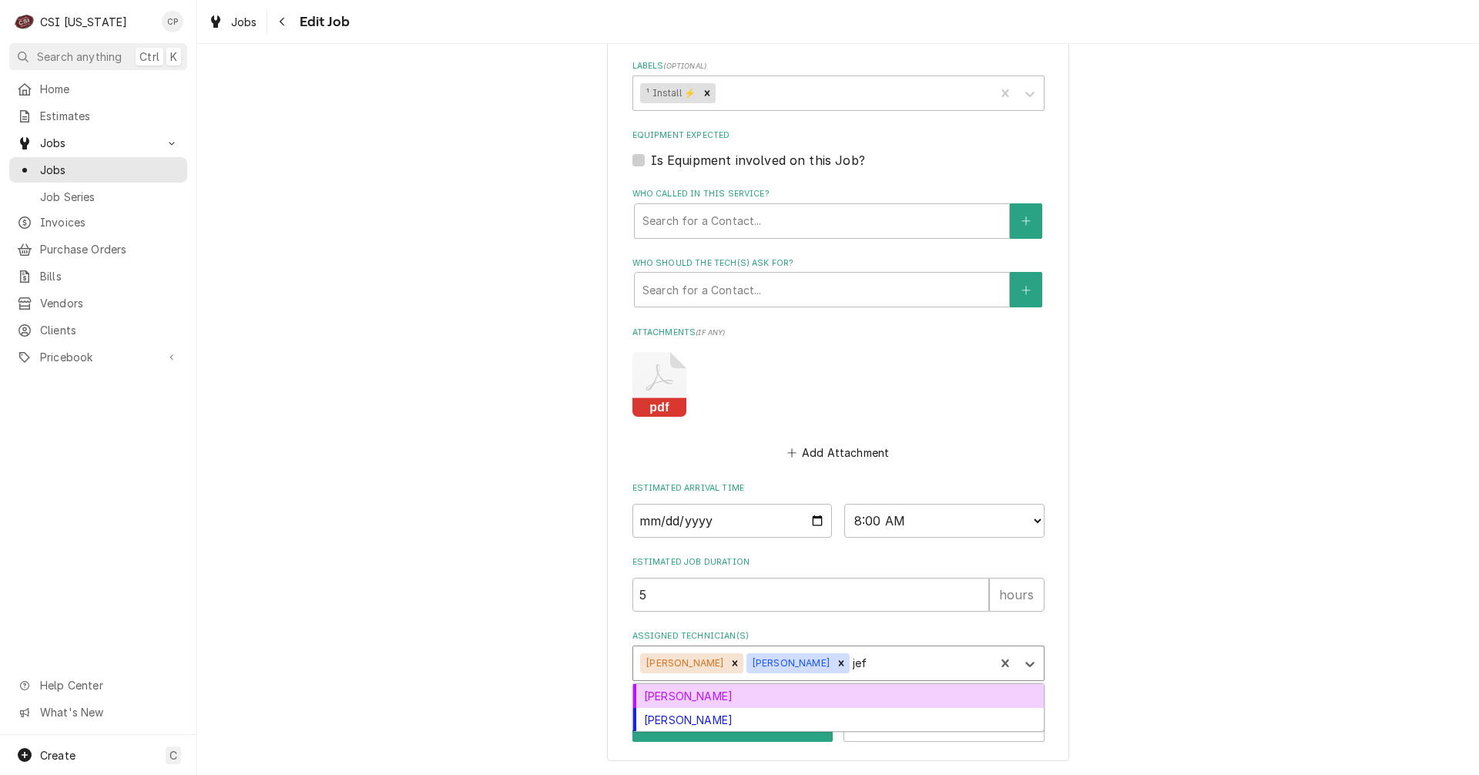
type input "jeff"
click at [756, 699] on div "[PERSON_NAME]" at bounding box center [838, 696] width 411 height 24
type textarea "x"
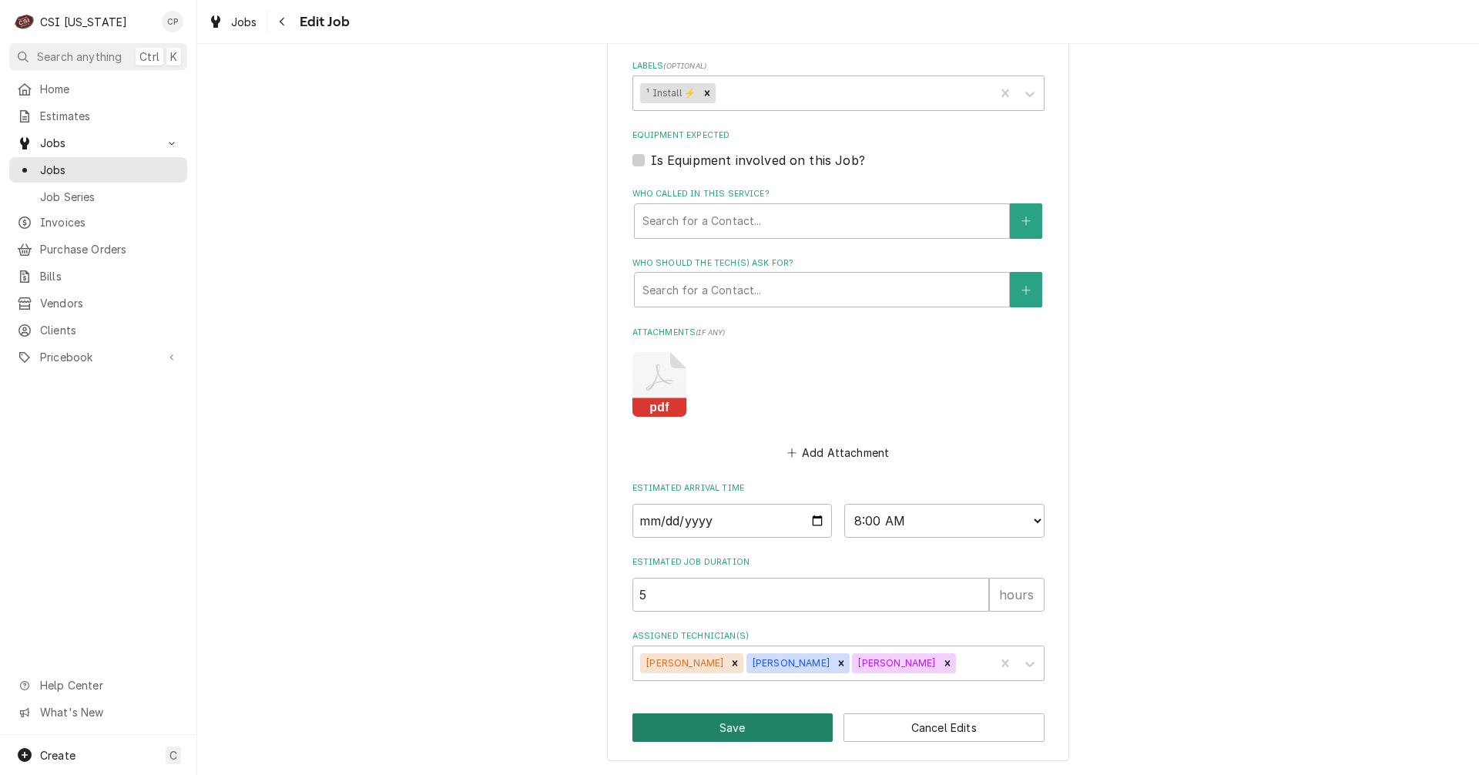
click at [765, 734] on button "Save" at bounding box center [733, 727] width 201 height 29
type textarea "x"
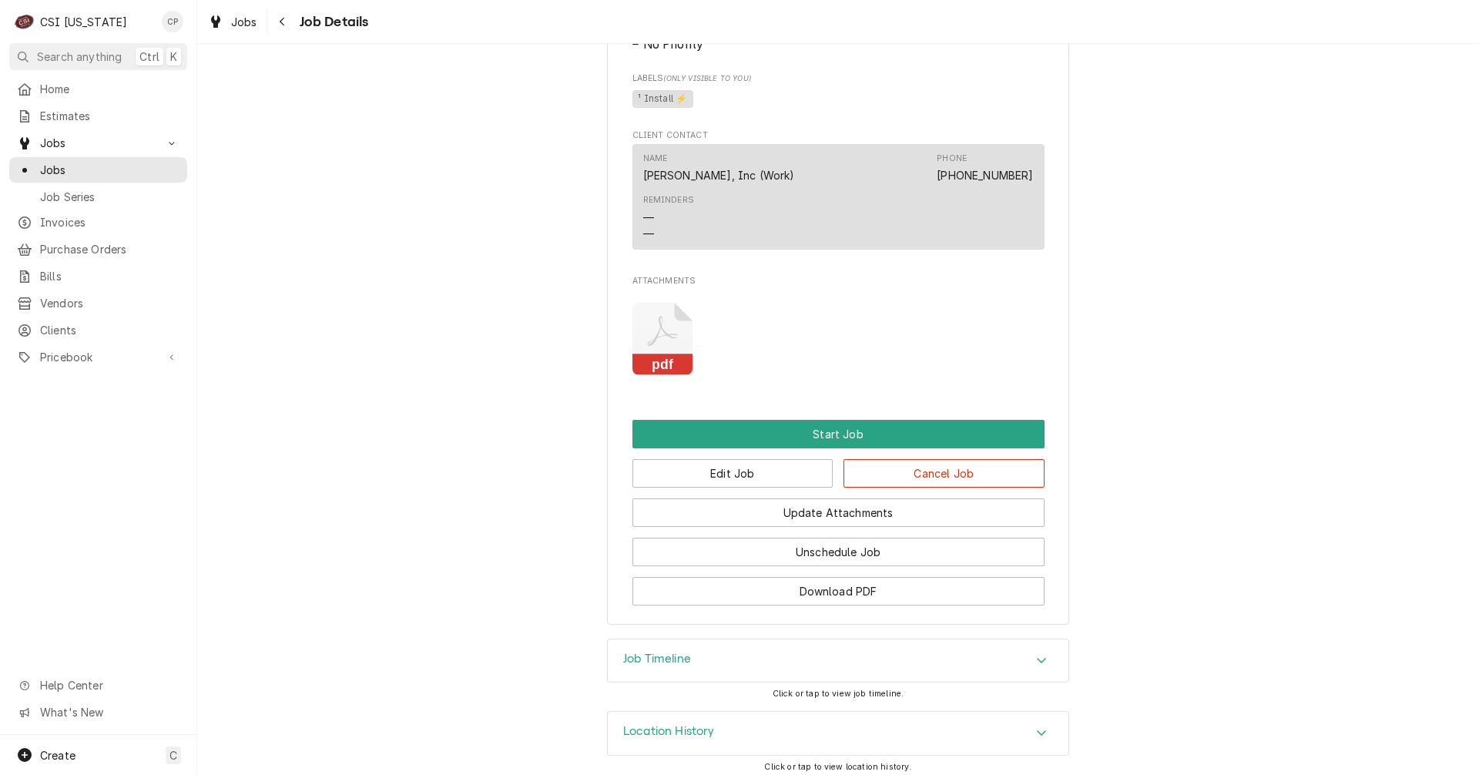
scroll to position [945, 0]
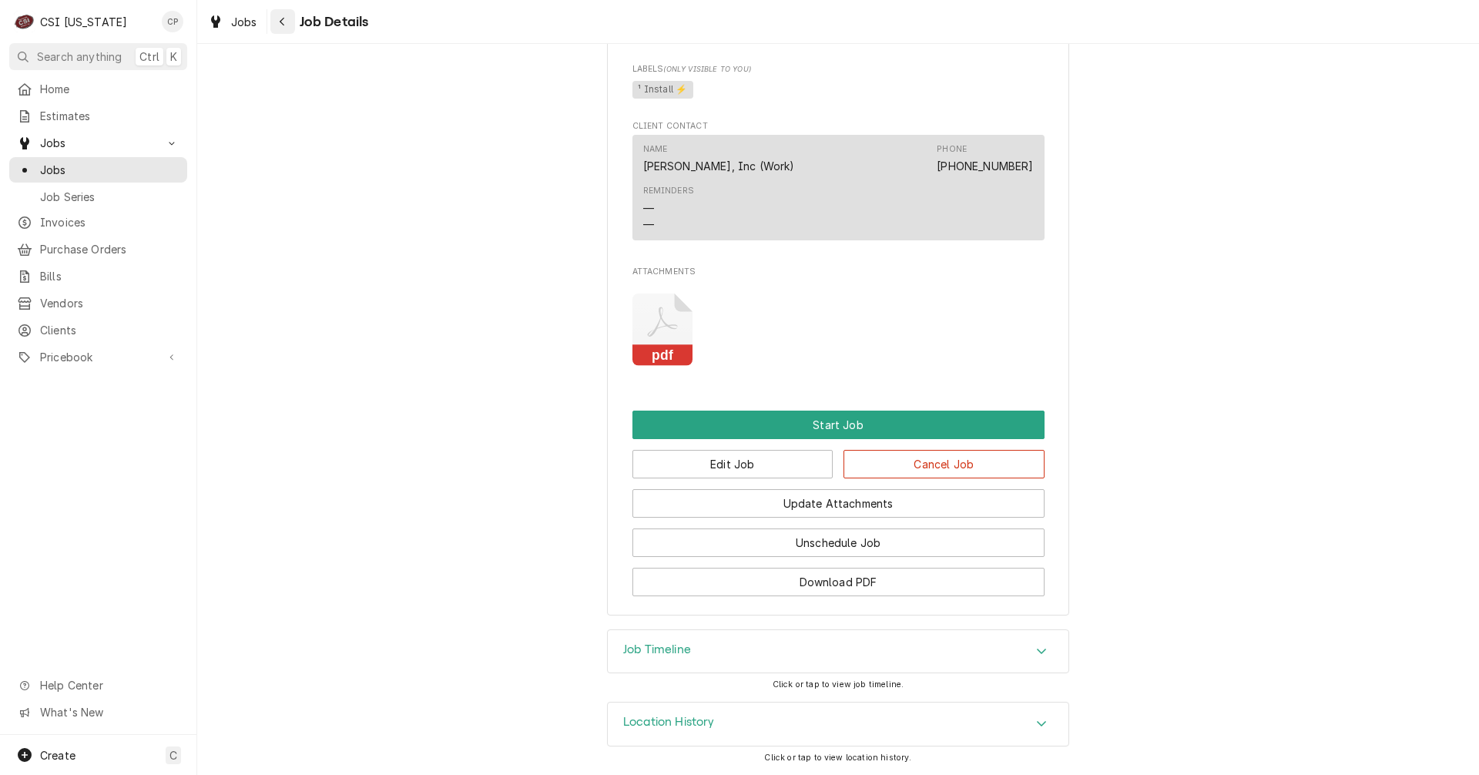
click at [284, 19] on icon "Navigate back" at bounding box center [282, 21] width 7 height 11
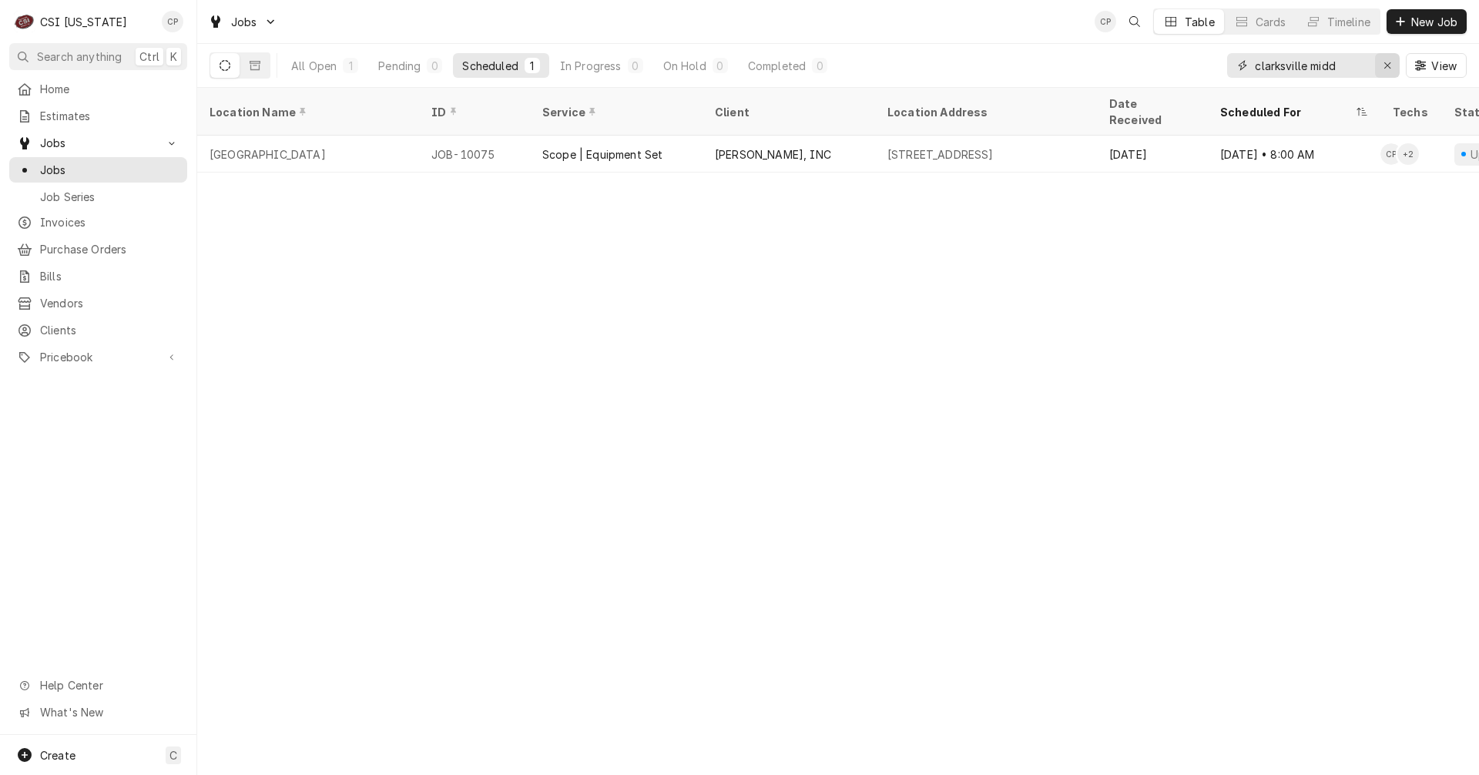
click at [1388, 68] on icon "Erase input" at bounding box center [1388, 65] width 8 height 11
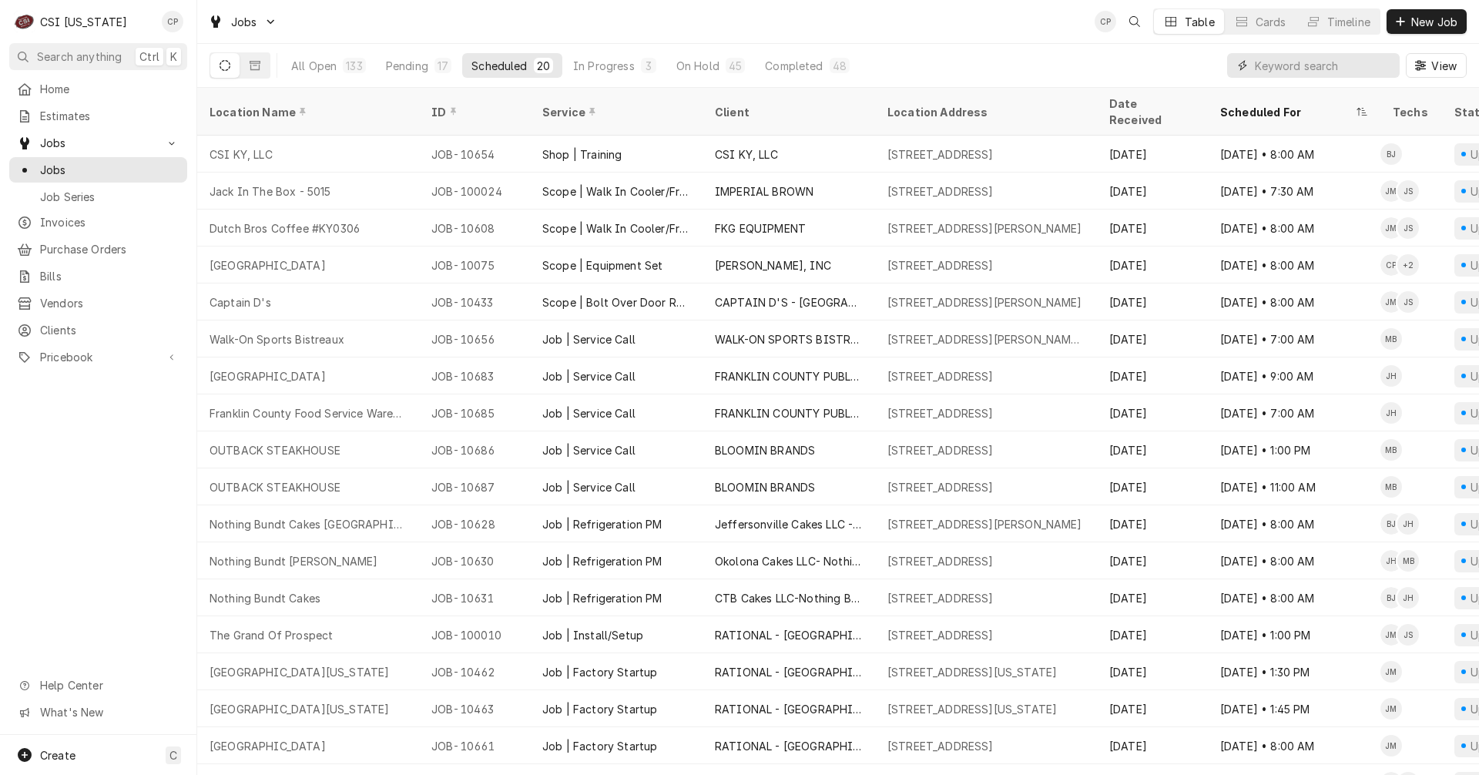
click at [1274, 63] on input "Dynamic Content Wrapper" at bounding box center [1323, 65] width 137 height 25
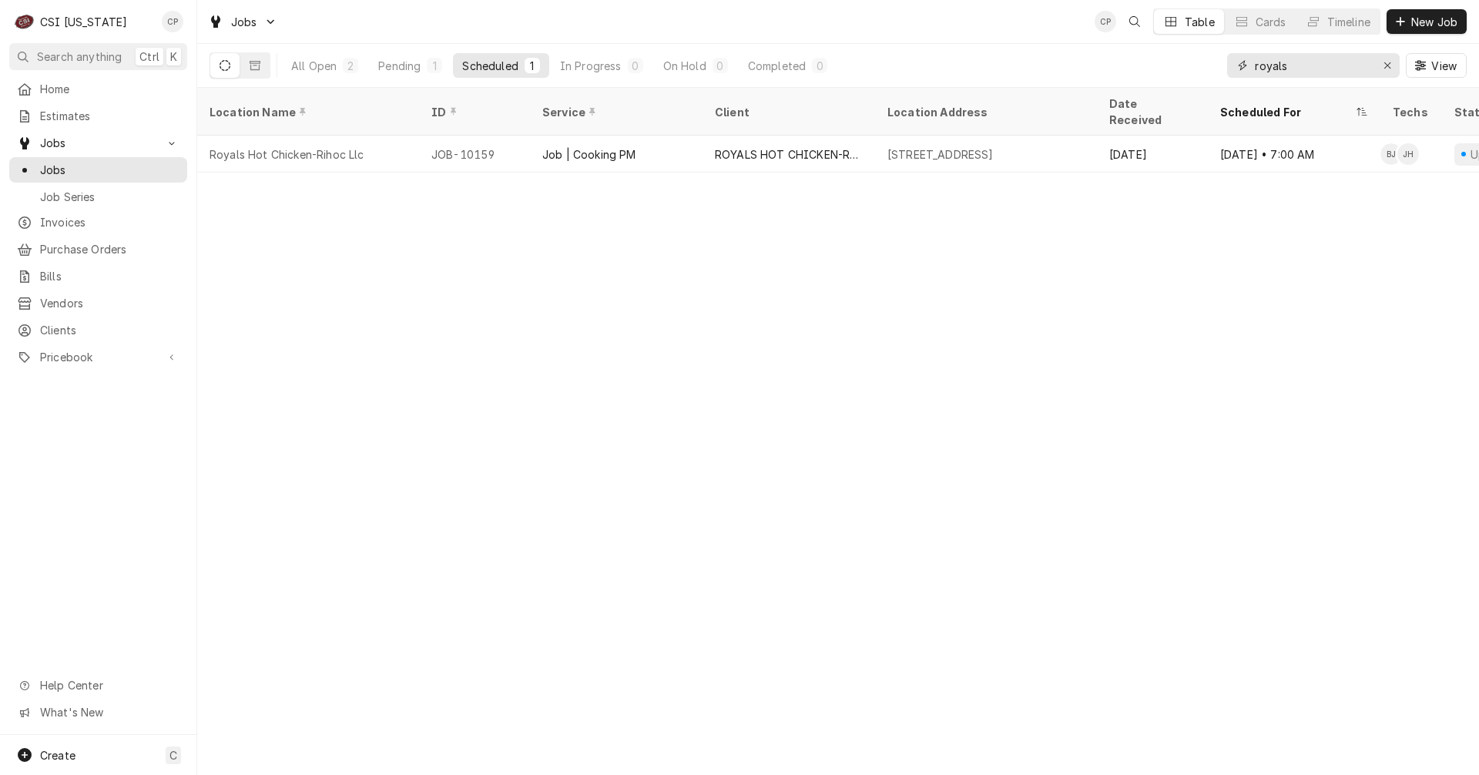
drag, startPoint x: 1264, startPoint y: 67, endPoint x: 1203, endPoint y: 67, distance: 60.9
click at [1203, 67] on div "All Open 2 Pending 1 Scheduled 1 In Progress 0 On Hold 0 Completed 0 royals View" at bounding box center [838, 65] width 1257 height 43
type input "feast"
click at [1010, 199] on div "Location Name ID Service Client Location Address Date Received Scheduled For Te…" at bounding box center [838, 431] width 1282 height 687
drag, startPoint x: 1305, startPoint y: 67, endPoint x: 1233, endPoint y: 66, distance: 72.4
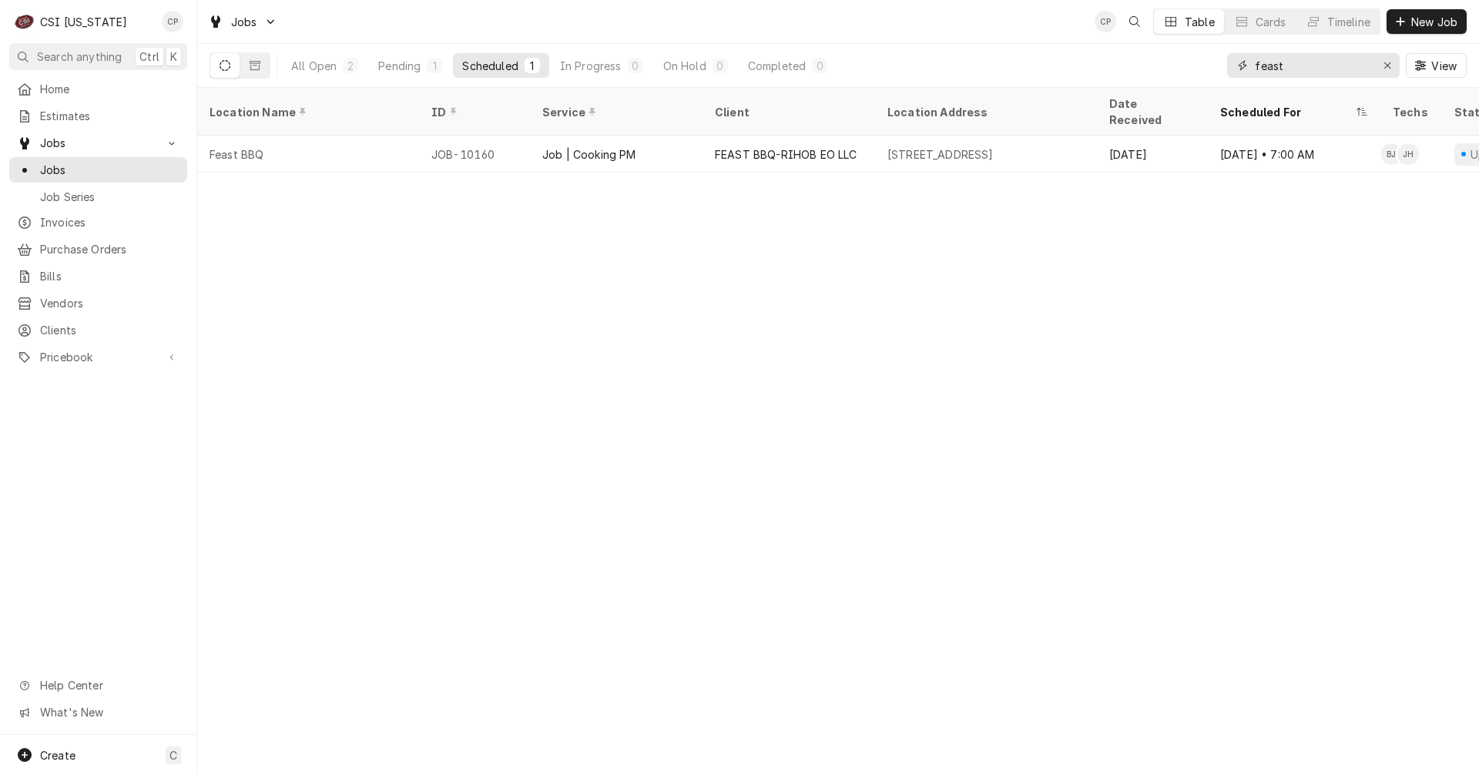
click at [1233, 66] on div "feast" at bounding box center [1313, 65] width 173 height 25
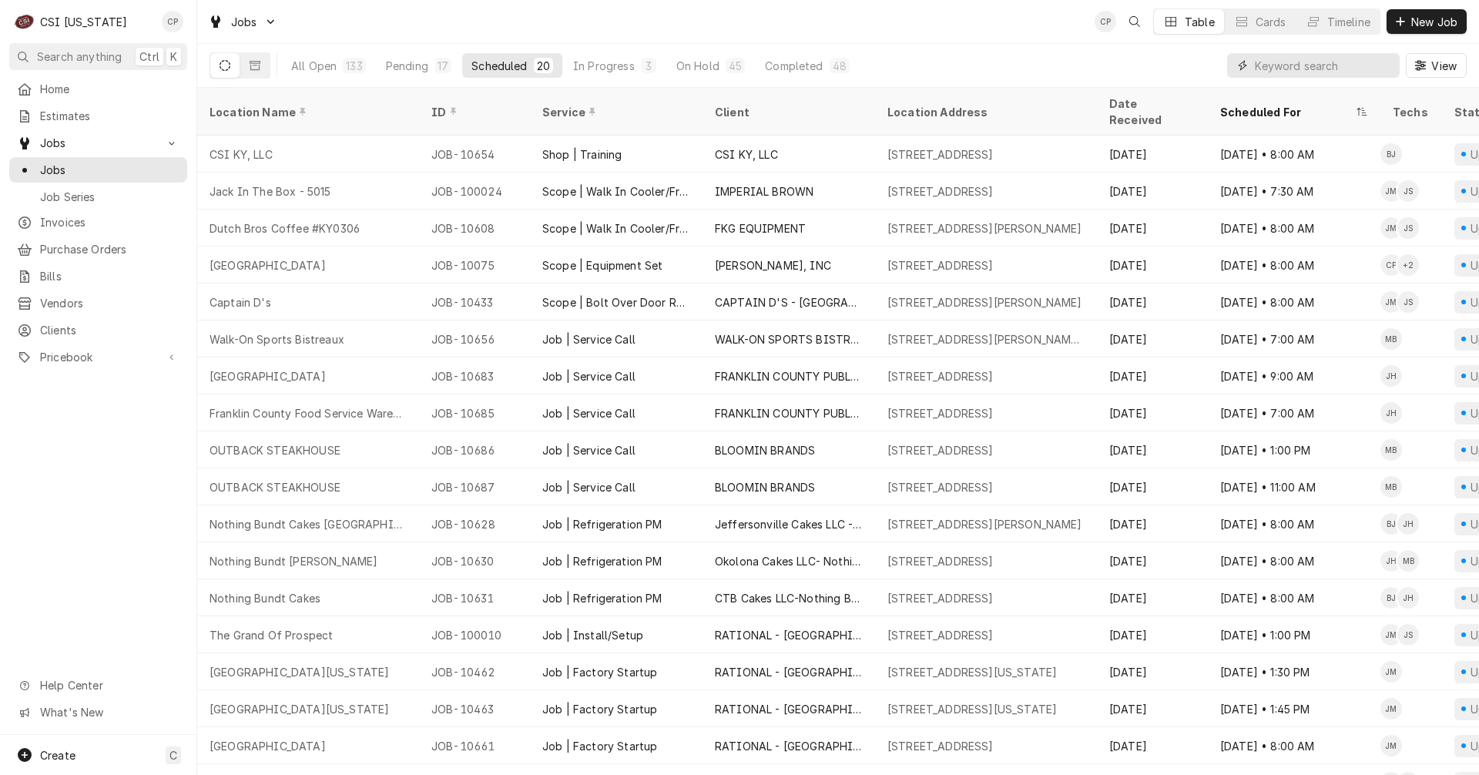
drag, startPoint x: 1274, startPoint y: 68, endPoint x: 1283, endPoint y: 60, distance: 12.0
click at [1279, 63] on input "Dynamic Content Wrapper" at bounding box center [1323, 65] width 137 height 25
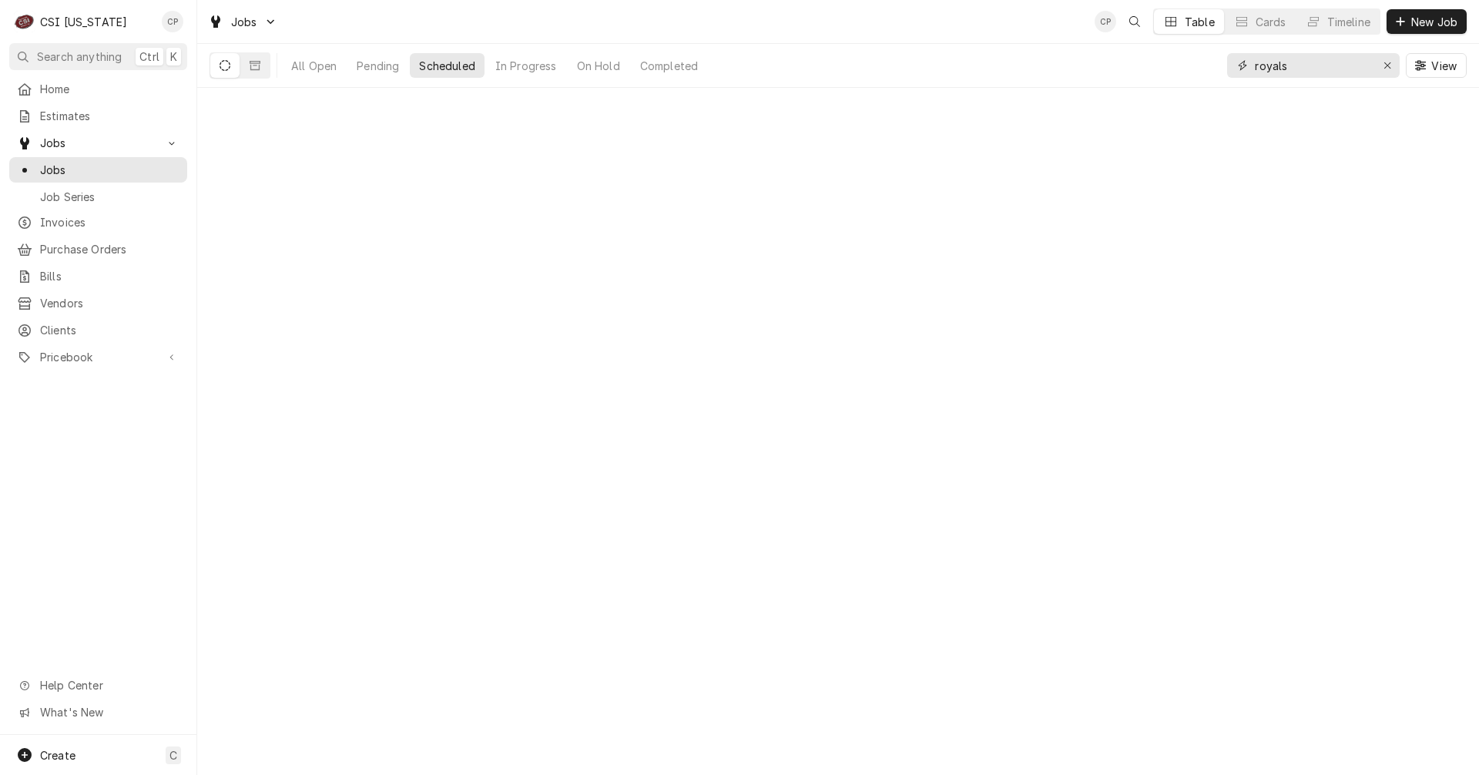
type input "royals"
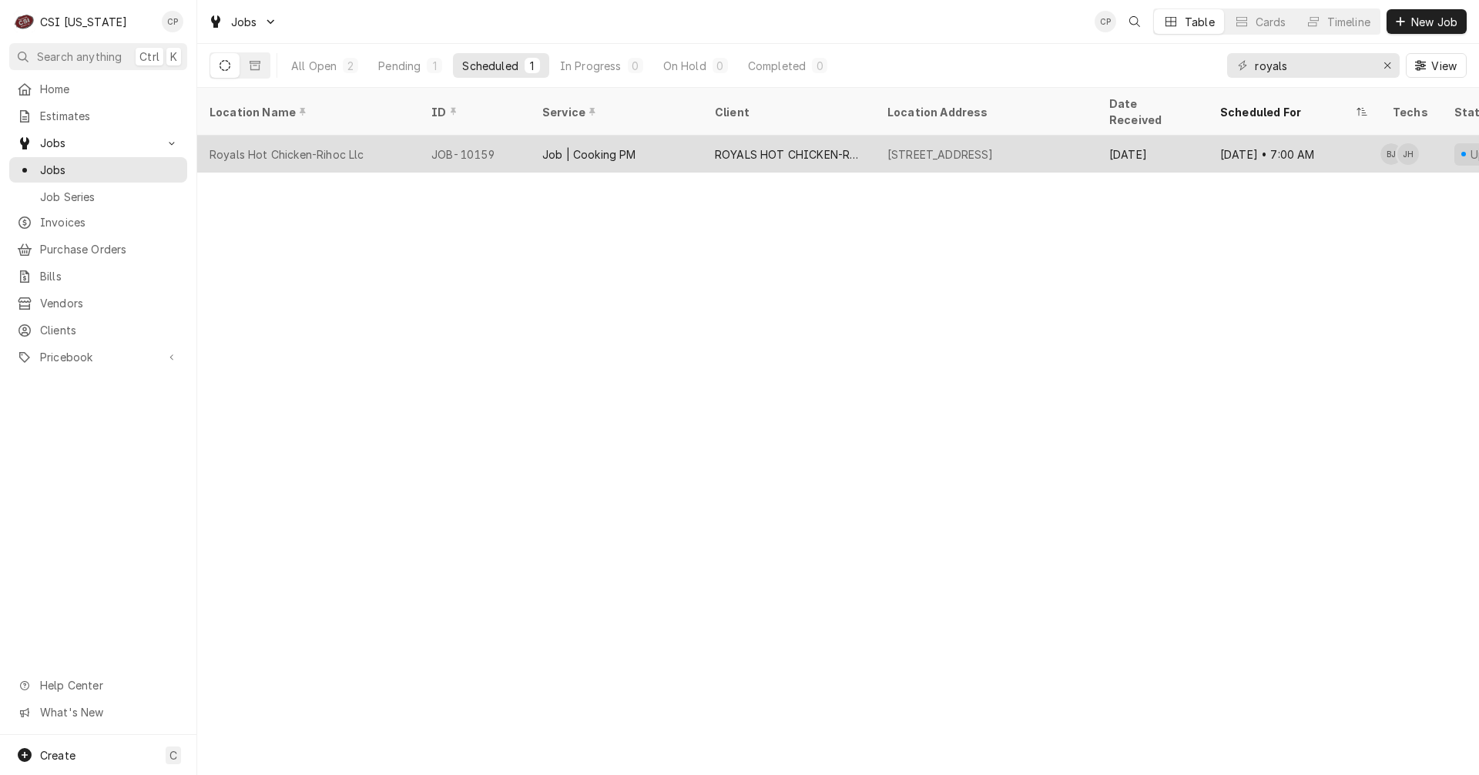
click at [604, 146] on div "Job | Cooking PM" at bounding box center [589, 154] width 94 height 16
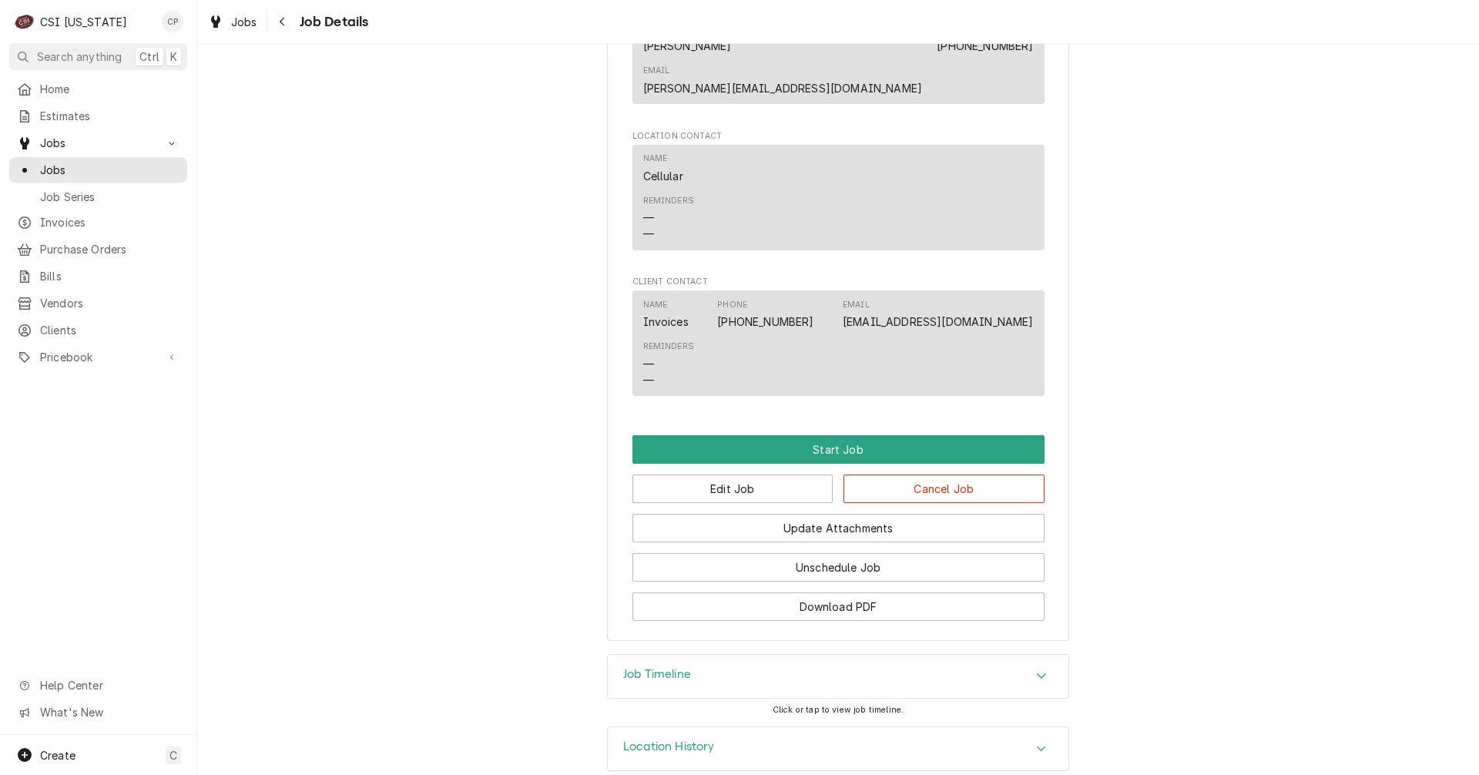
scroll to position [1103, 0]
click at [719, 474] on button "Edit Job" at bounding box center [733, 488] width 201 height 29
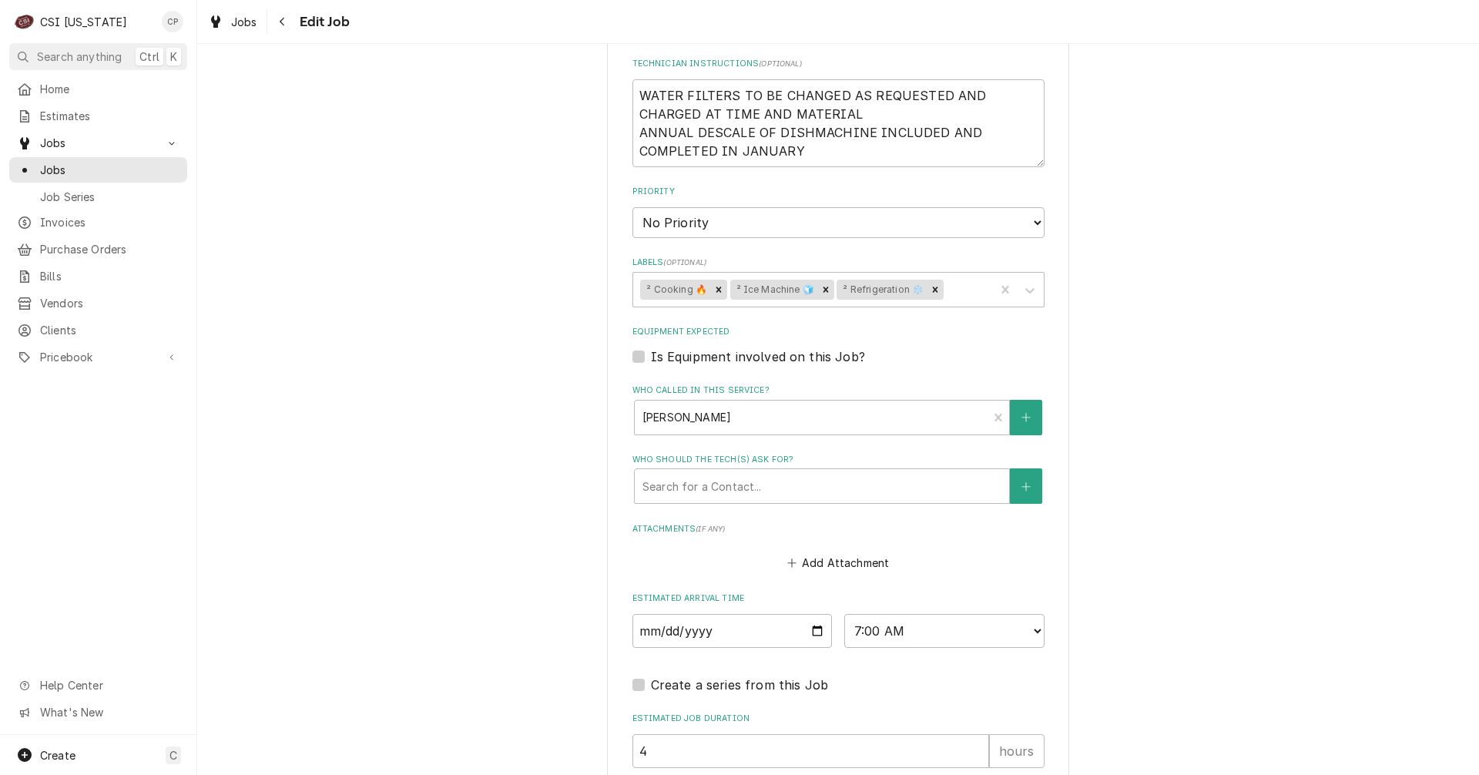
scroll to position [995, 0]
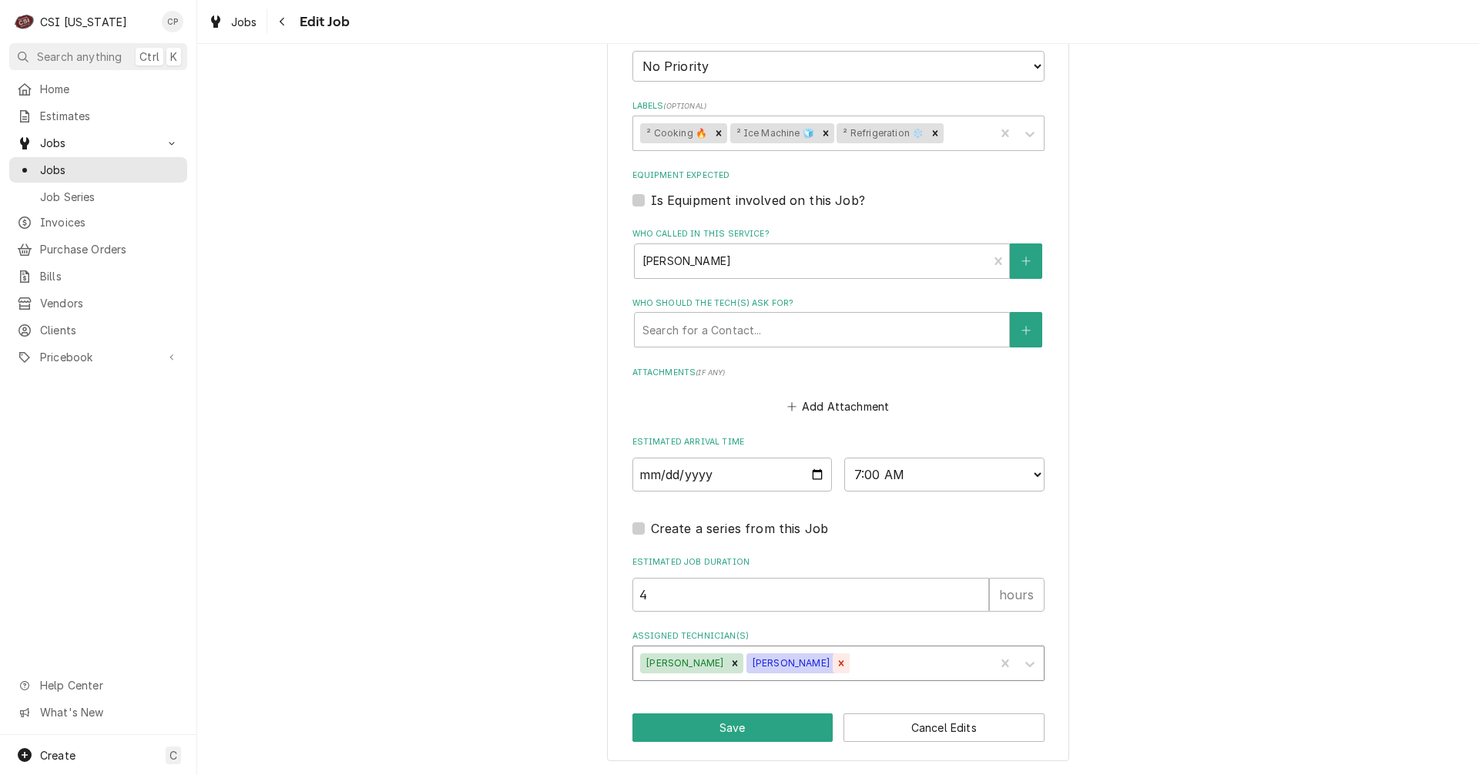
click at [733, 664] on icon "Remove Bryant Jolley" at bounding box center [735, 662] width 5 height 5
click at [730, 667] on icon "Remove Jeff Hartley" at bounding box center [735, 663] width 11 height 11
type textarea "x"
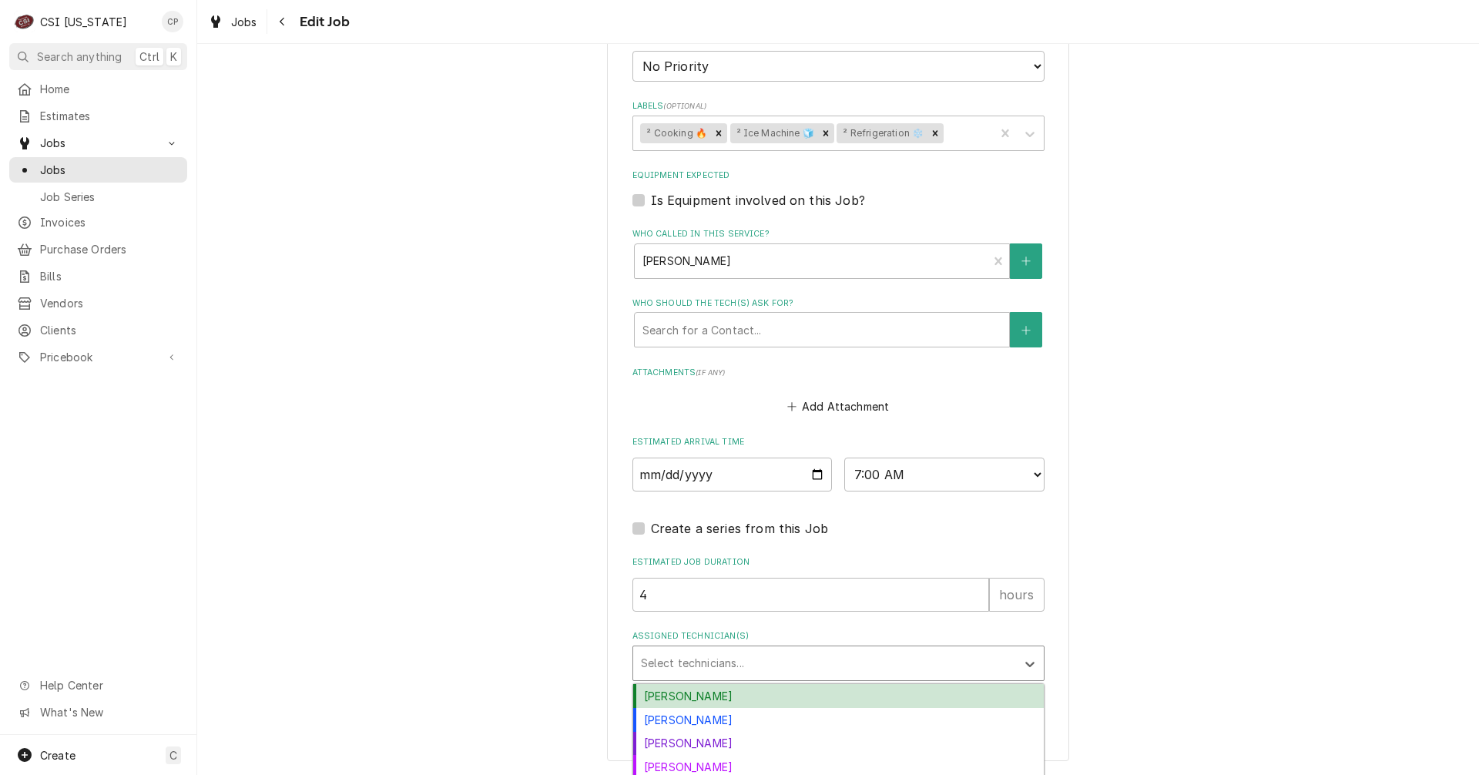
click at [683, 663] on div "Assigned Technician(s)" at bounding box center [825, 664] width 368 height 28
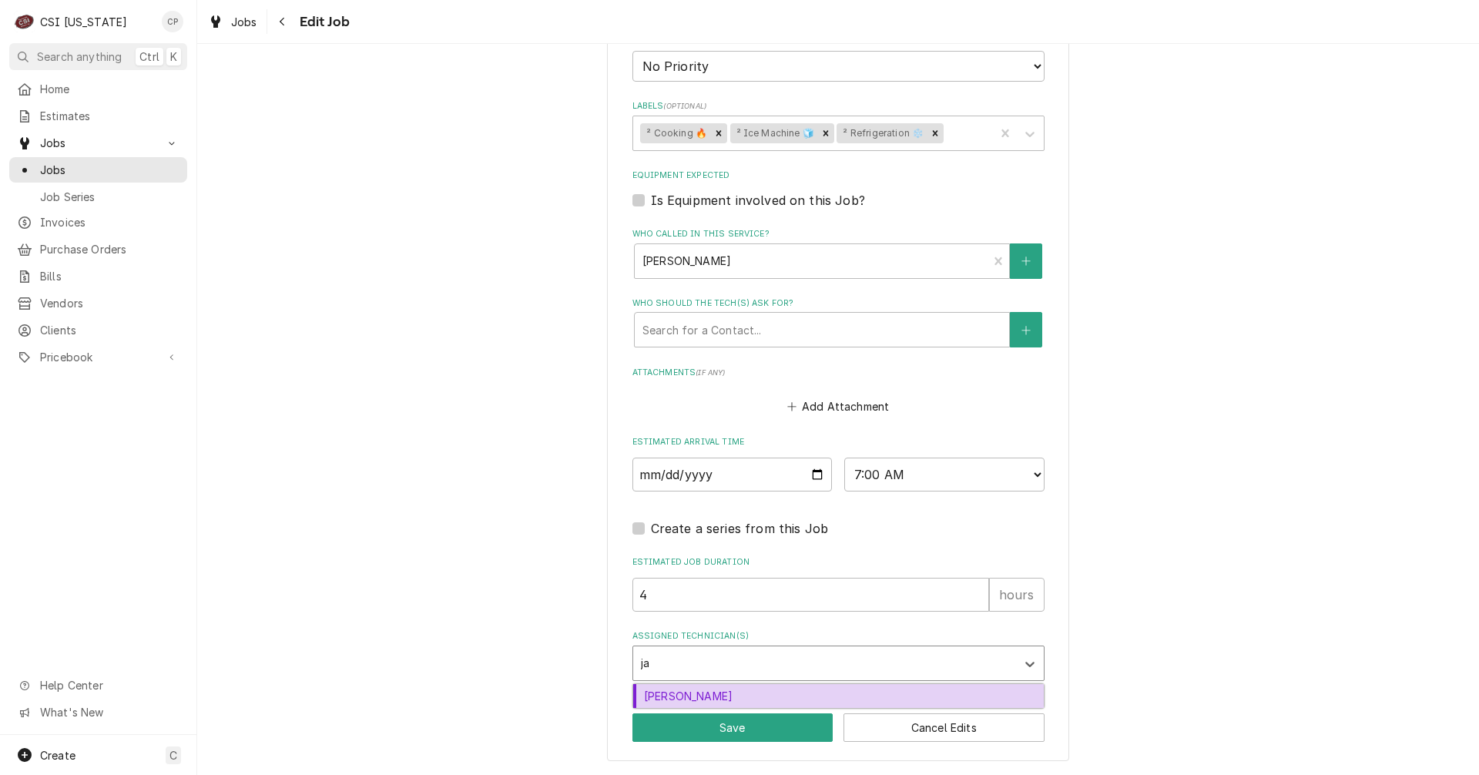
type input "jay"
type textarea "x"
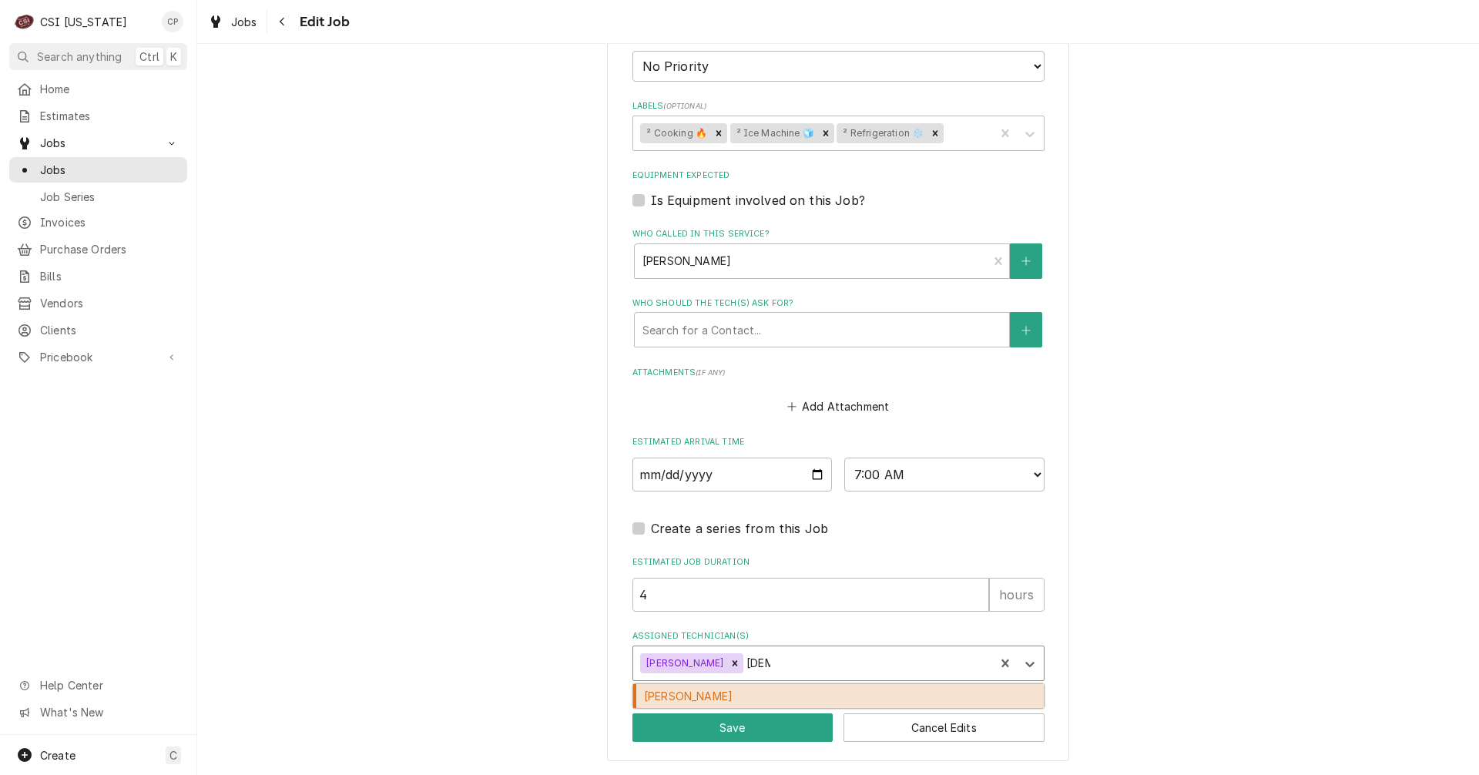
type input "jesus"
click at [675, 691] on div "Jesus Salas" at bounding box center [838, 696] width 411 height 24
type textarea "x"
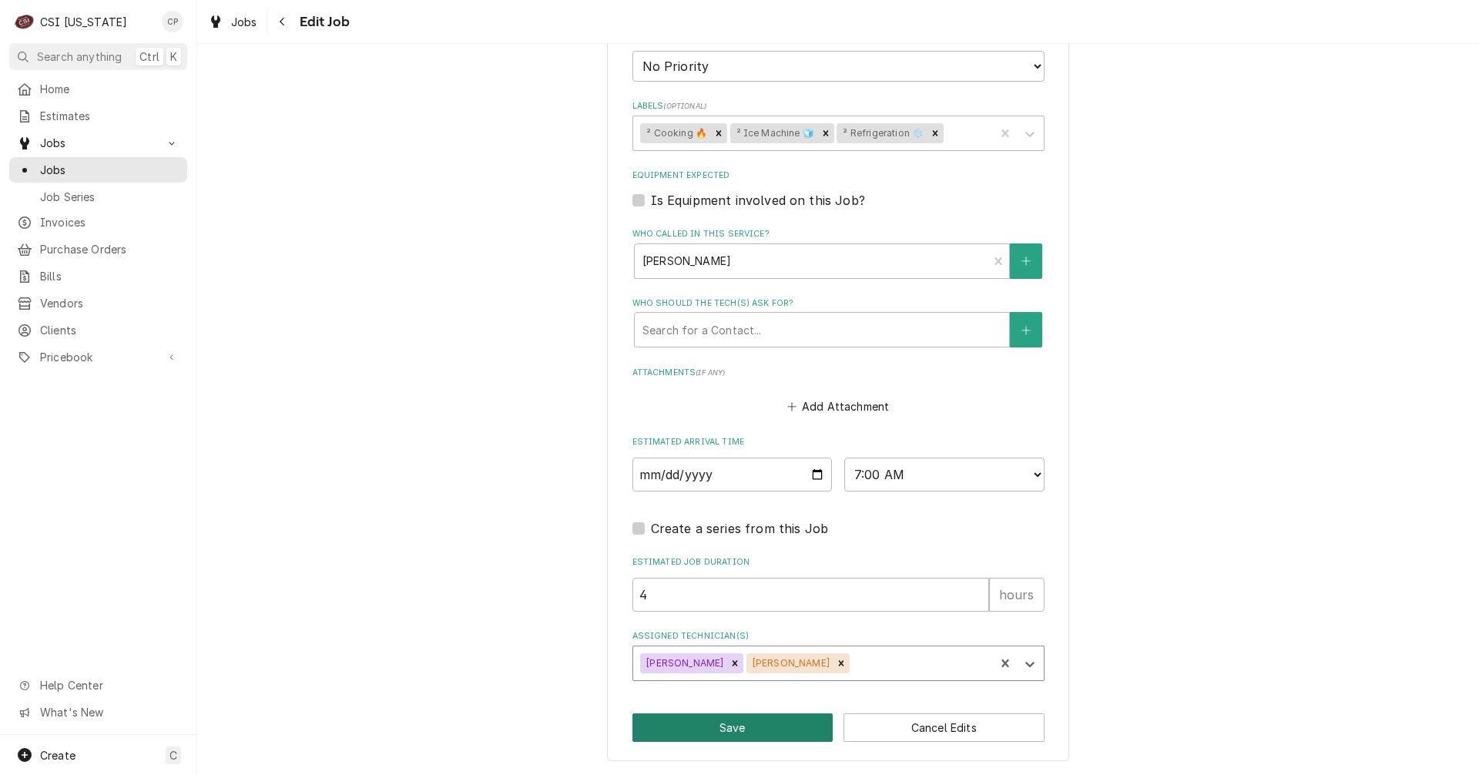
click at [744, 736] on button "Save" at bounding box center [733, 727] width 201 height 29
type textarea "x"
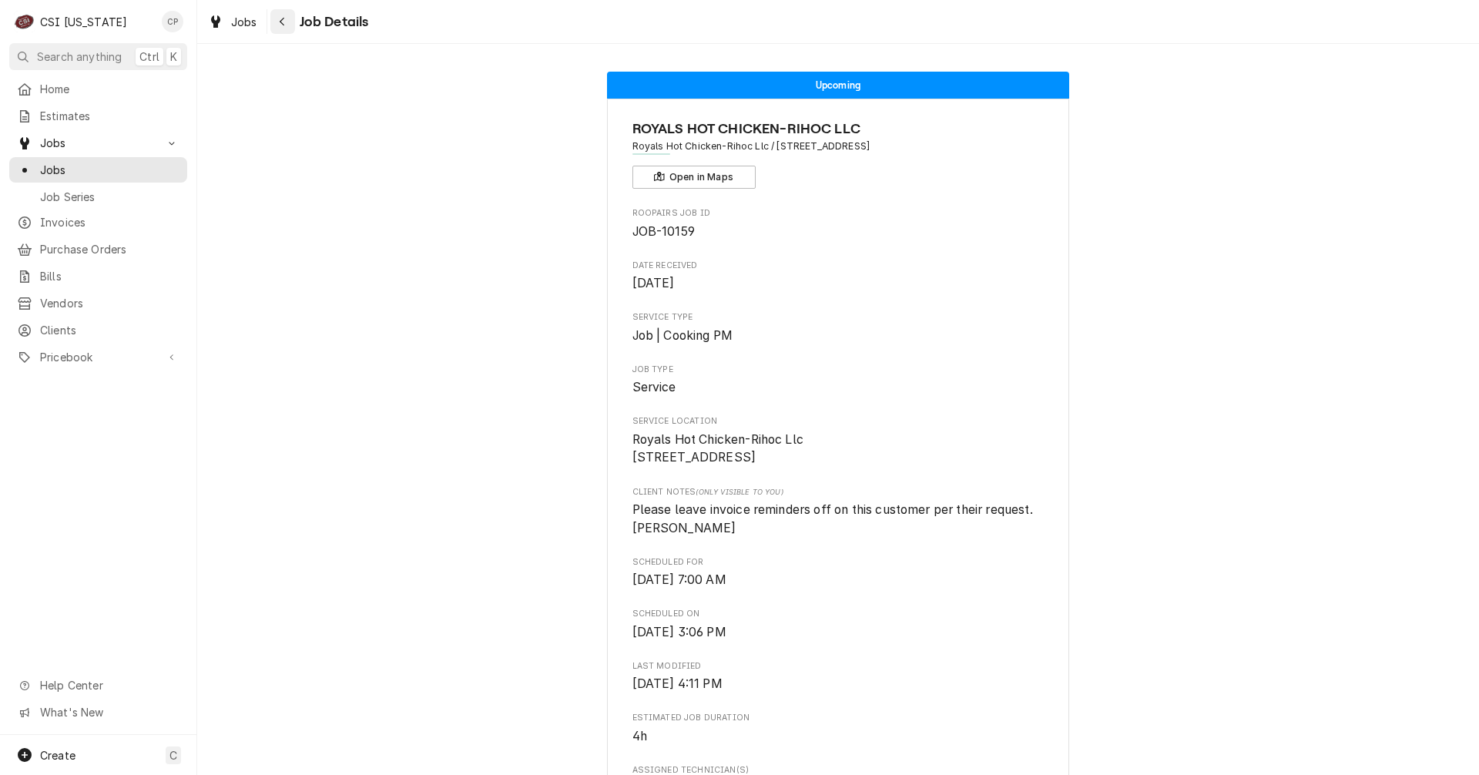
click at [287, 26] on div "Navigate back" at bounding box center [282, 21] width 15 height 15
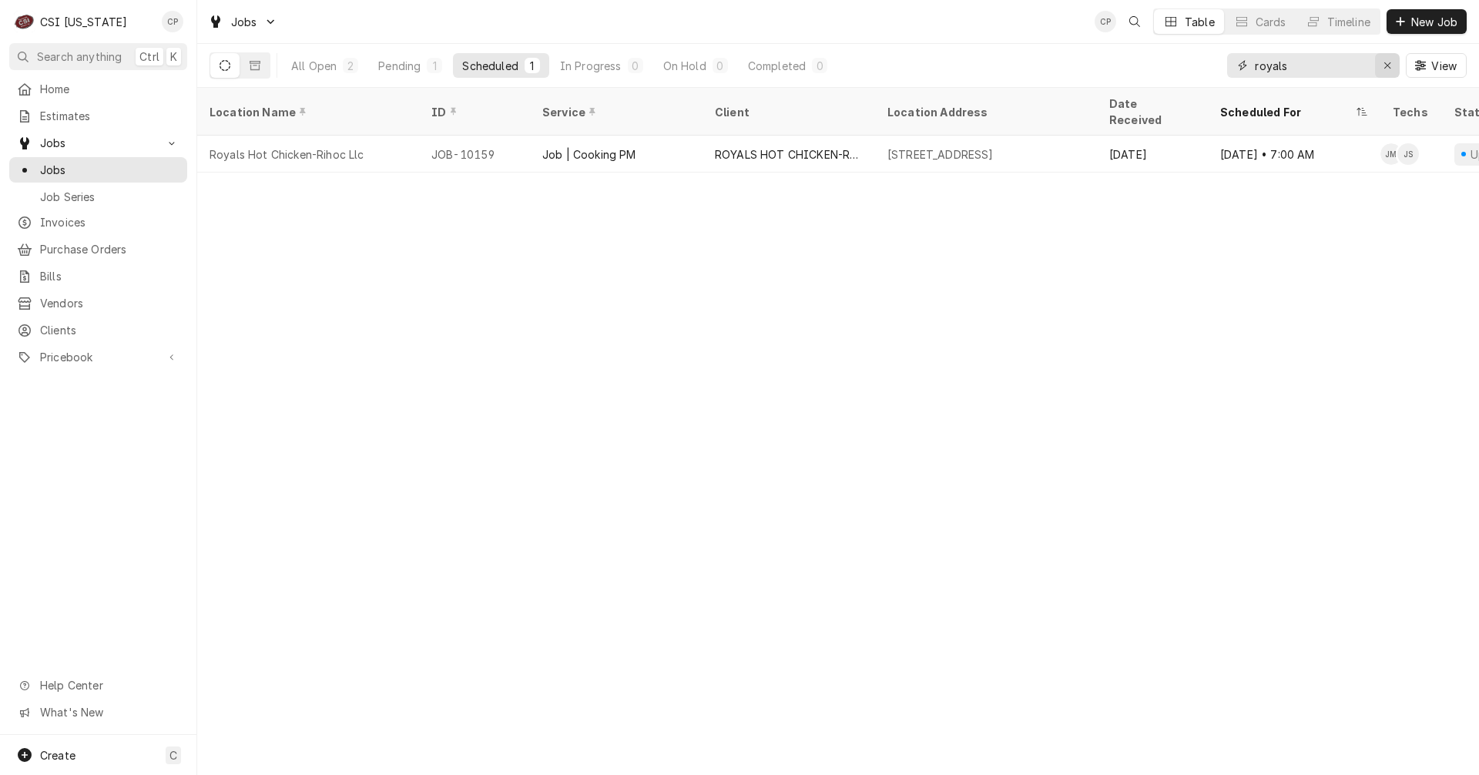
click at [1387, 63] on icon "Erase input" at bounding box center [1388, 65] width 8 height 11
